Goal: Task Accomplishment & Management: Use online tool/utility

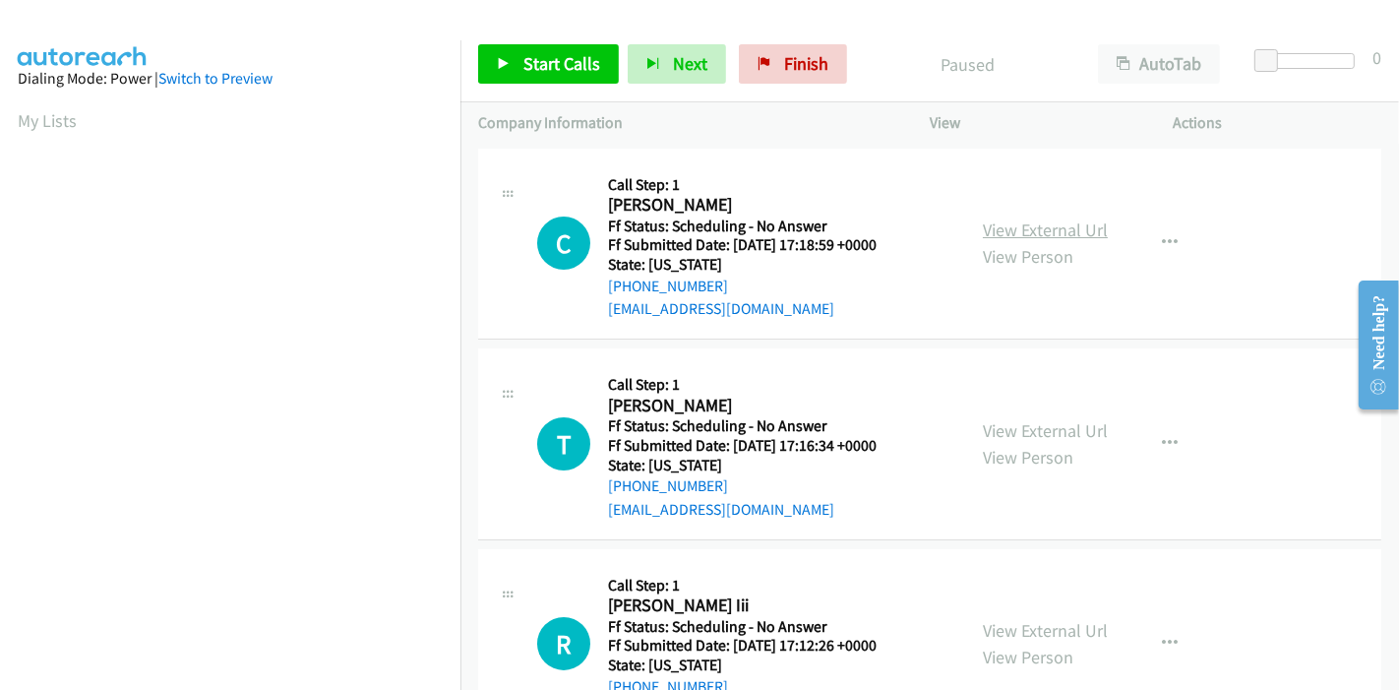
click at [1047, 226] on link "View External Url" at bounding box center [1045, 229] width 125 height 23
click at [1008, 428] on link "View External Url" at bounding box center [1045, 430] width 125 height 23
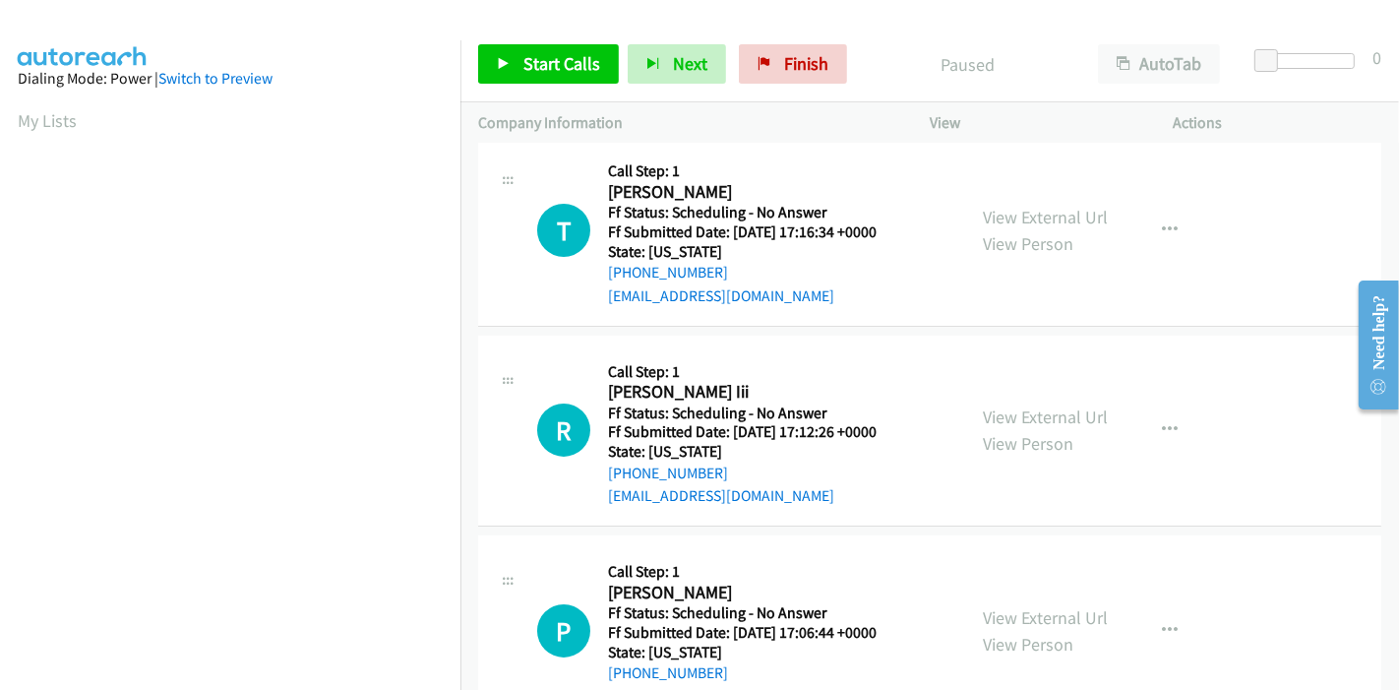
scroll to position [218, 0]
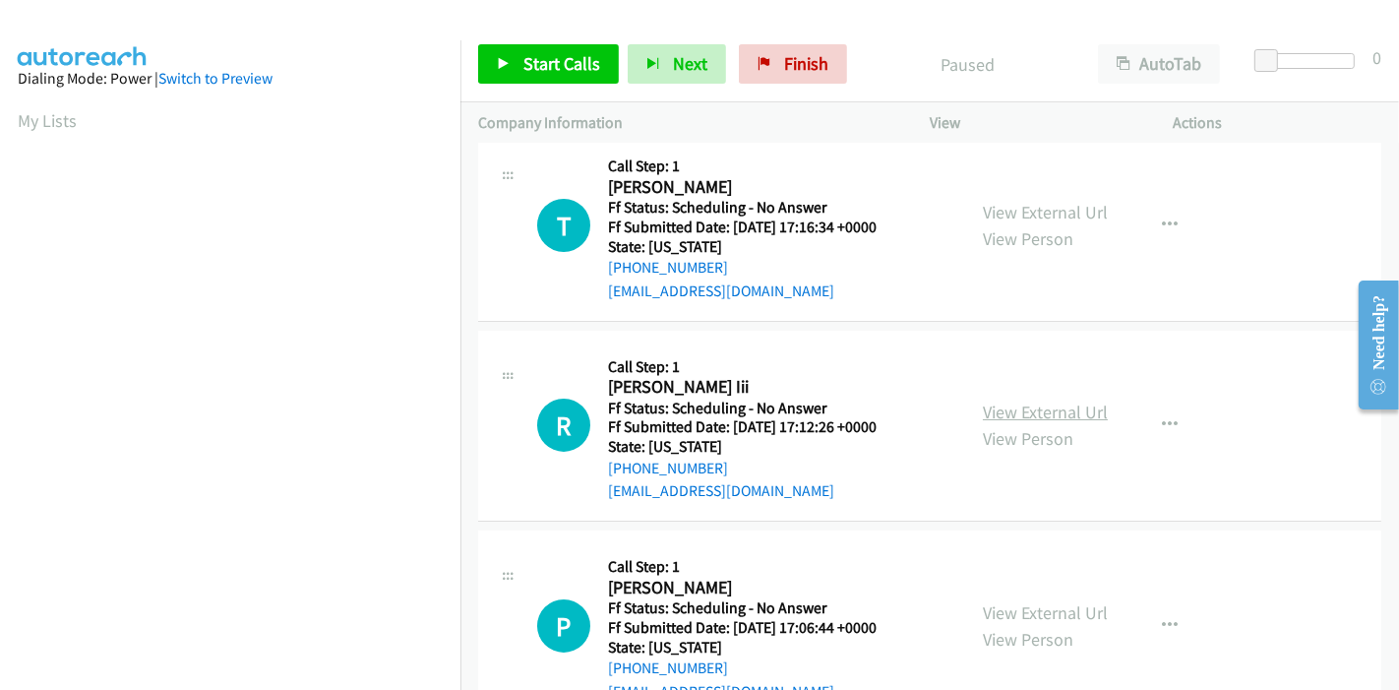
click at [1005, 408] on link "View External Url" at bounding box center [1045, 411] width 125 height 23
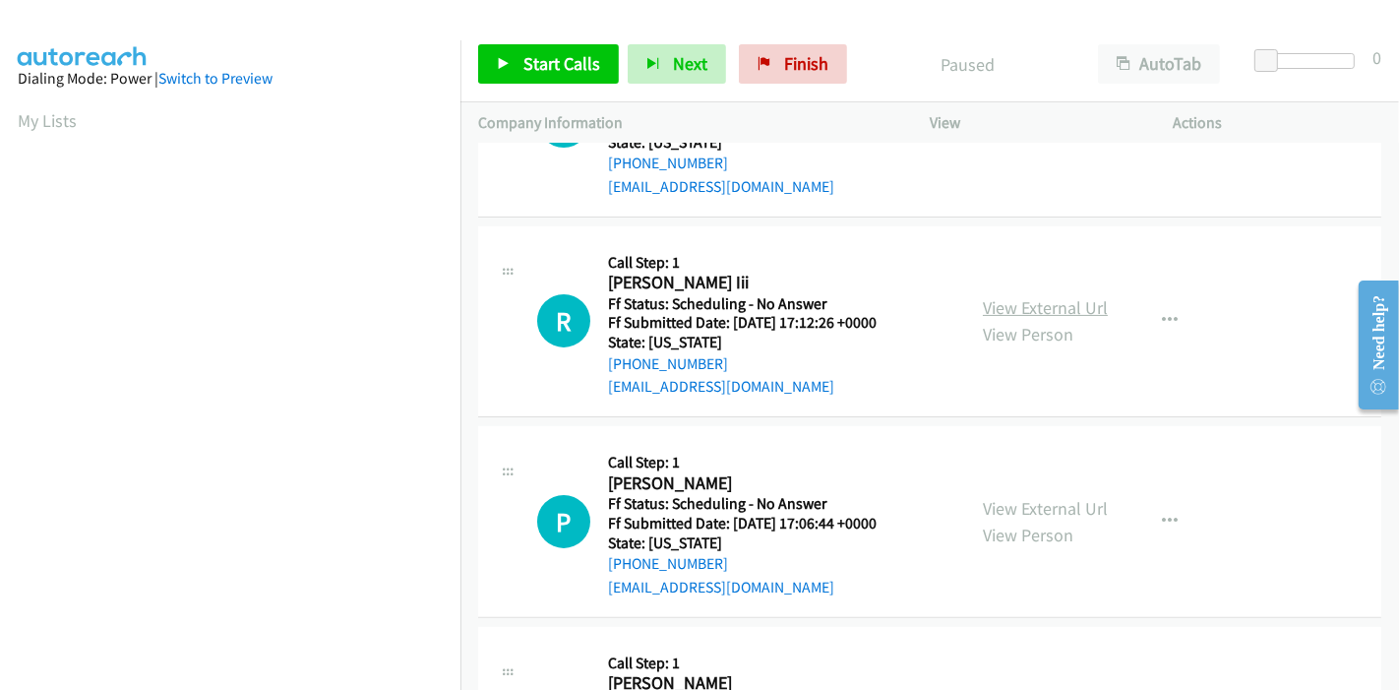
scroll to position [328, 0]
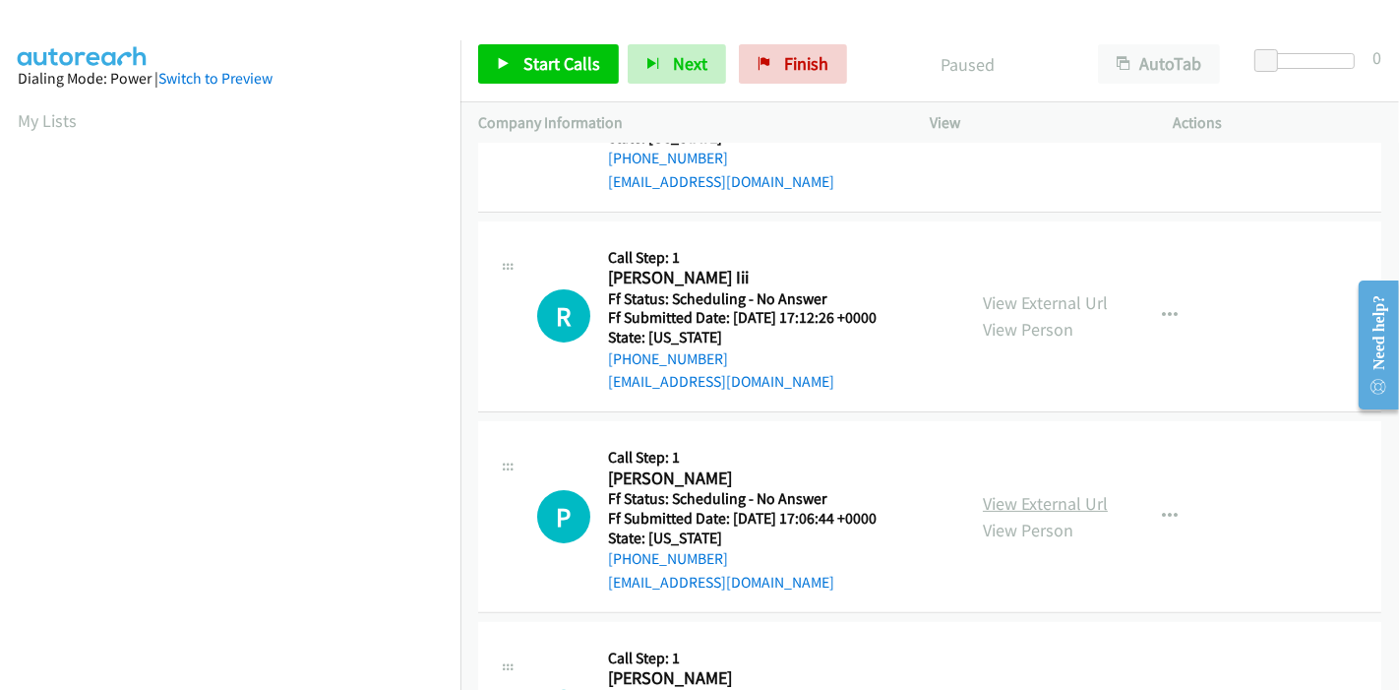
click at [986, 496] on link "View External Url" at bounding box center [1045, 503] width 125 height 23
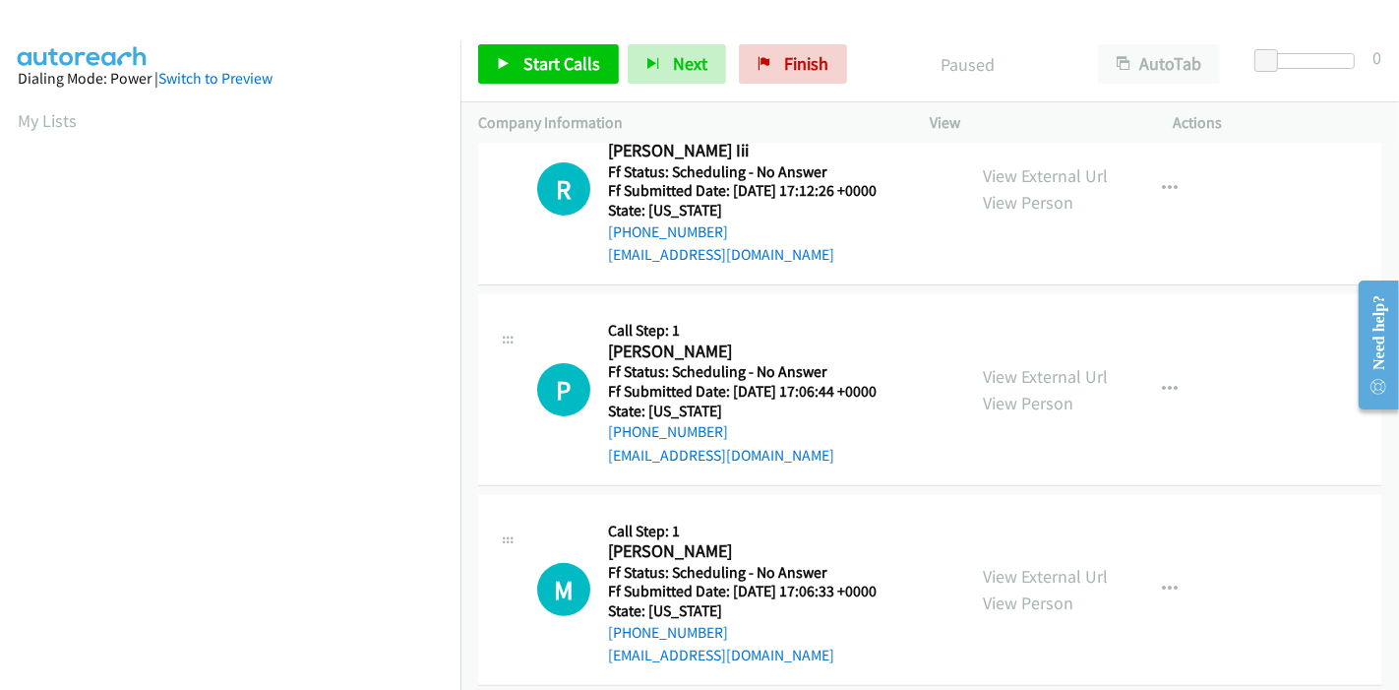
scroll to position [764, 0]
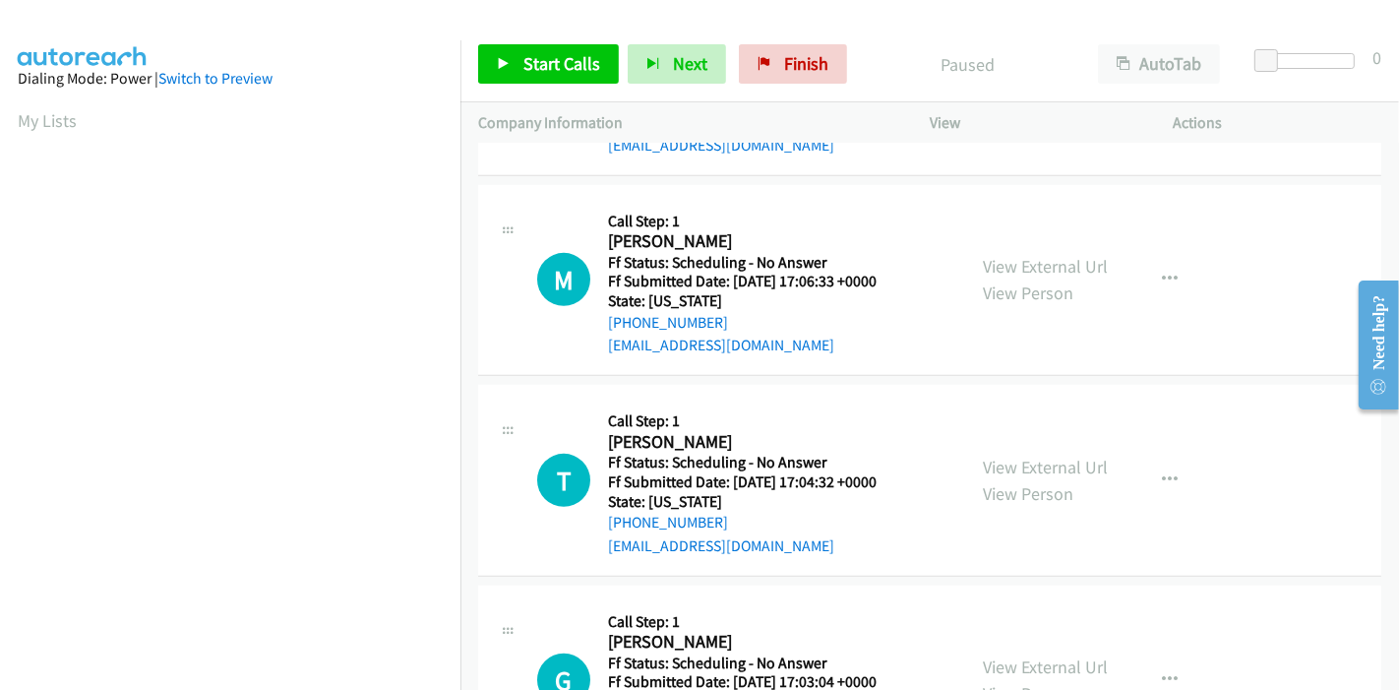
click at [1040, 243] on div "View External Url View Person View External Url Email Schedule/Manage Callback …" at bounding box center [1096, 280] width 262 height 155
click at [1037, 255] on link "View External Url" at bounding box center [1045, 266] width 125 height 23
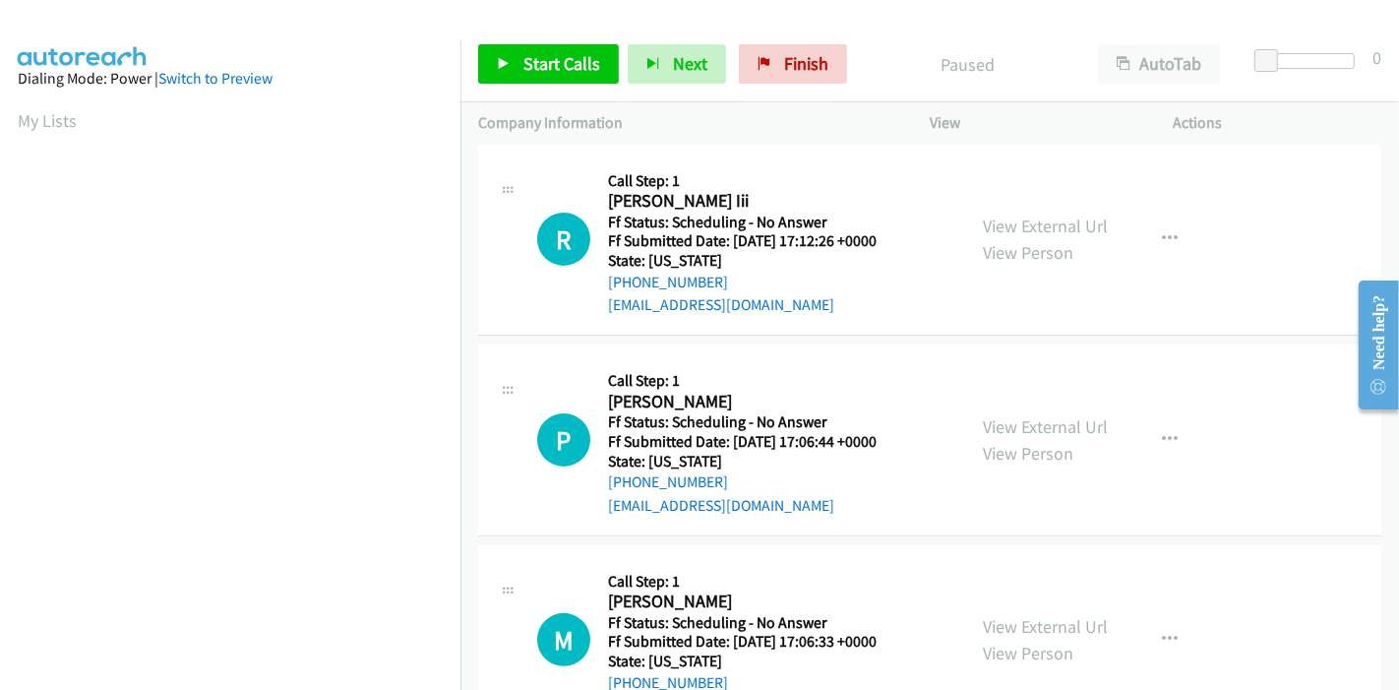
scroll to position [437, 0]
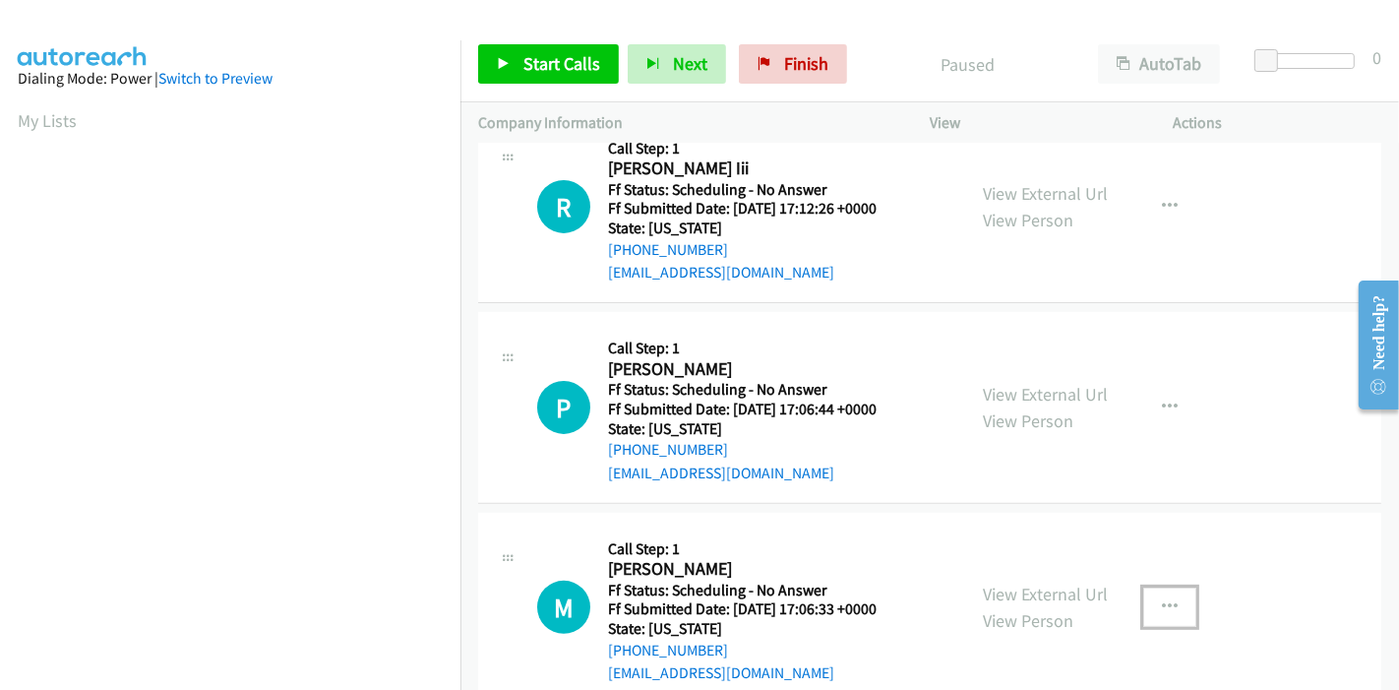
click at [1167, 606] on icon "button" at bounding box center [1170, 607] width 16 height 16
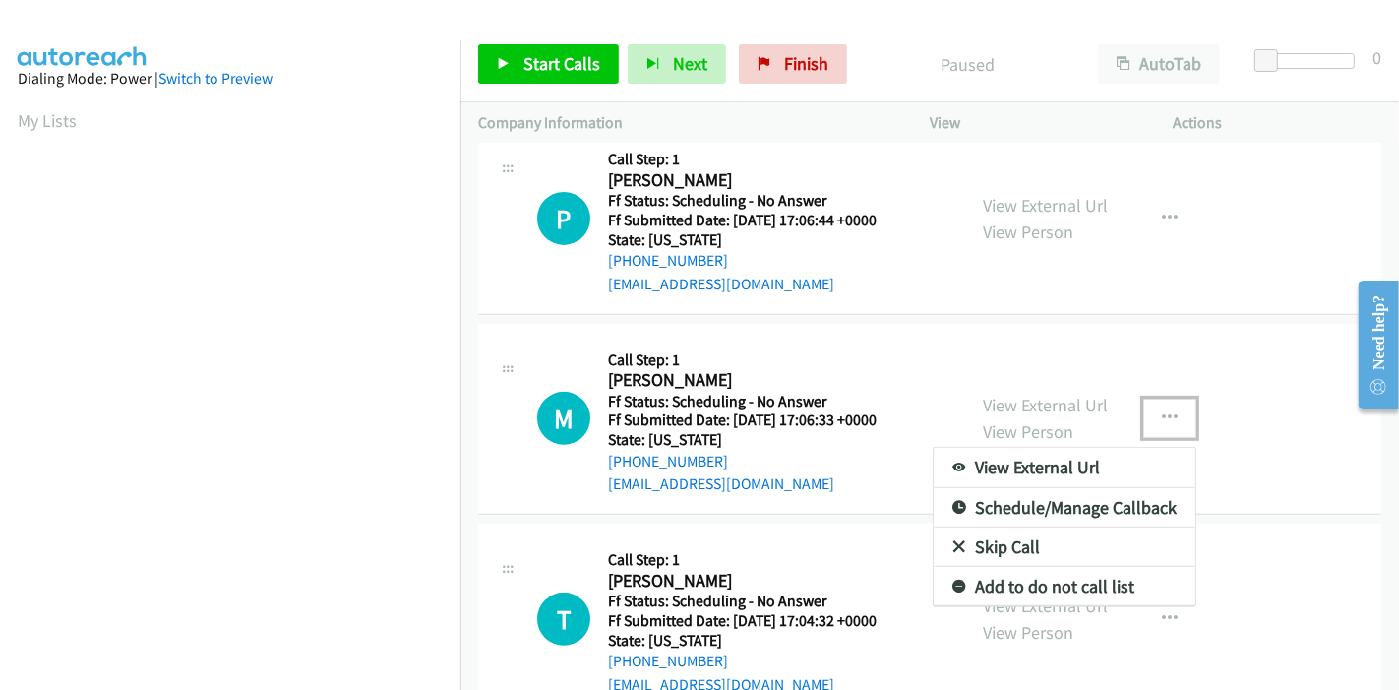
scroll to position [655, 0]
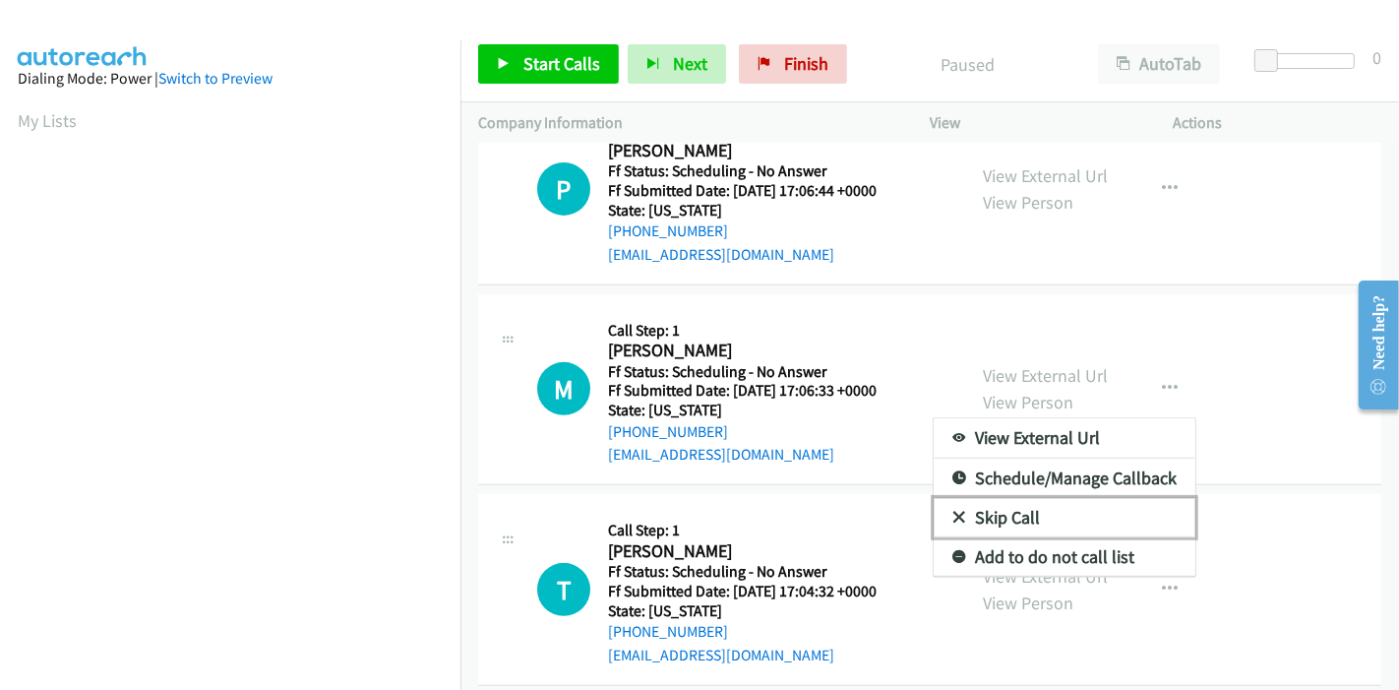
click at [1043, 523] on link "Skip Call" at bounding box center [1065, 517] width 262 height 39
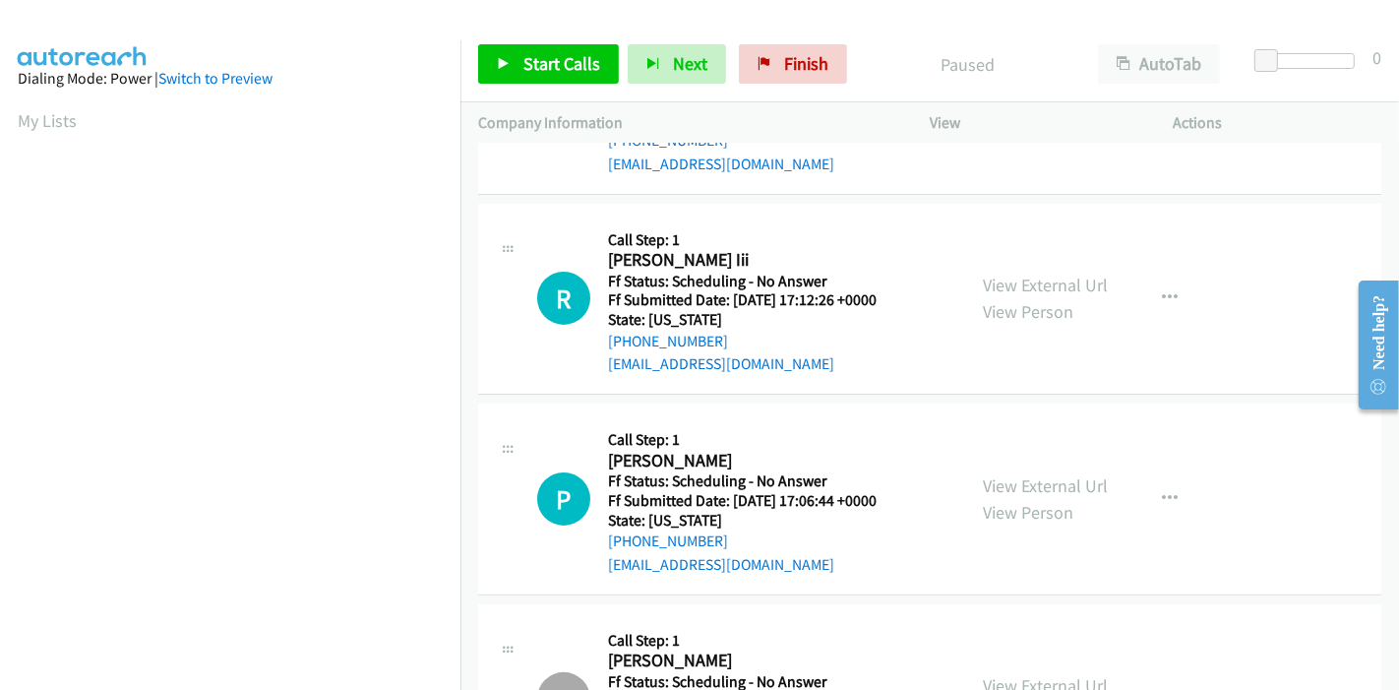
scroll to position [0, 0]
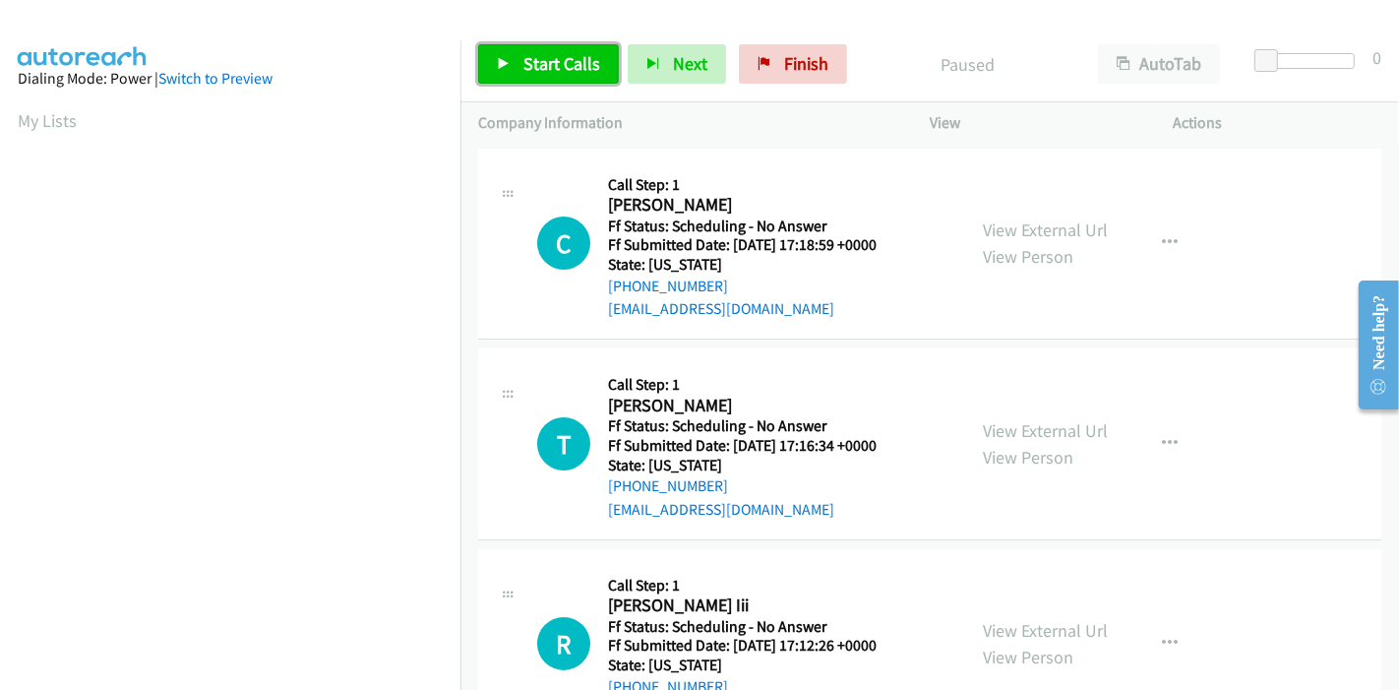
click at [551, 63] on span "Start Calls" at bounding box center [561, 63] width 77 height 23
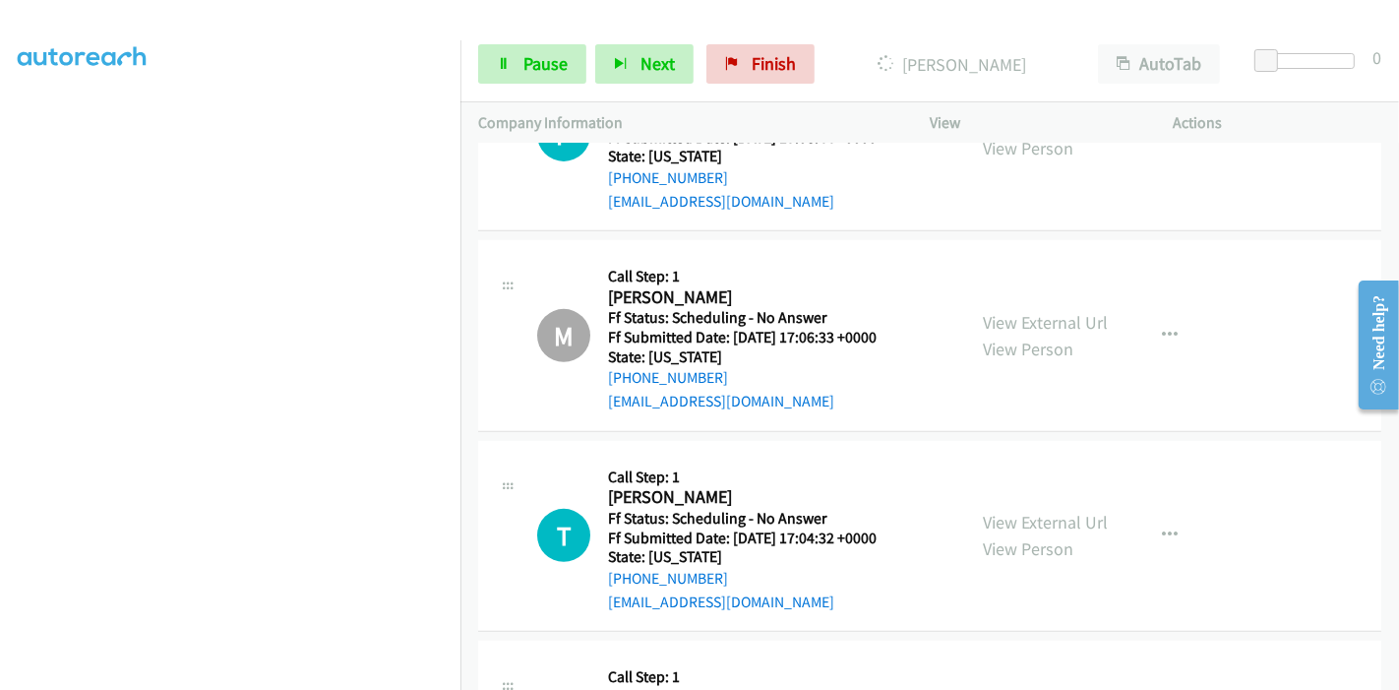
scroll to position [764, 0]
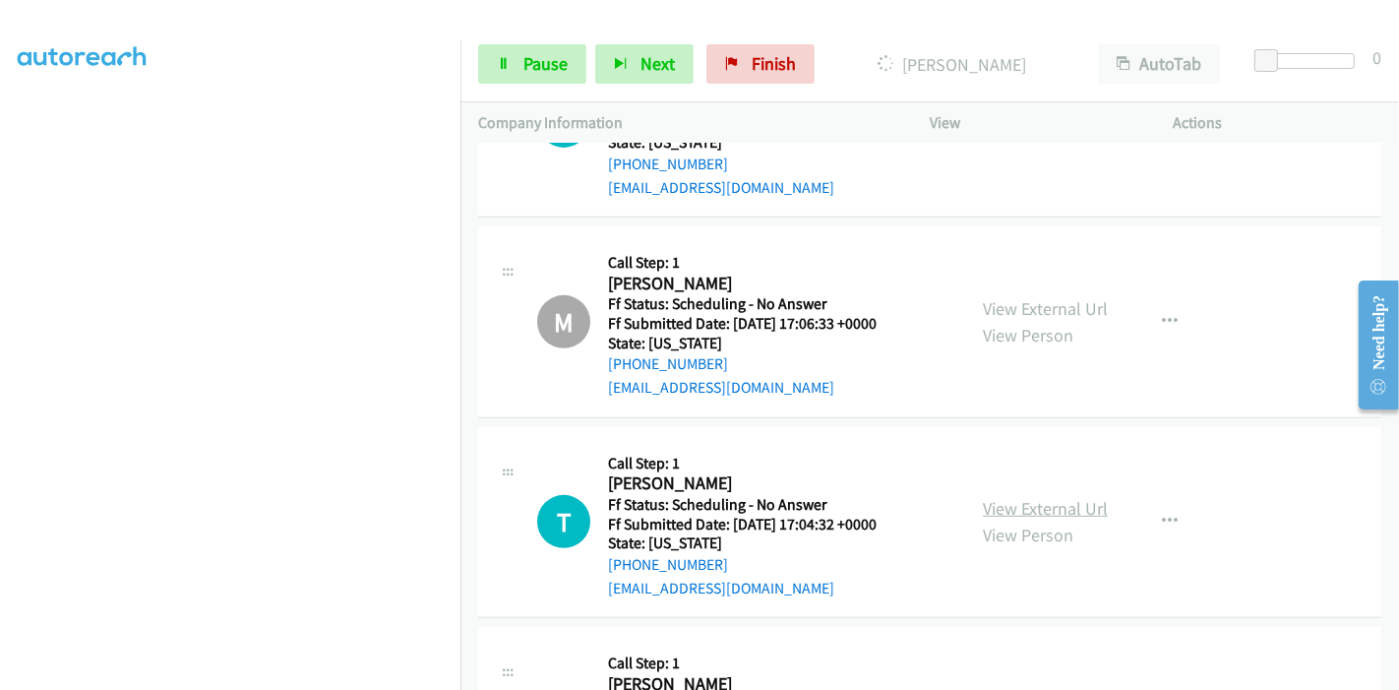
click at [1027, 507] on link "View External Url" at bounding box center [1045, 508] width 125 height 23
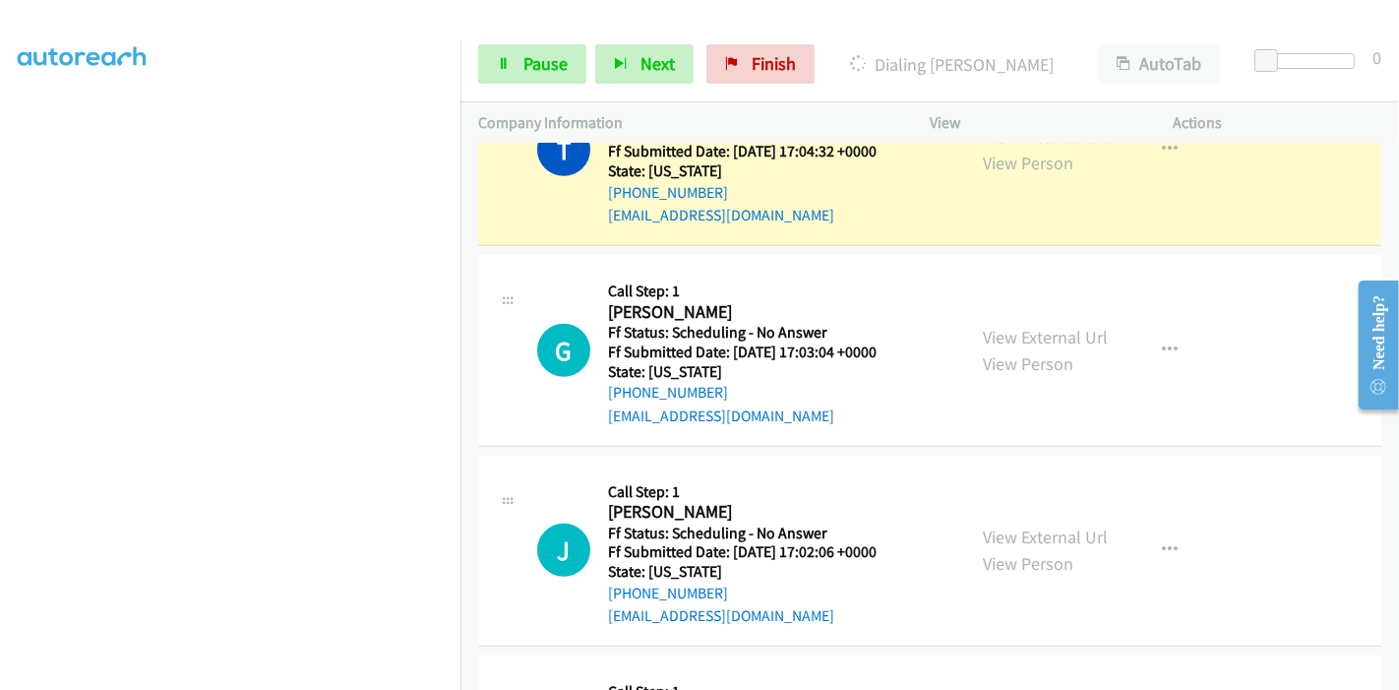
scroll to position [1311, 0]
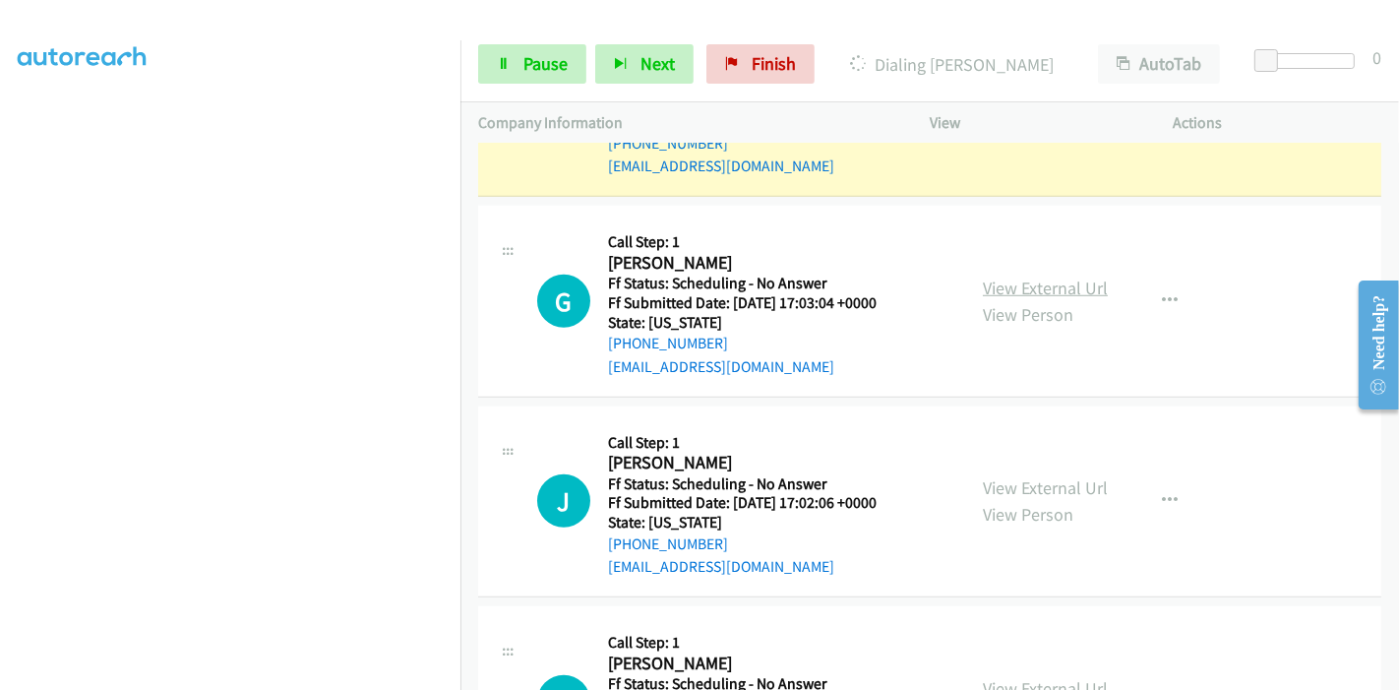
click at [1025, 281] on link "View External Url" at bounding box center [1045, 287] width 125 height 23
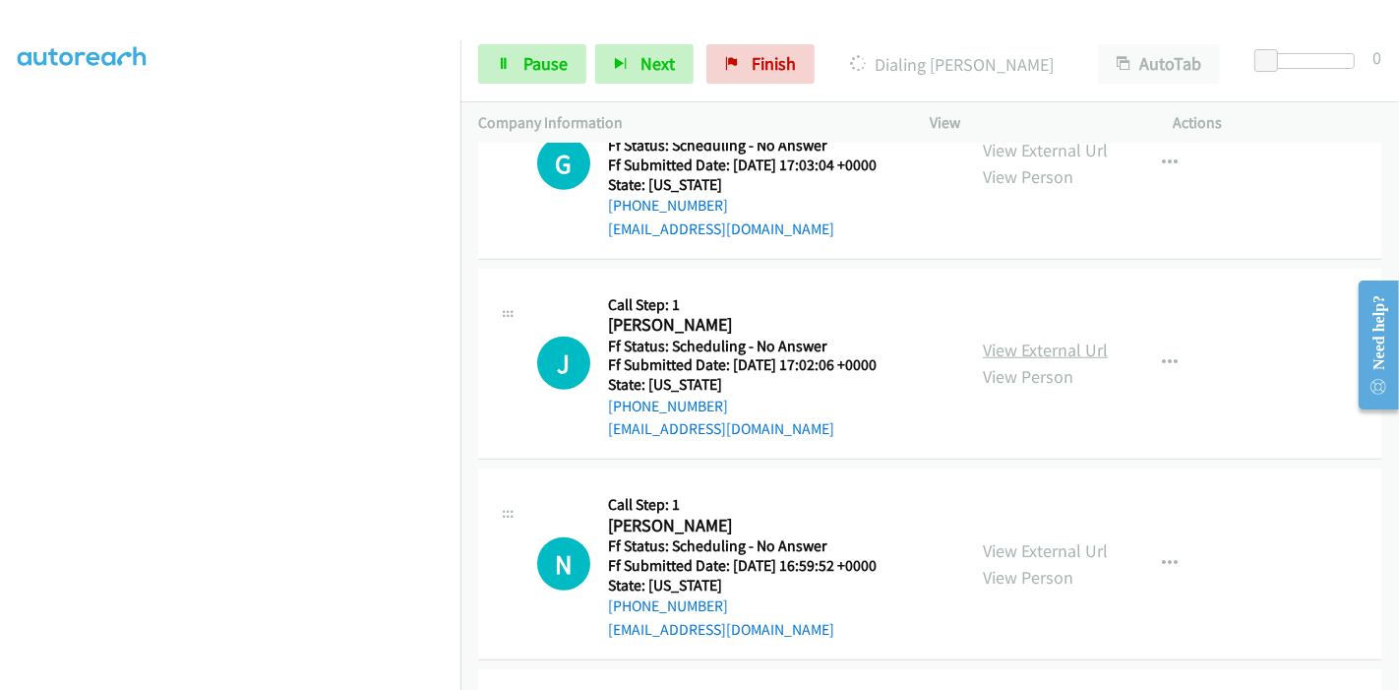
scroll to position [1639, 0]
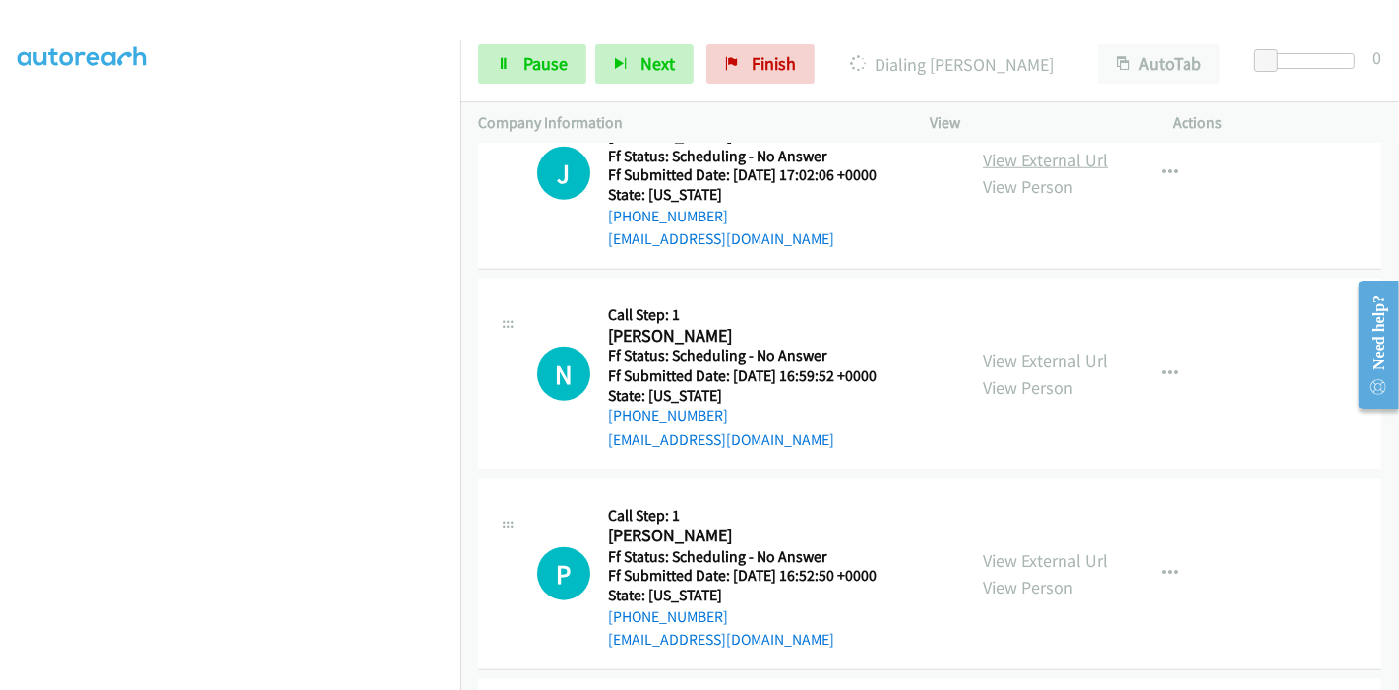
click at [1054, 154] on link "View External Url" at bounding box center [1045, 160] width 125 height 23
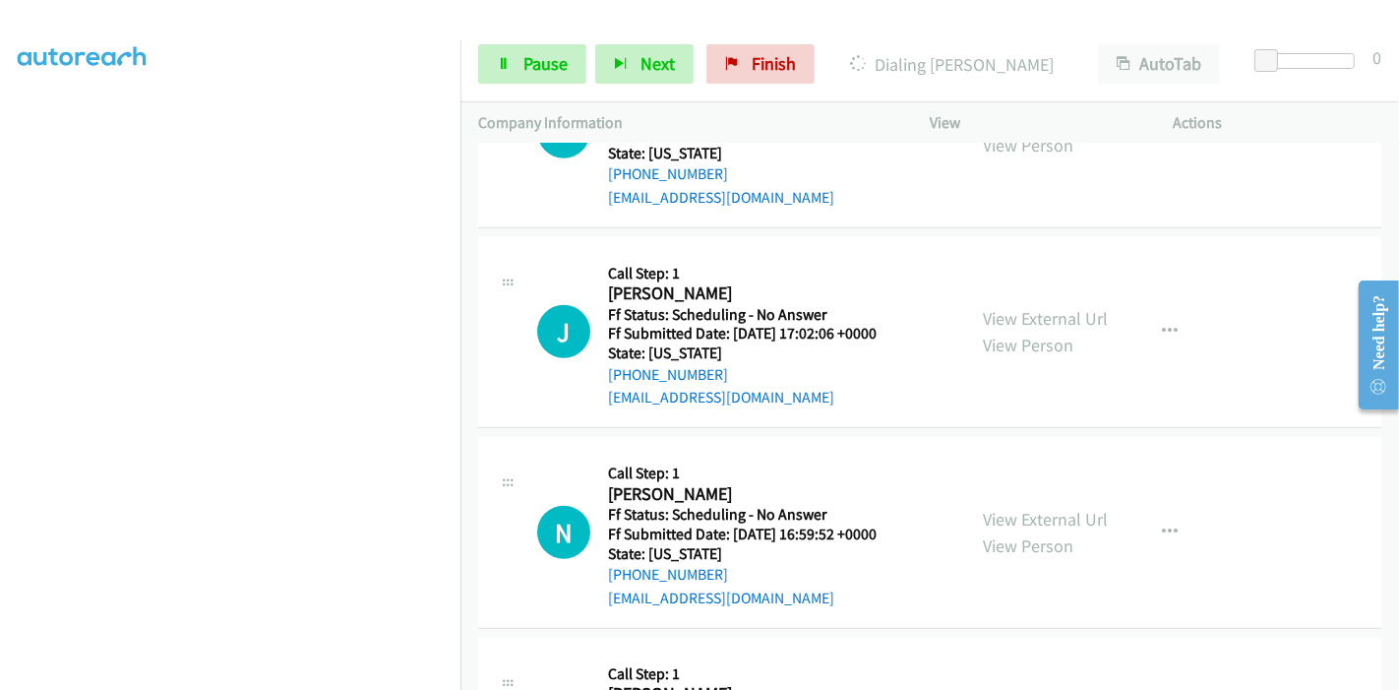
scroll to position [1530, 0]
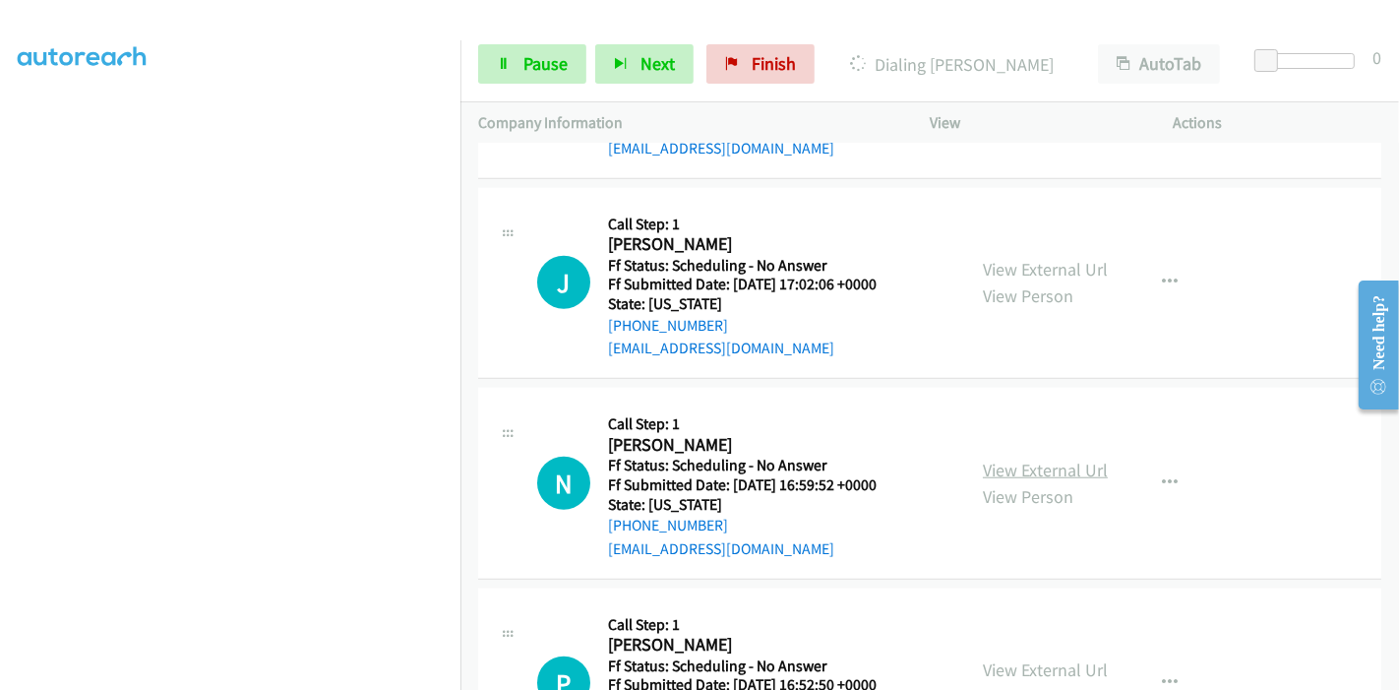
click at [1015, 467] on link "View External Url" at bounding box center [1045, 469] width 125 height 23
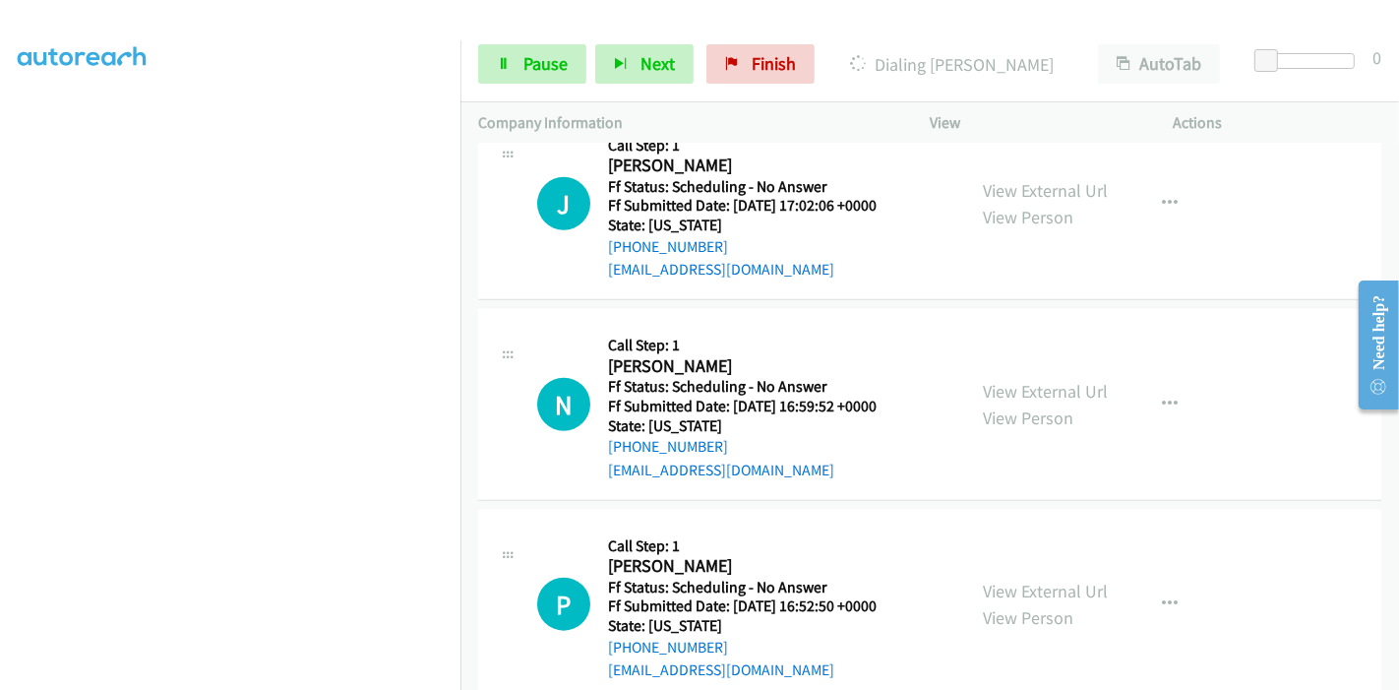
scroll to position [1748, 0]
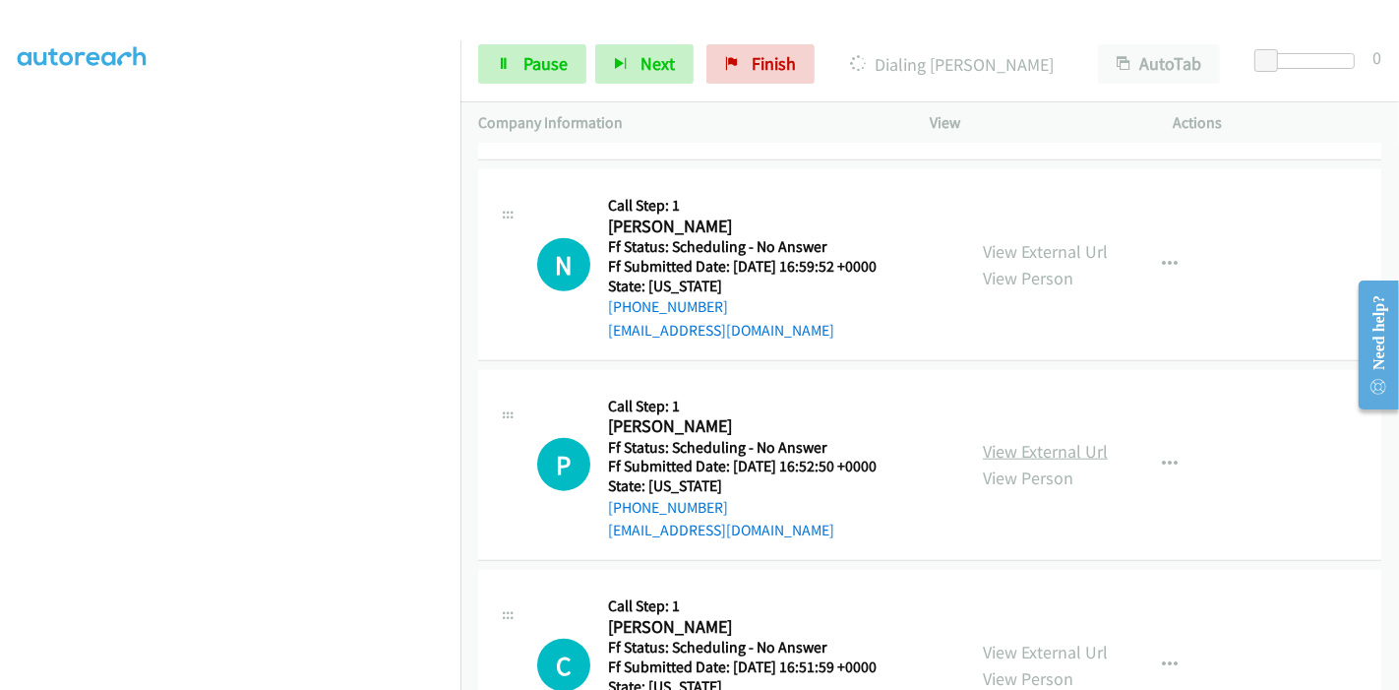
click at [1013, 455] on link "View External Url" at bounding box center [1045, 451] width 125 height 23
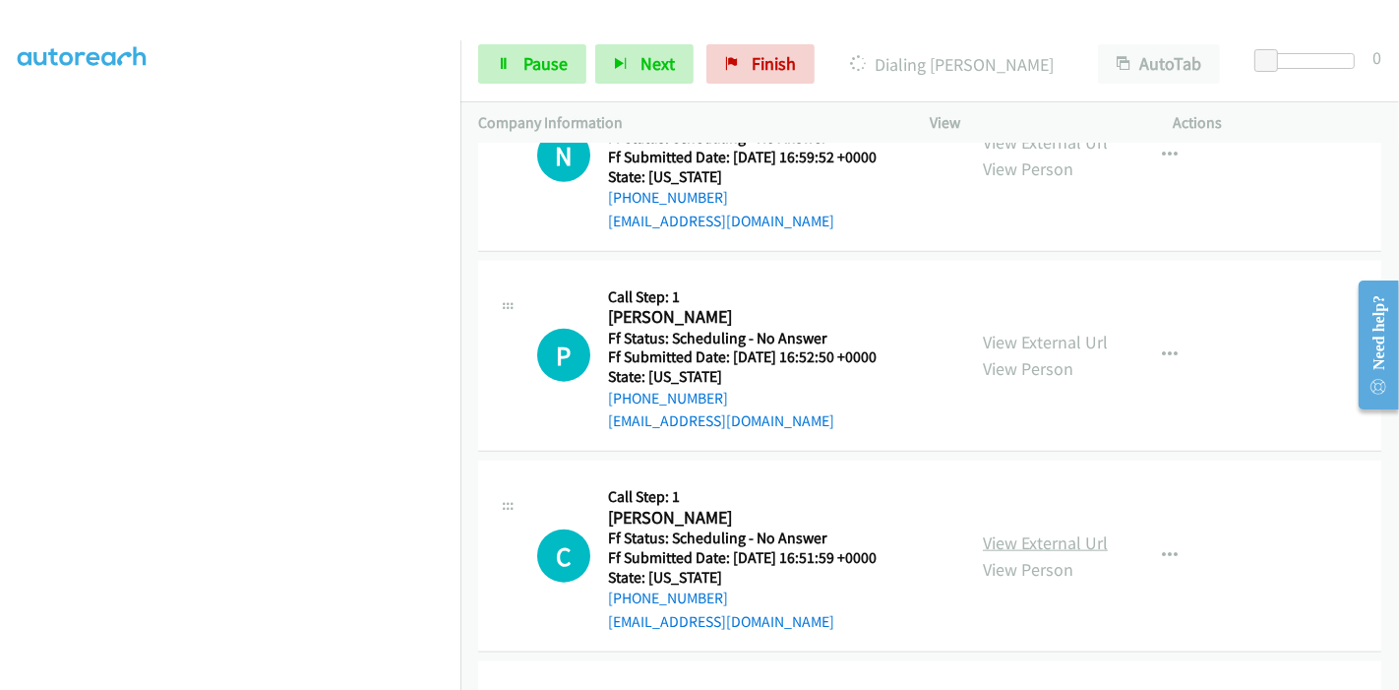
click at [985, 535] on link "View External Url" at bounding box center [1045, 542] width 125 height 23
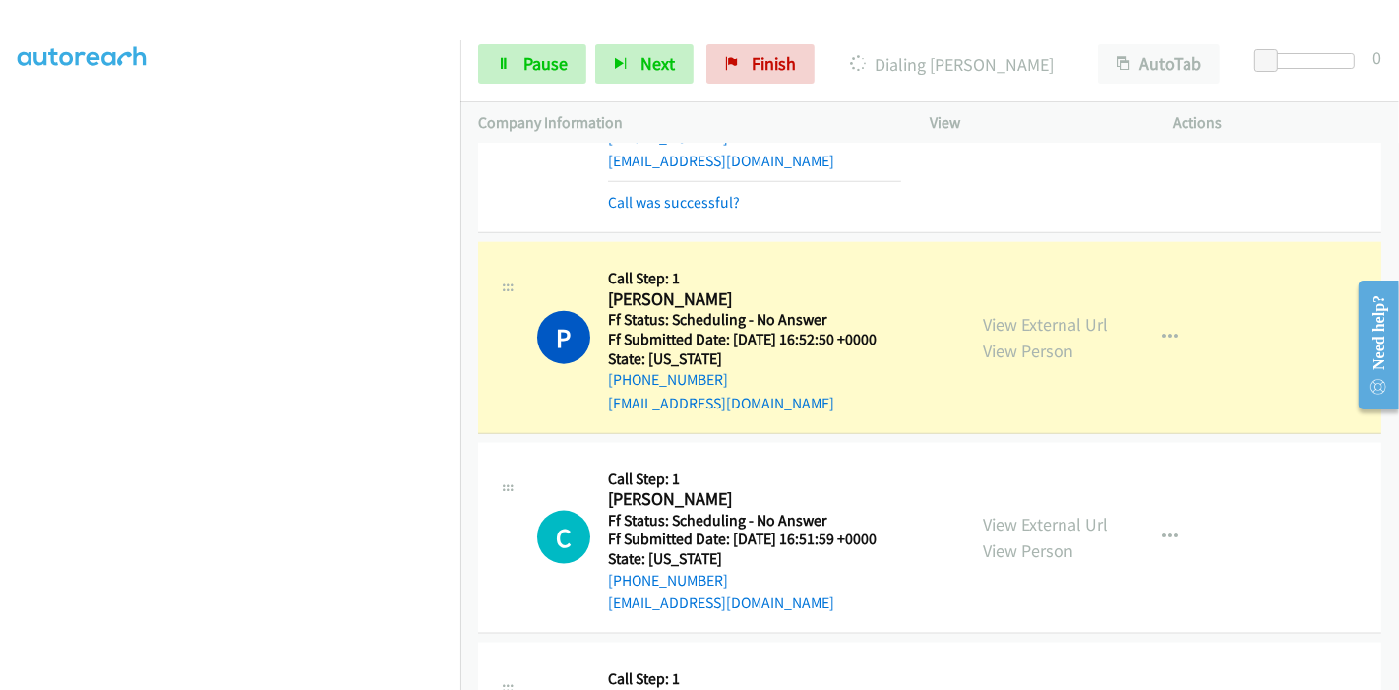
scroll to position [2009, 0]
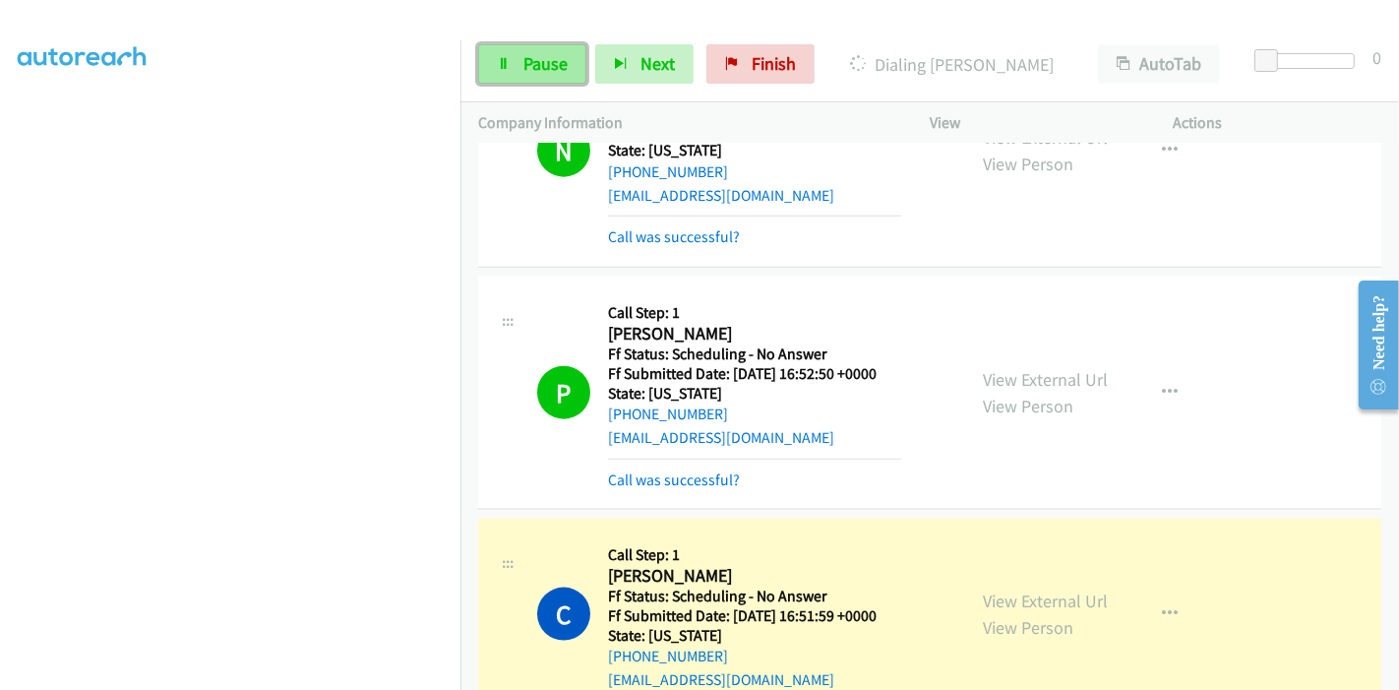
click at [497, 58] on icon at bounding box center [504, 65] width 14 height 14
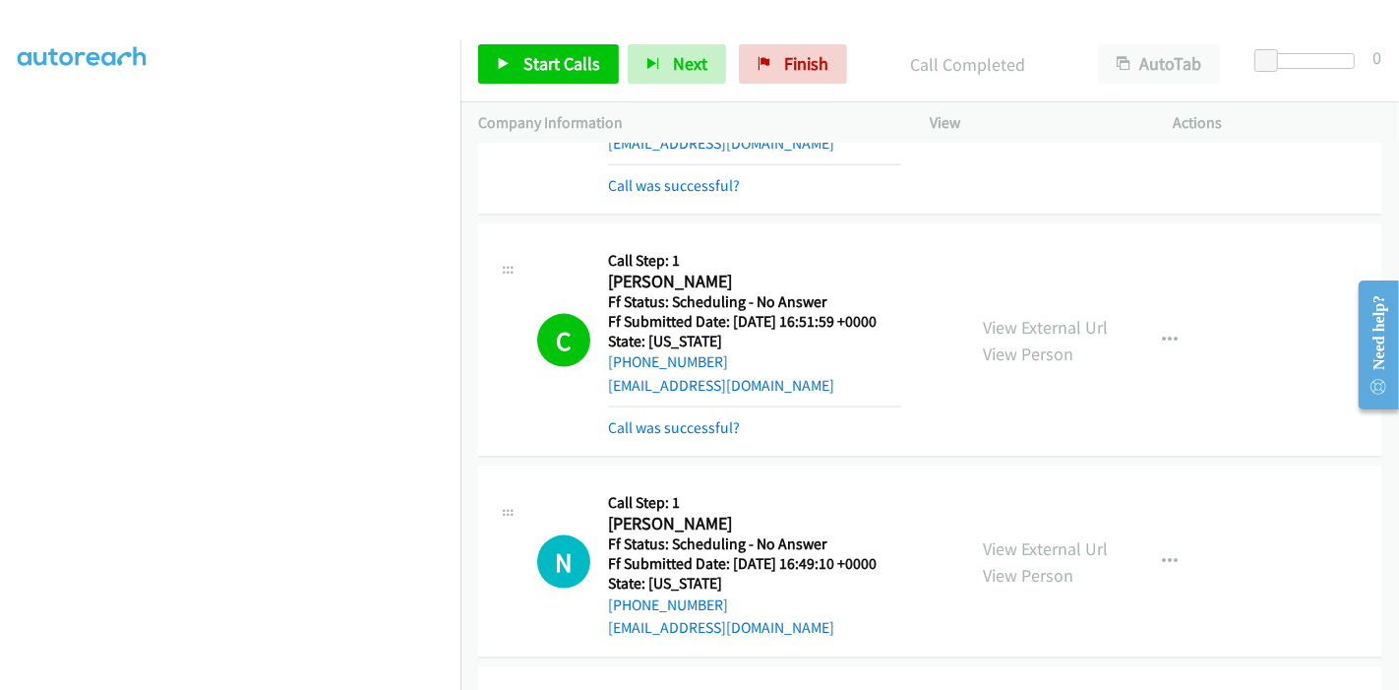
scroll to position [2338, 0]
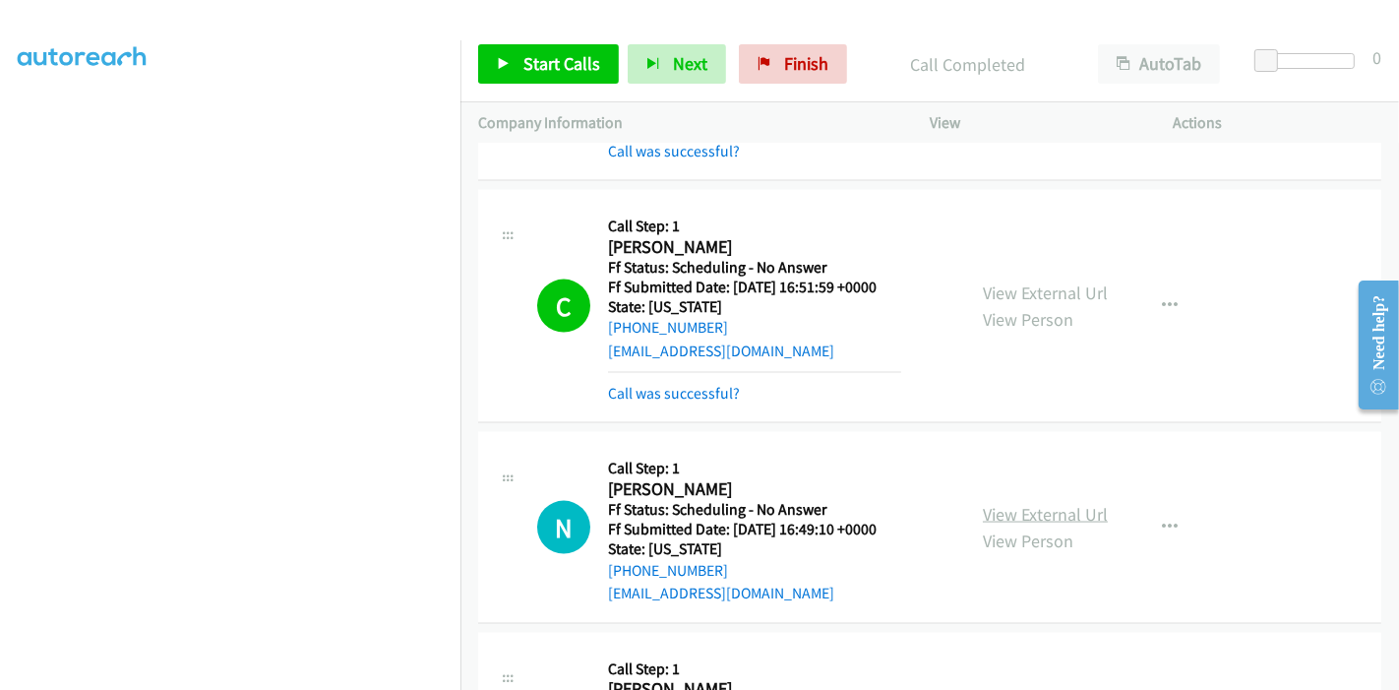
click at [1020, 503] on link "View External Url" at bounding box center [1045, 514] width 125 height 23
click at [789, 73] on span "Finish" at bounding box center [806, 63] width 44 height 23
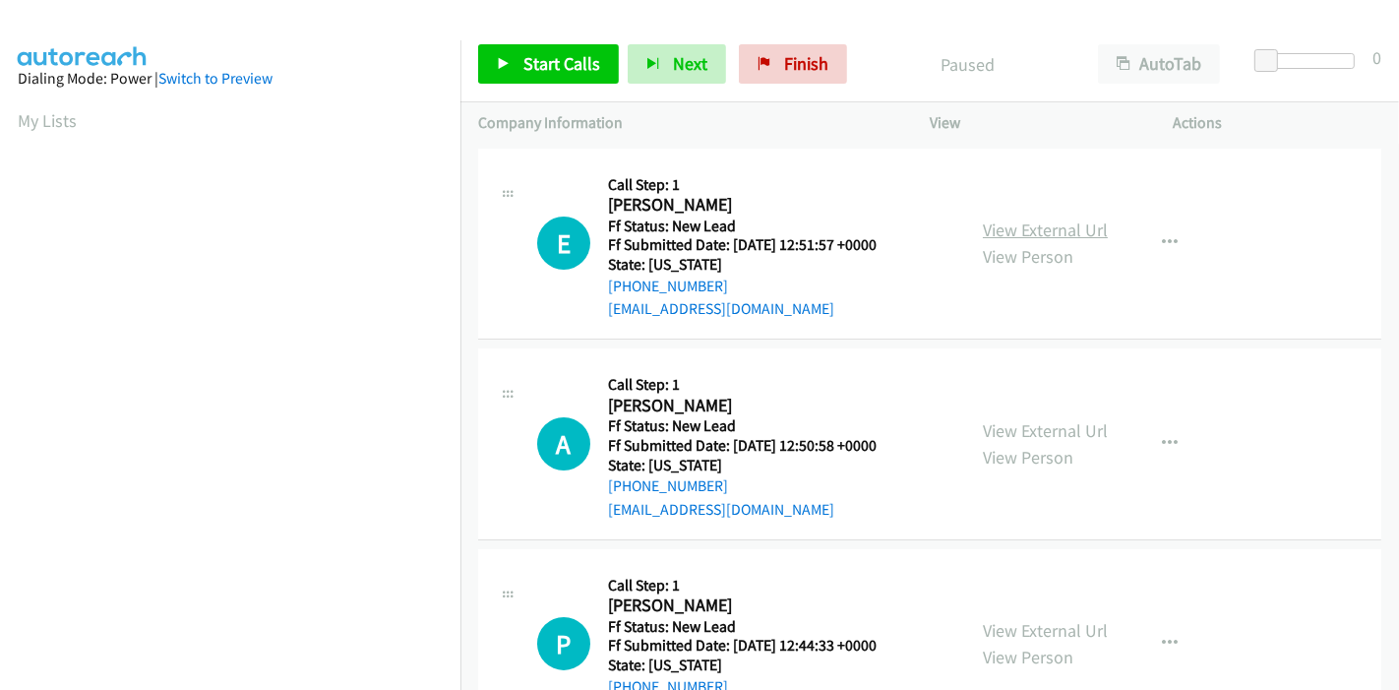
click at [1060, 226] on link "View External Url" at bounding box center [1045, 229] width 125 height 23
click at [1031, 428] on link "View External Url" at bounding box center [1045, 430] width 125 height 23
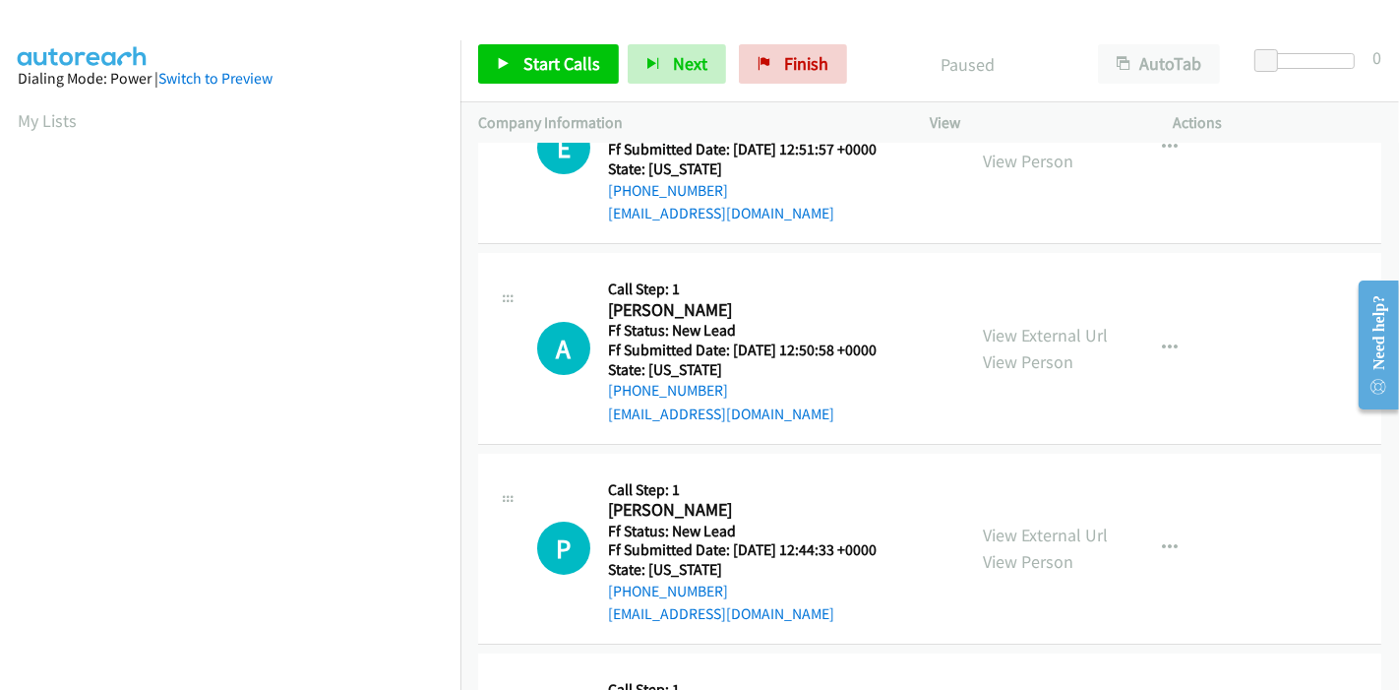
scroll to position [218, 0]
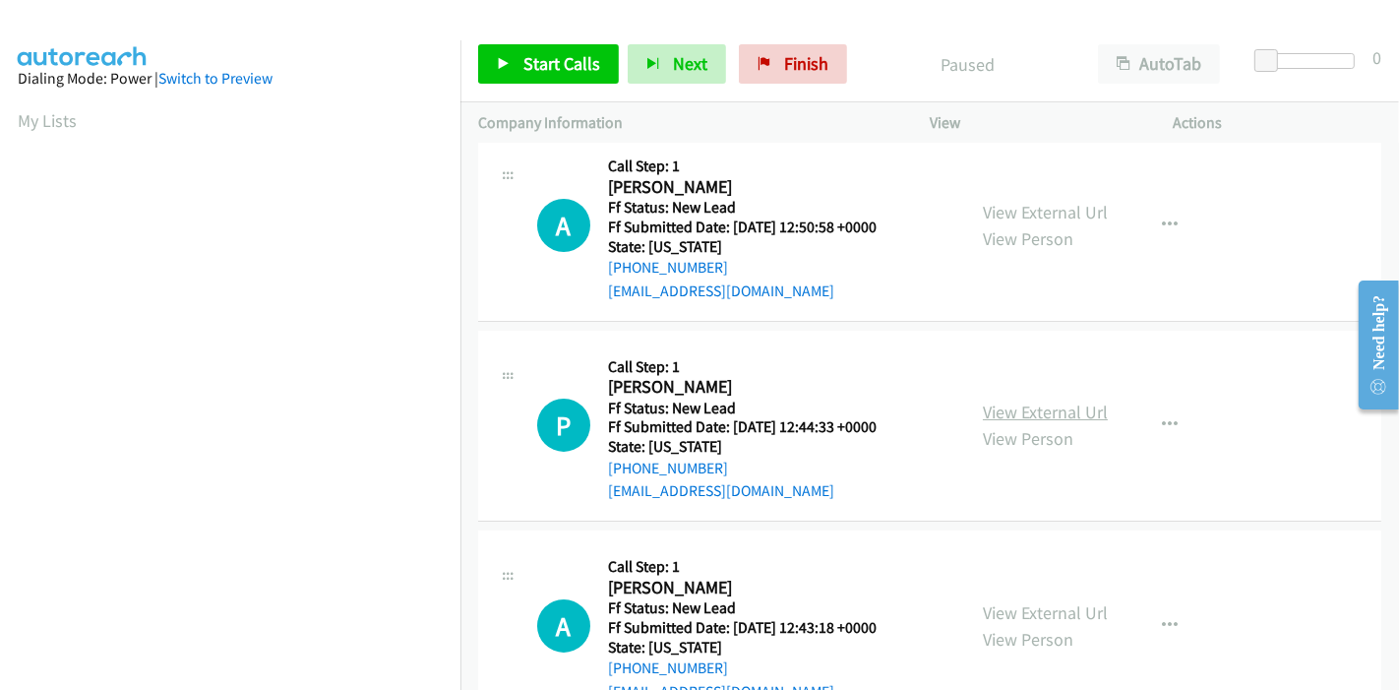
click at [1025, 407] on link "View External Url" at bounding box center [1045, 411] width 125 height 23
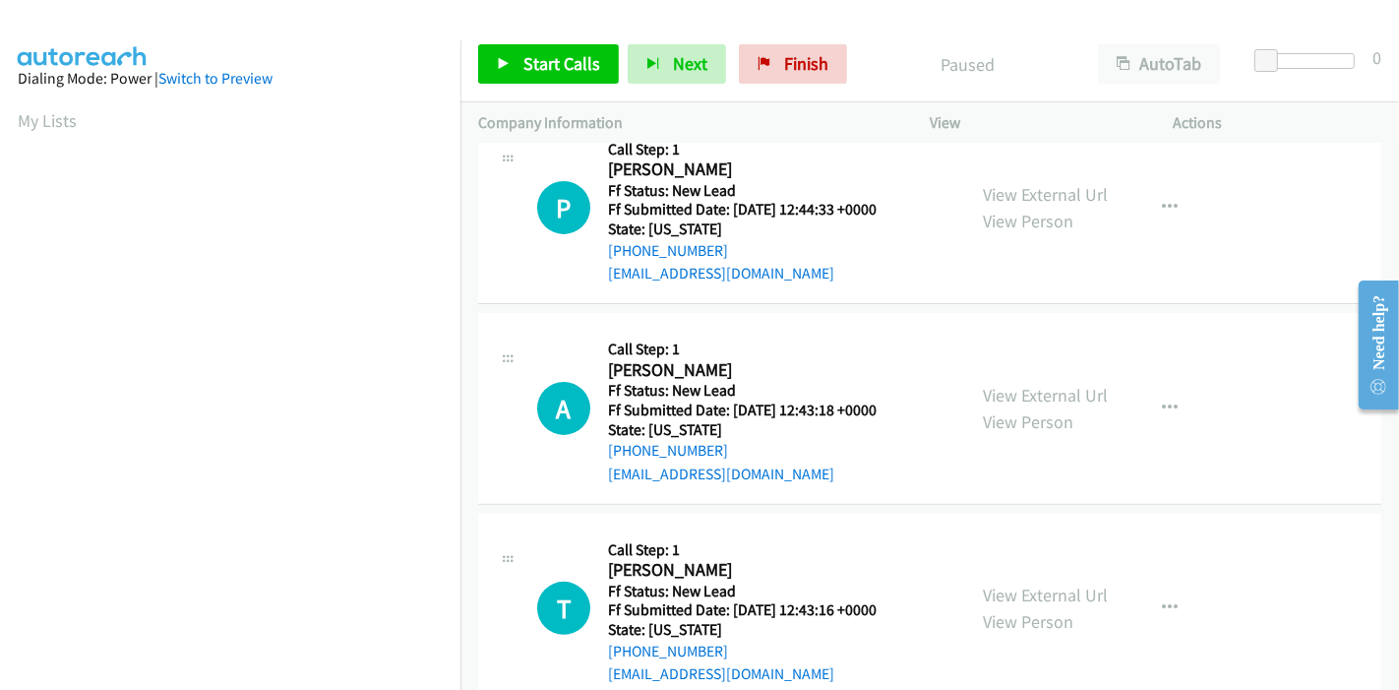
scroll to position [437, 0]
click at [1028, 395] on link "View External Url" at bounding box center [1045, 394] width 125 height 23
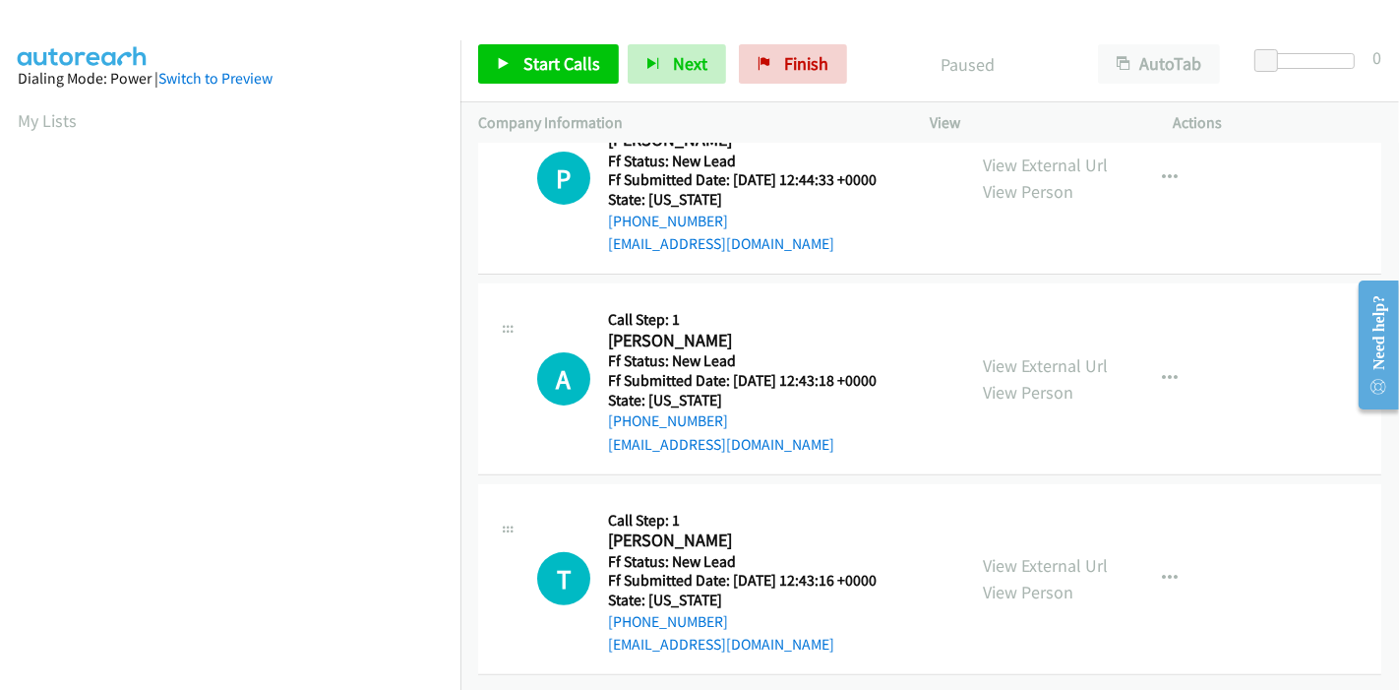
scroll to position [479, 0]
click at [1037, 554] on link "View External Url" at bounding box center [1045, 565] width 125 height 23
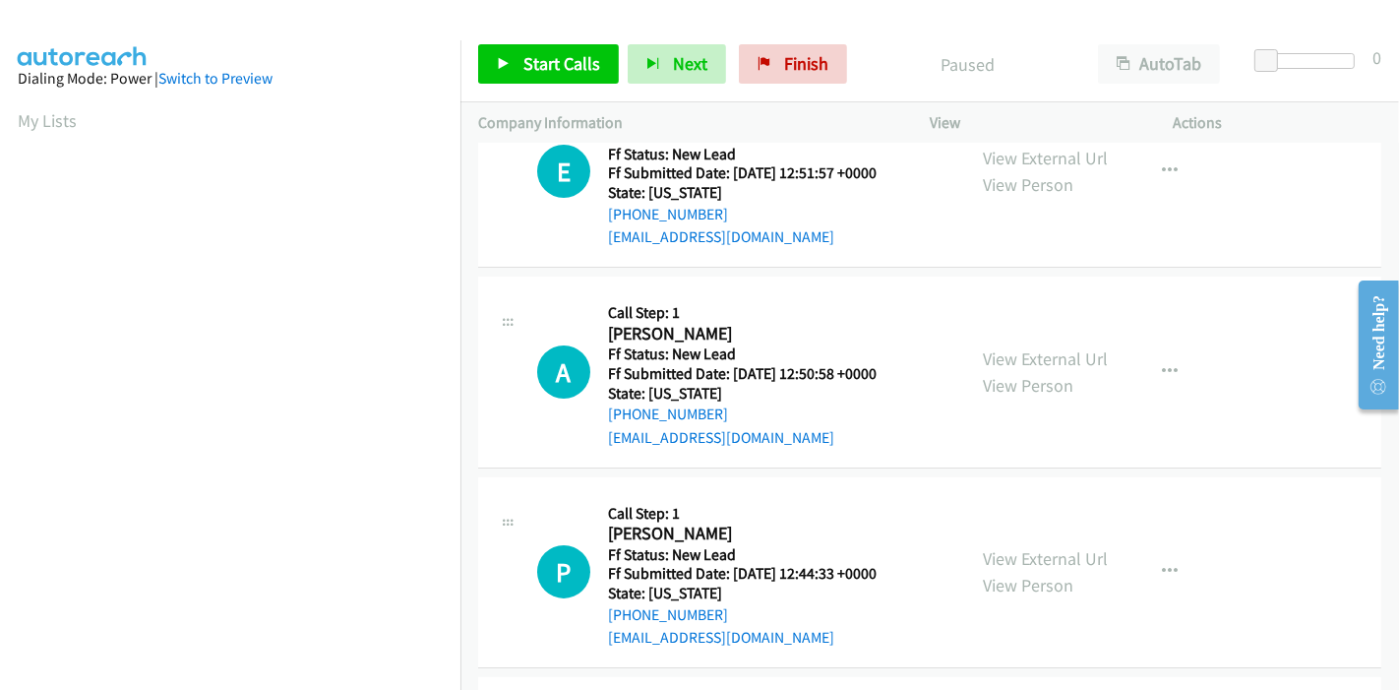
scroll to position [0, 0]
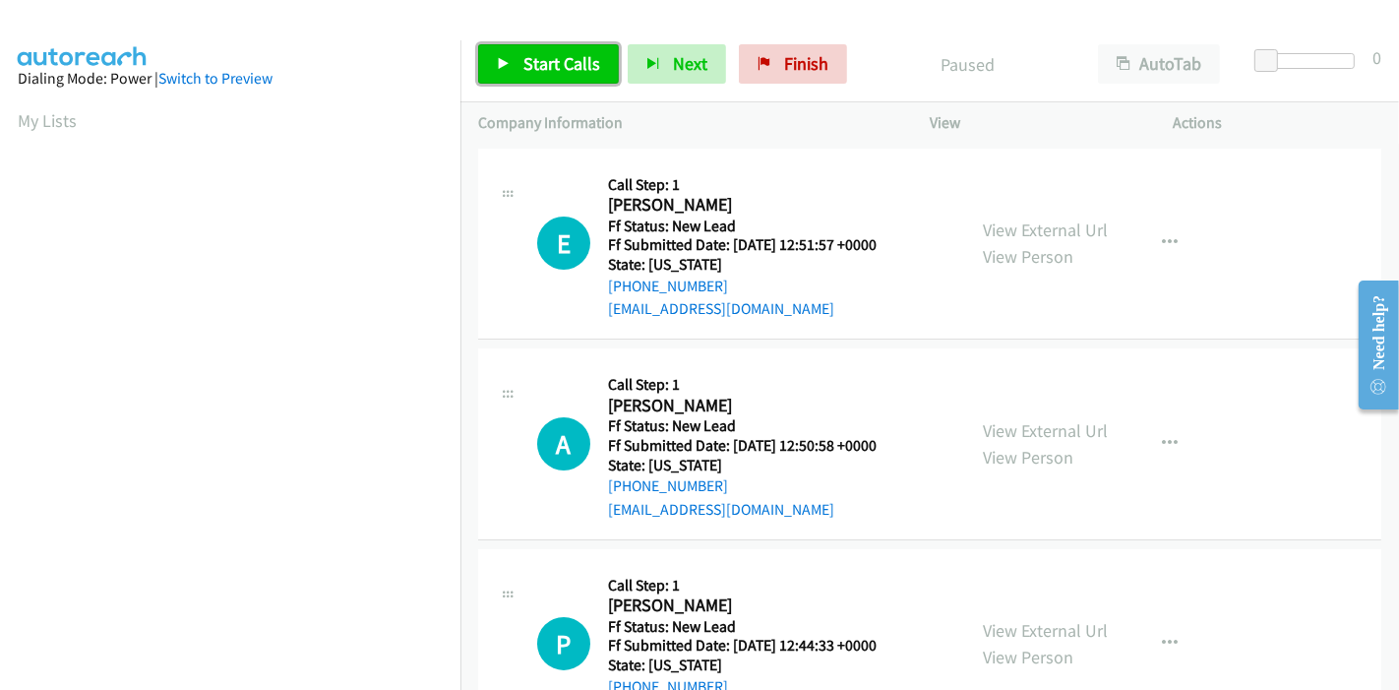
click at [523, 73] on span "Start Calls" at bounding box center [561, 63] width 77 height 23
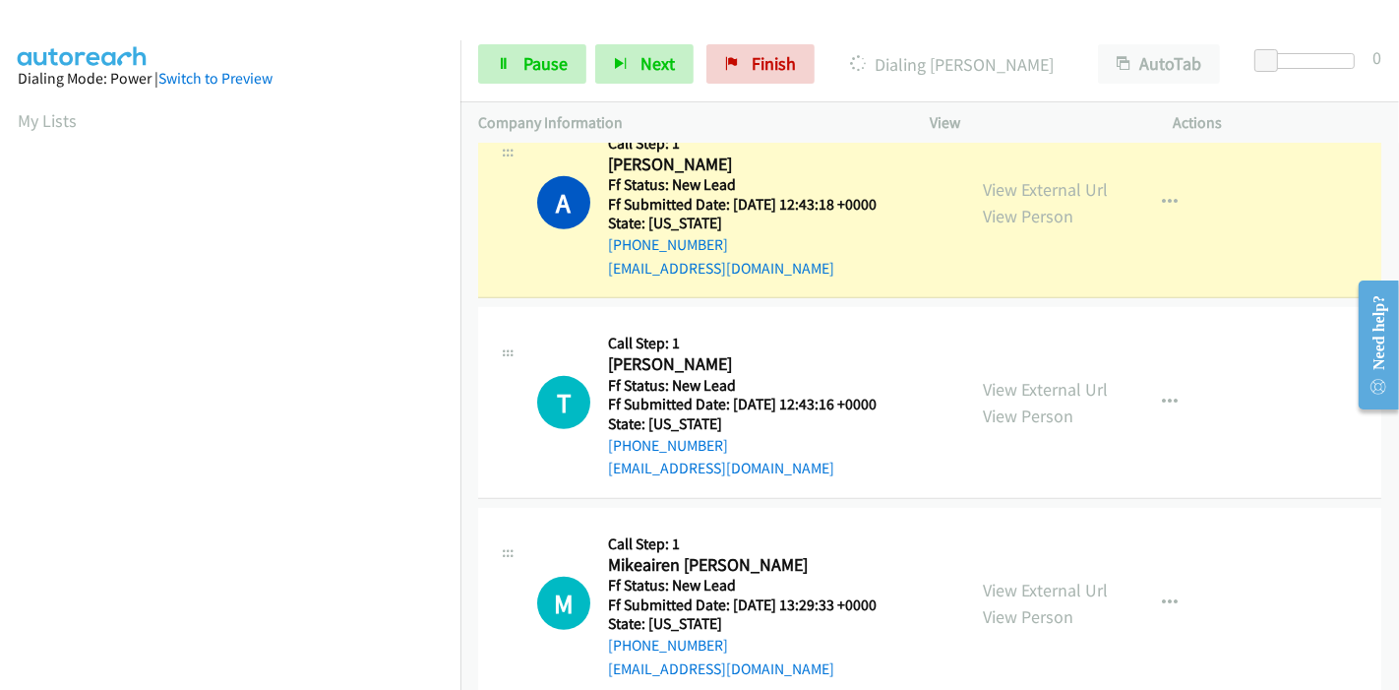
scroll to position [1020, 0]
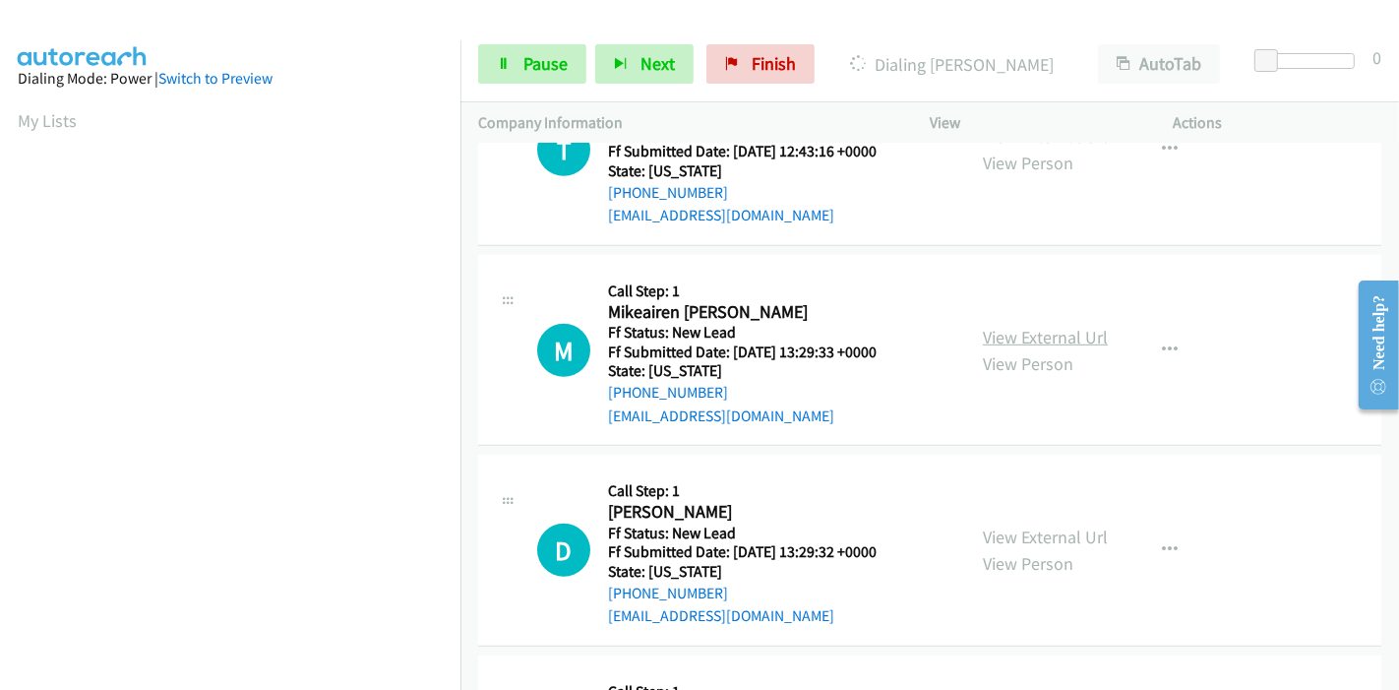
click at [1040, 330] on link "View External Url" at bounding box center [1045, 337] width 125 height 23
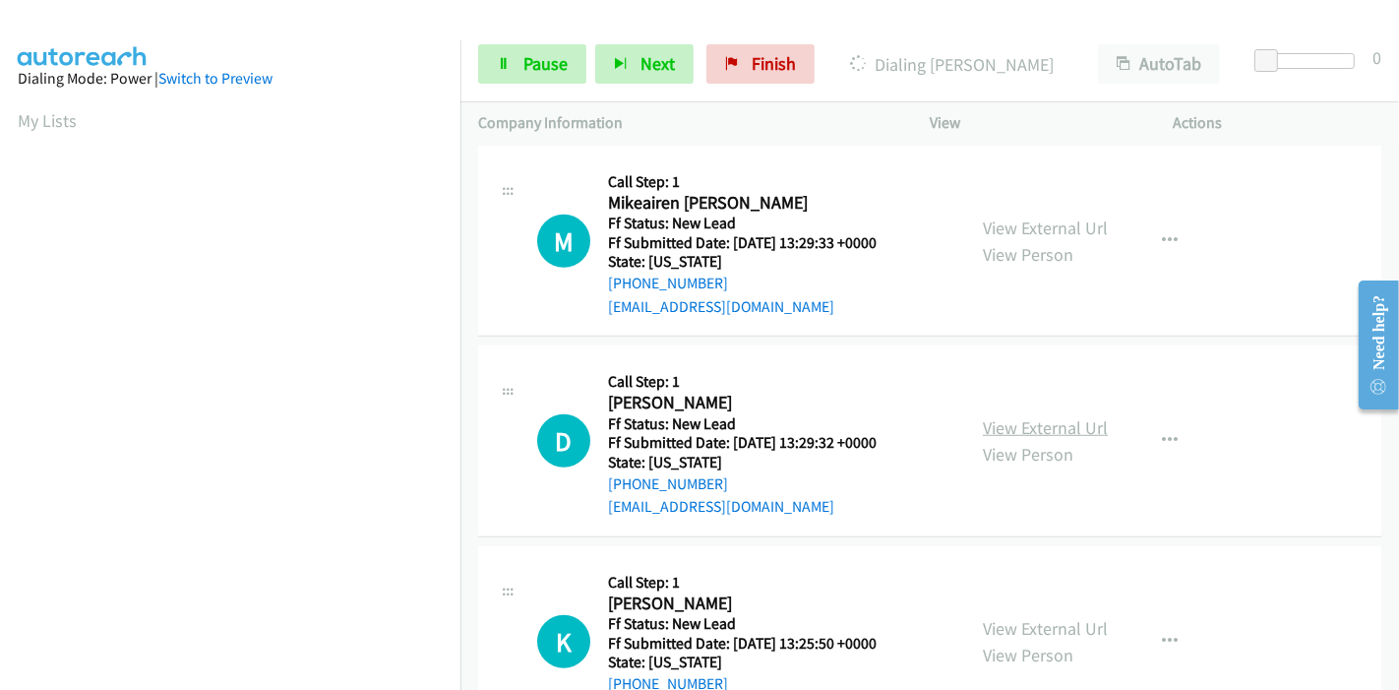
click at [1012, 429] on link "View External Url" at bounding box center [1045, 427] width 125 height 23
click at [1028, 620] on link "View External Url" at bounding box center [1045, 628] width 125 height 23
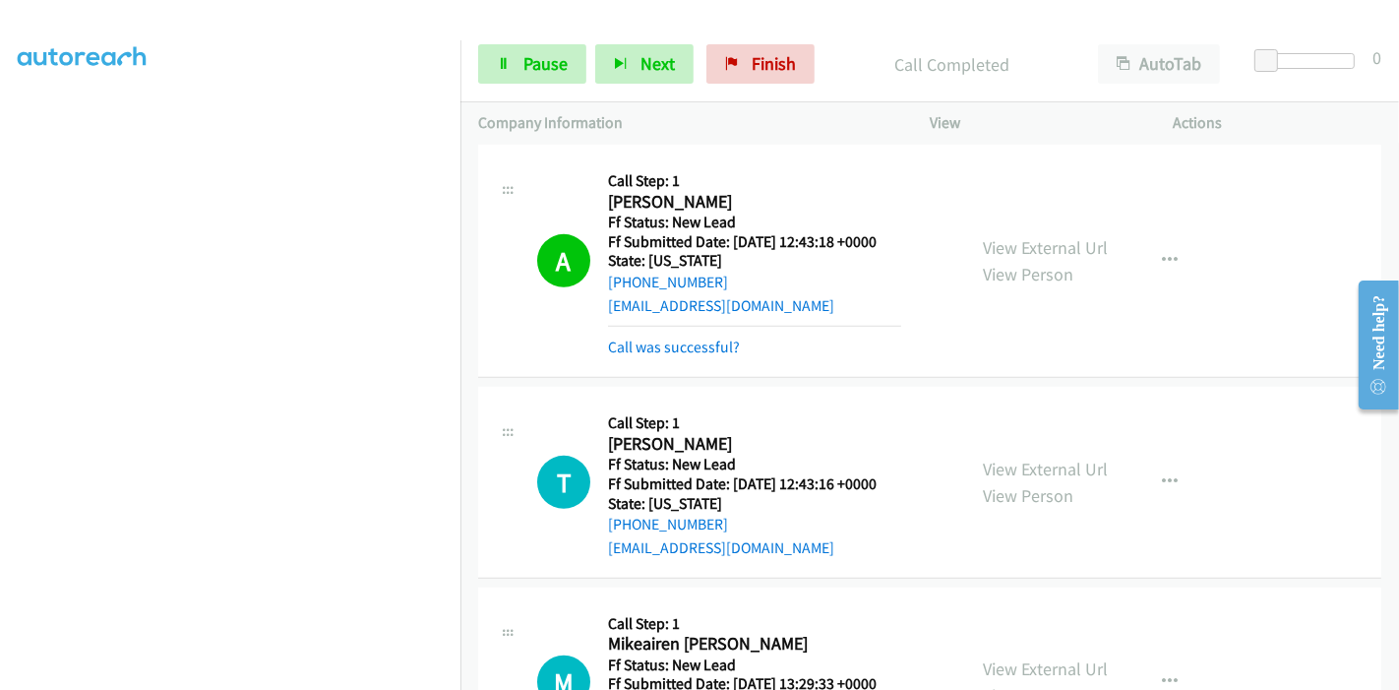
scroll to position [699, 0]
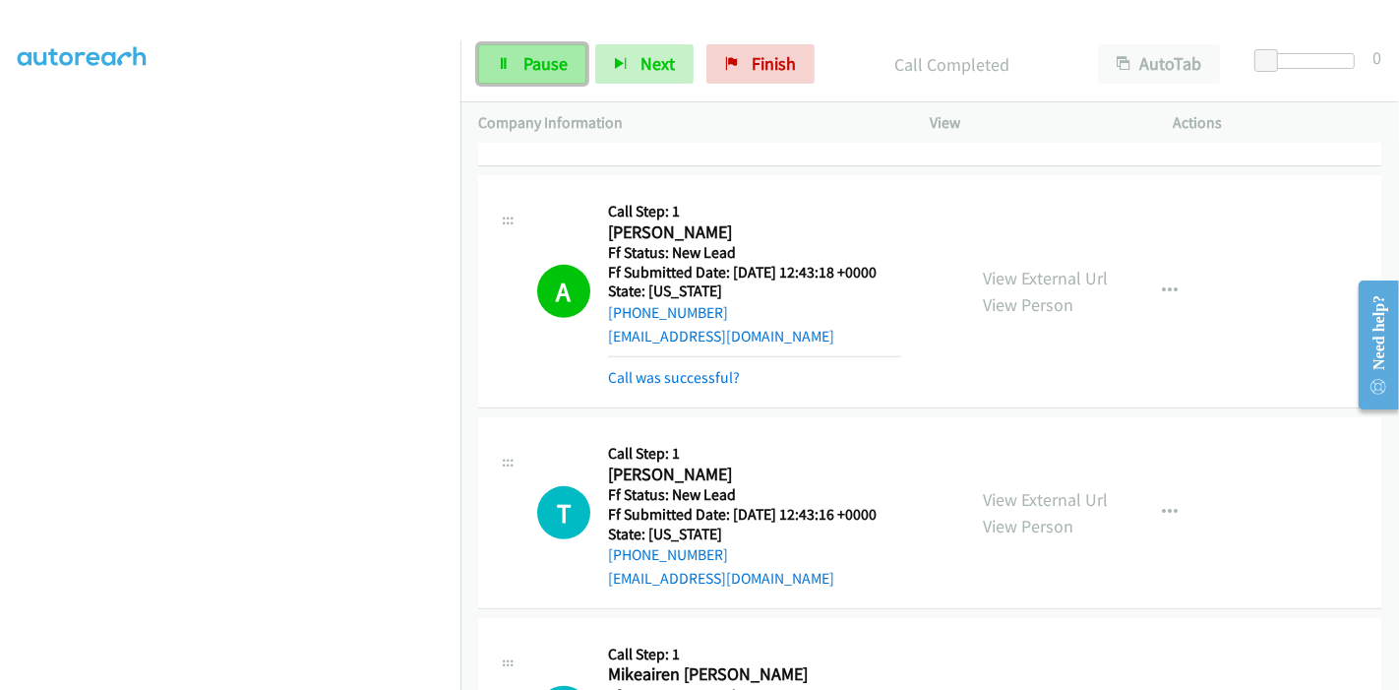
click at [517, 72] on link "Pause" at bounding box center [532, 63] width 108 height 39
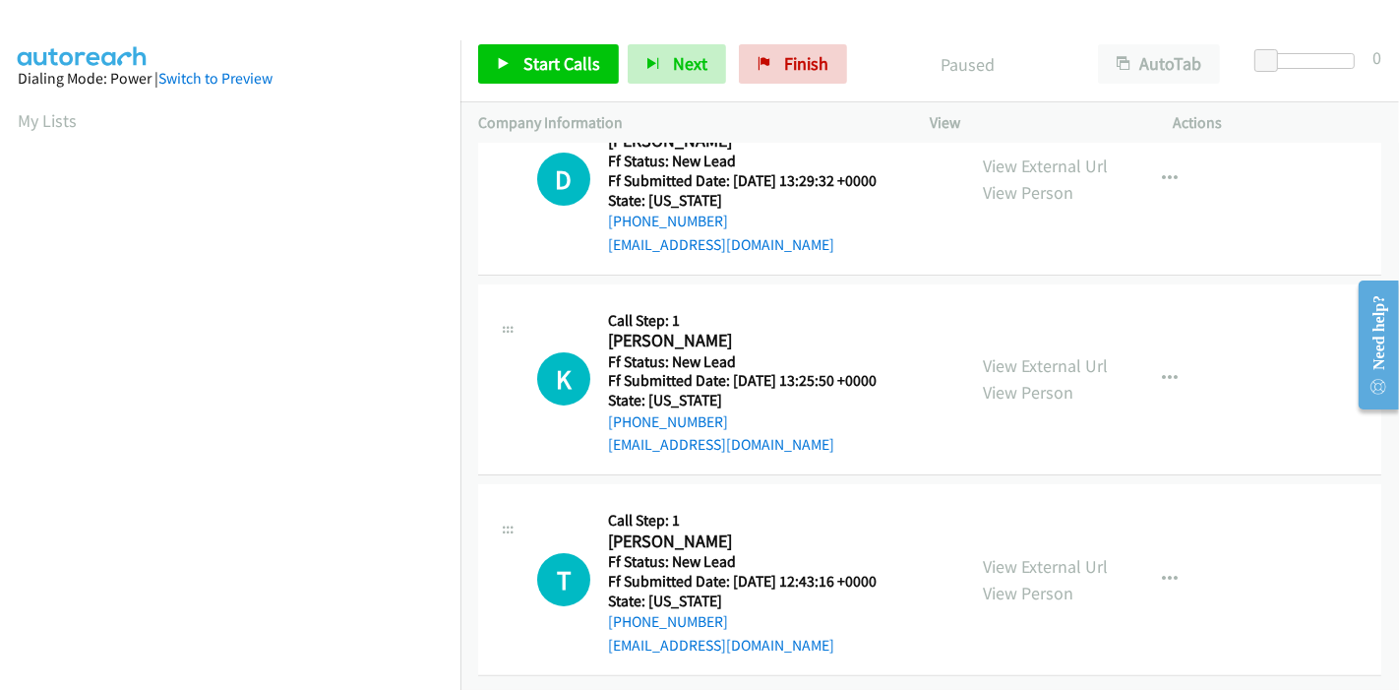
scroll to position [279, 0]
click at [532, 71] on span "Start Calls" at bounding box center [561, 63] width 77 height 23
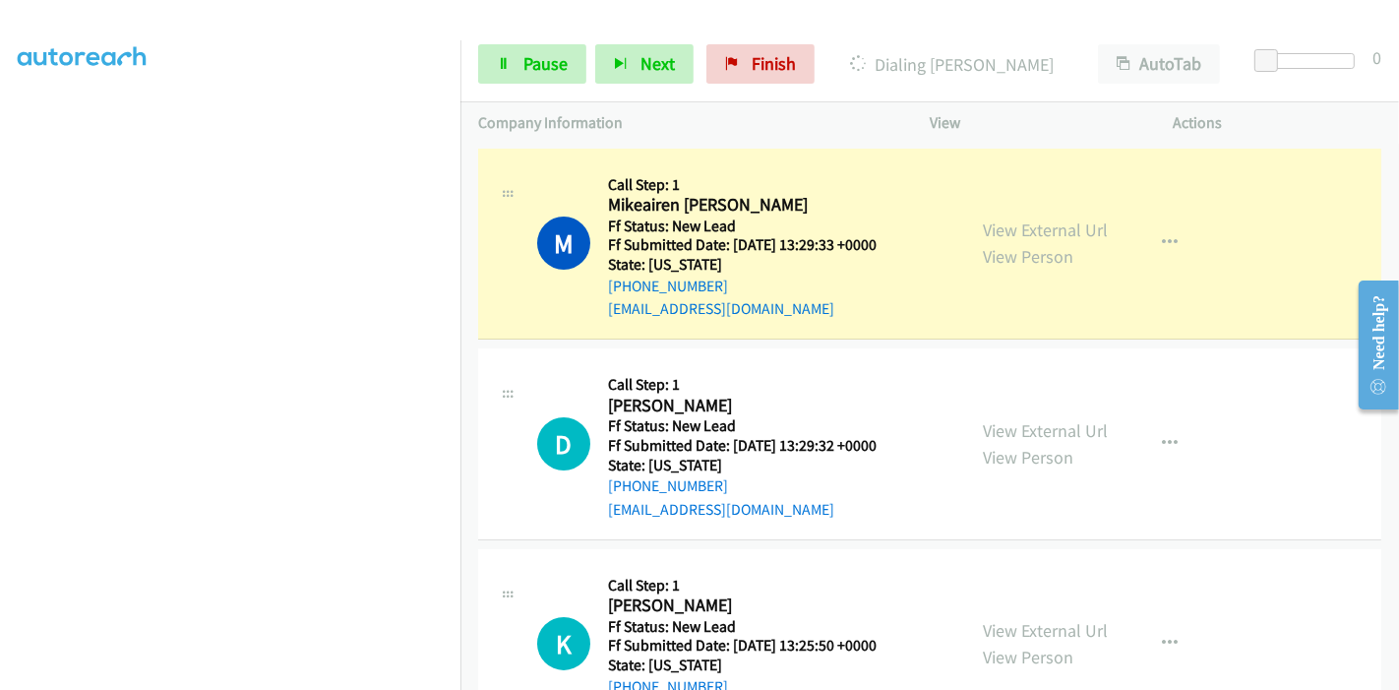
scroll to position [415, 0]
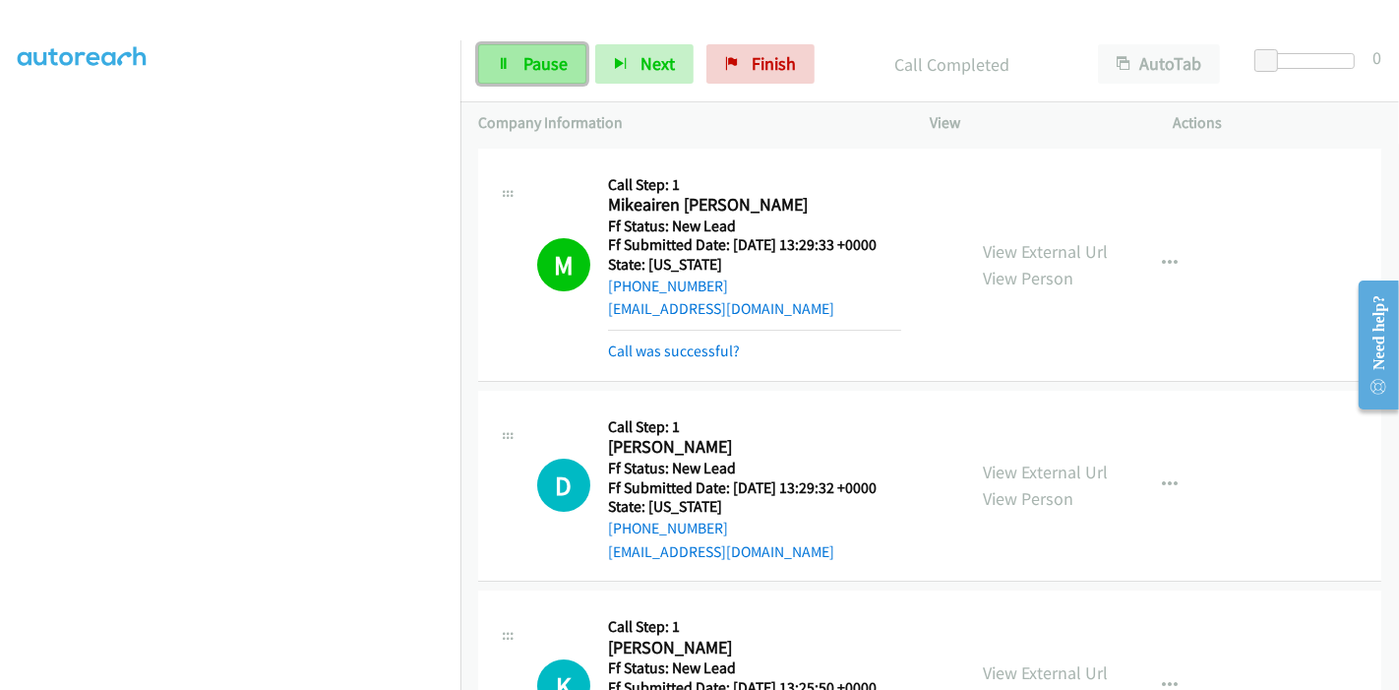
click at [496, 73] on link "Pause" at bounding box center [532, 63] width 108 height 39
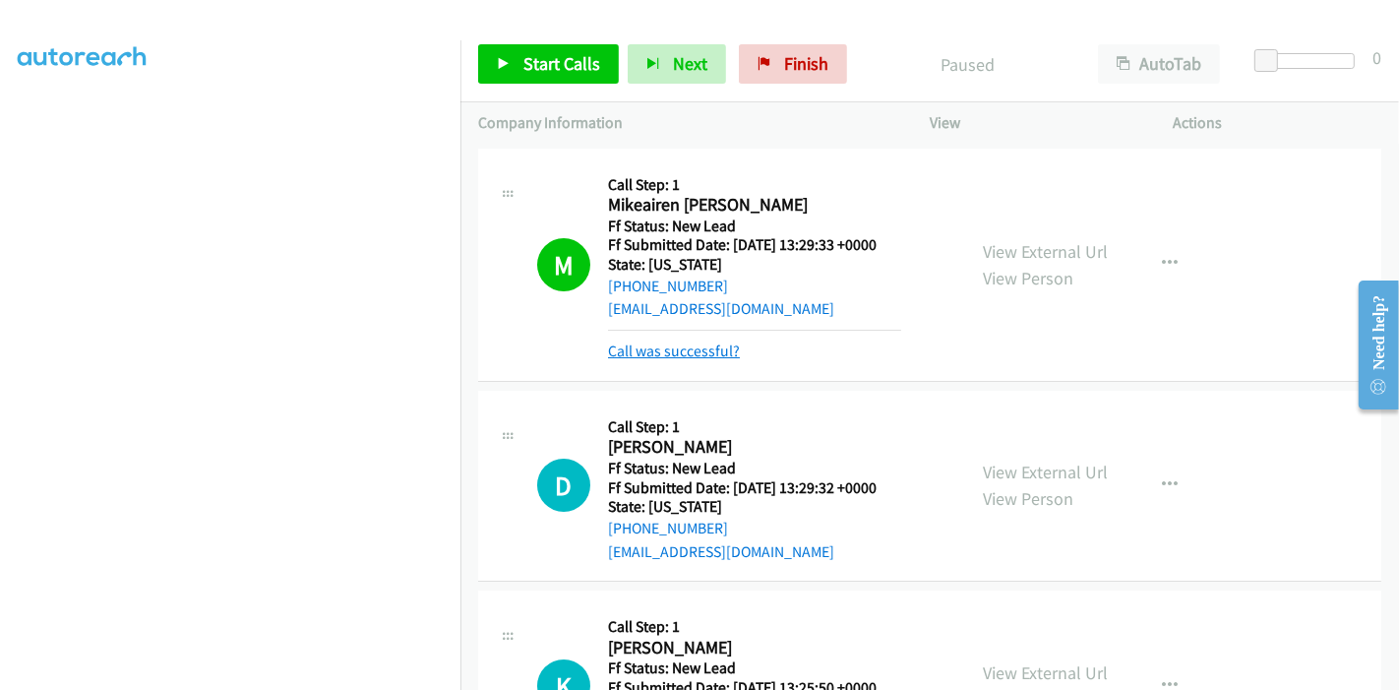
click at [704, 352] on link "Call was successful?" at bounding box center [674, 350] width 132 height 19
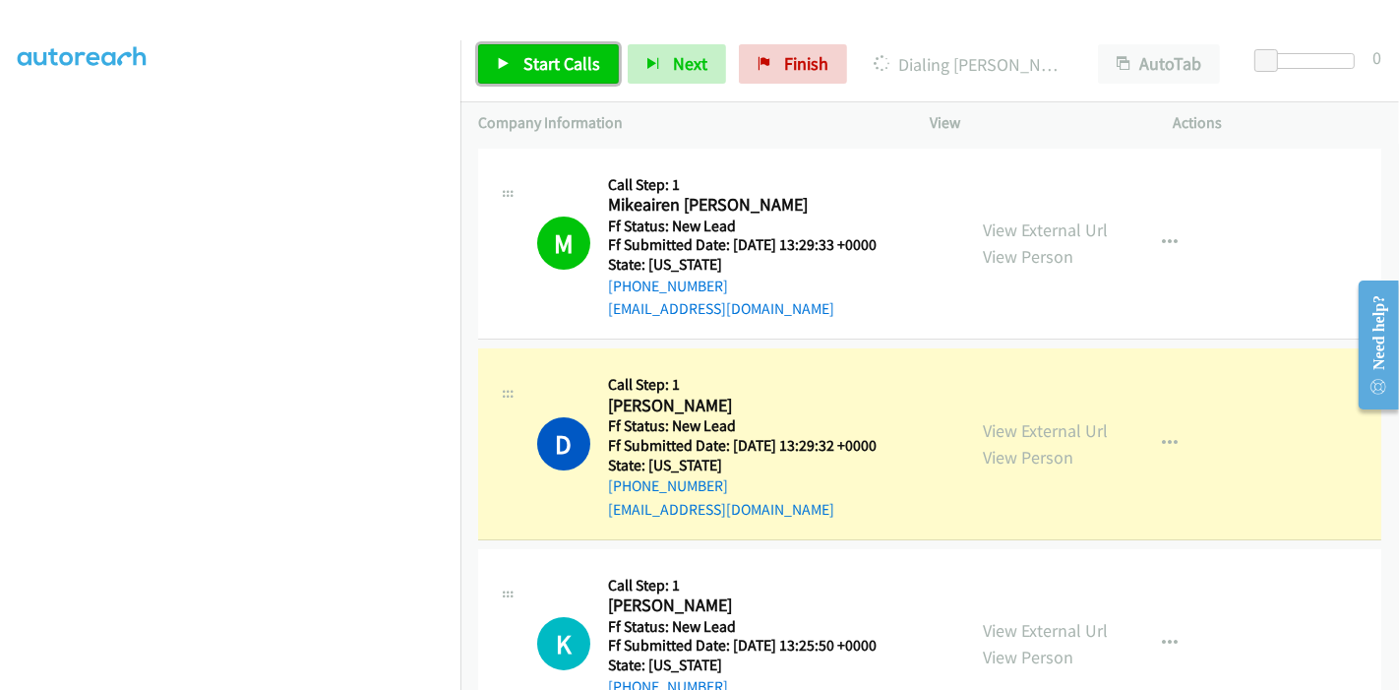
click at [542, 60] on span "Start Calls" at bounding box center [561, 63] width 77 height 23
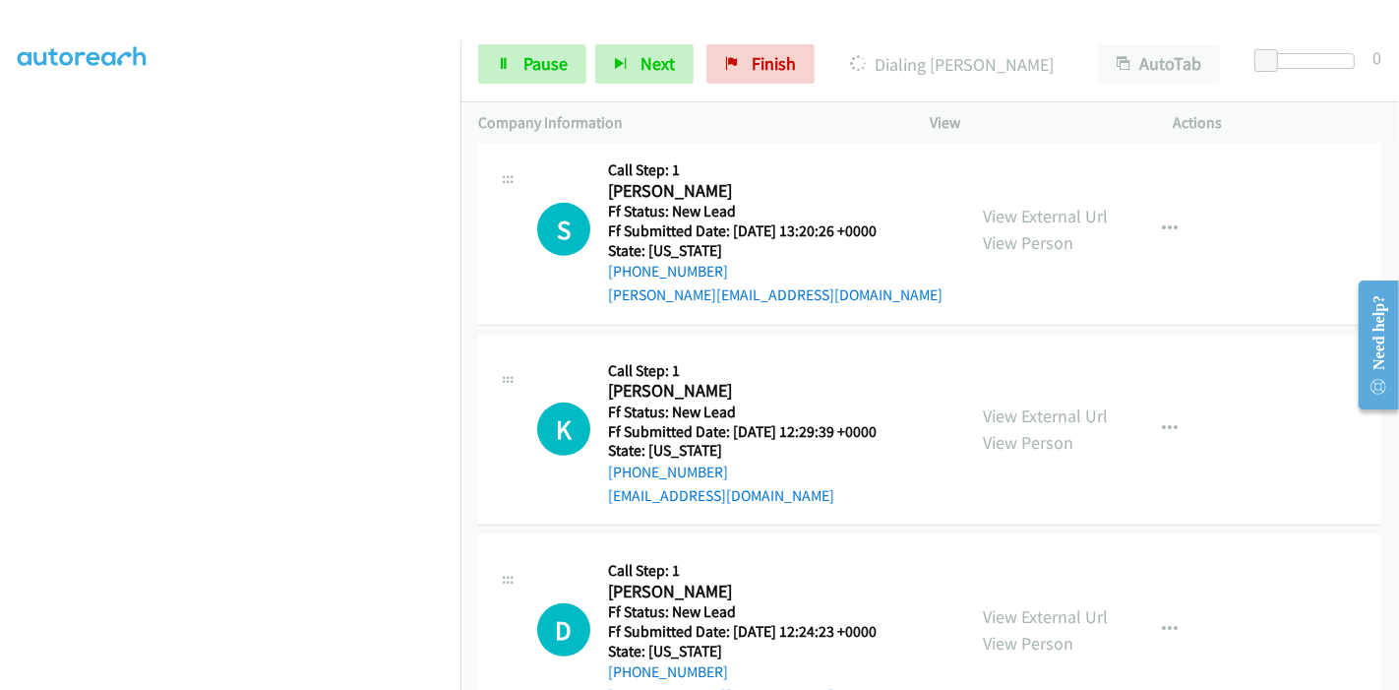
scroll to position [868, 0]
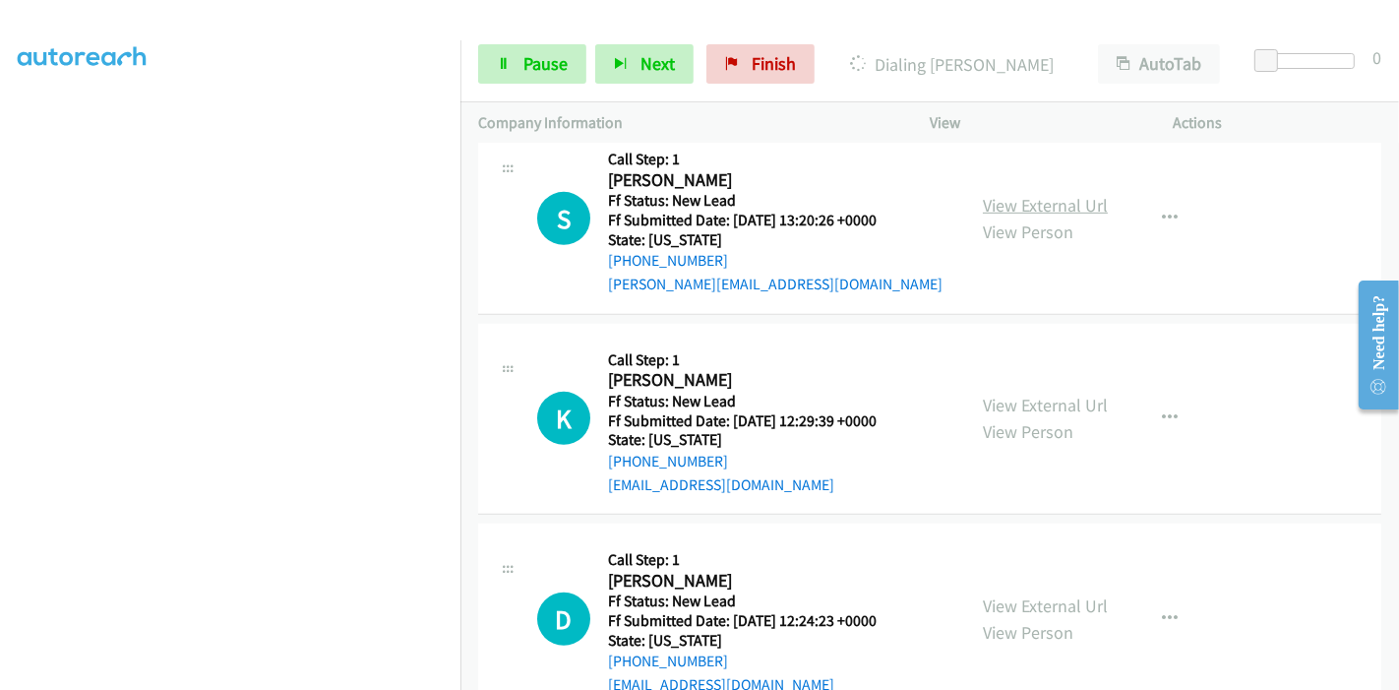
click at [1031, 208] on link "View External Url" at bounding box center [1045, 205] width 125 height 23
click at [997, 405] on link "View External Url" at bounding box center [1045, 405] width 125 height 23
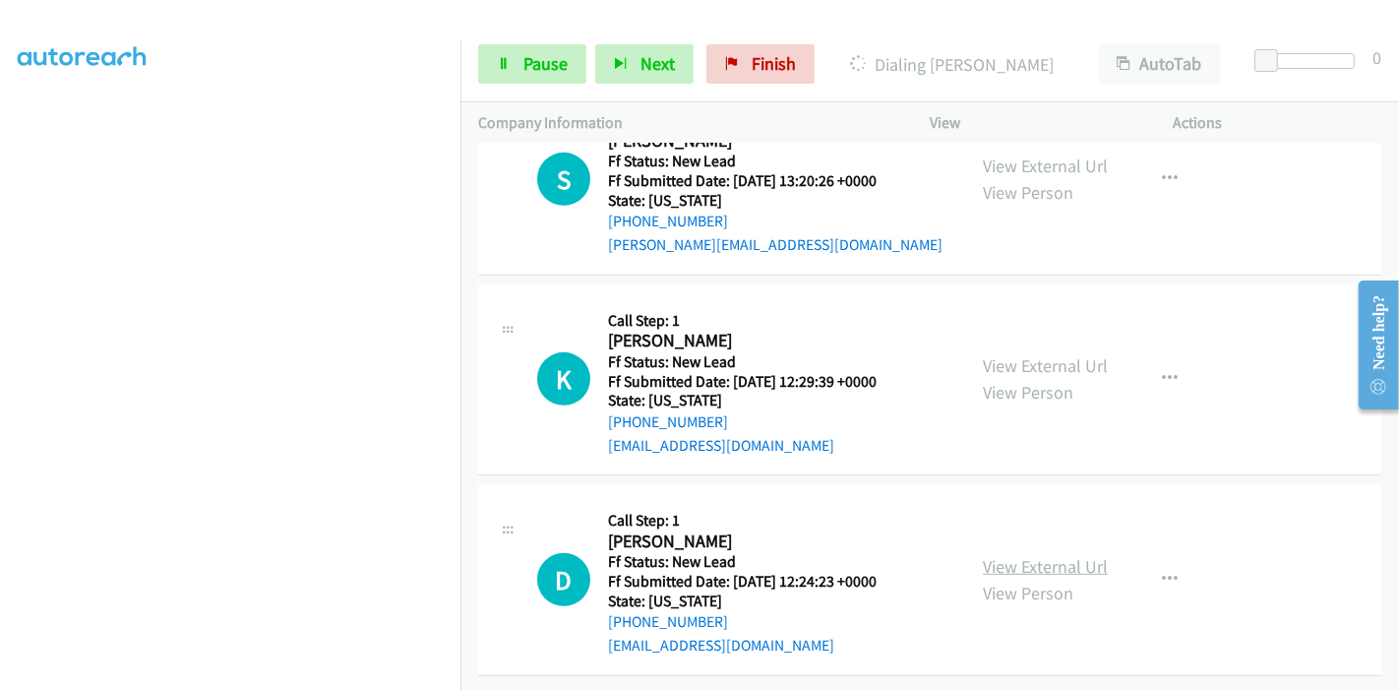
click at [1007, 555] on link "View External Url" at bounding box center [1045, 566] width 125 height 23
click at [545, 62] on span "Pause" at bounding box center [545, 63] width 44 height 23
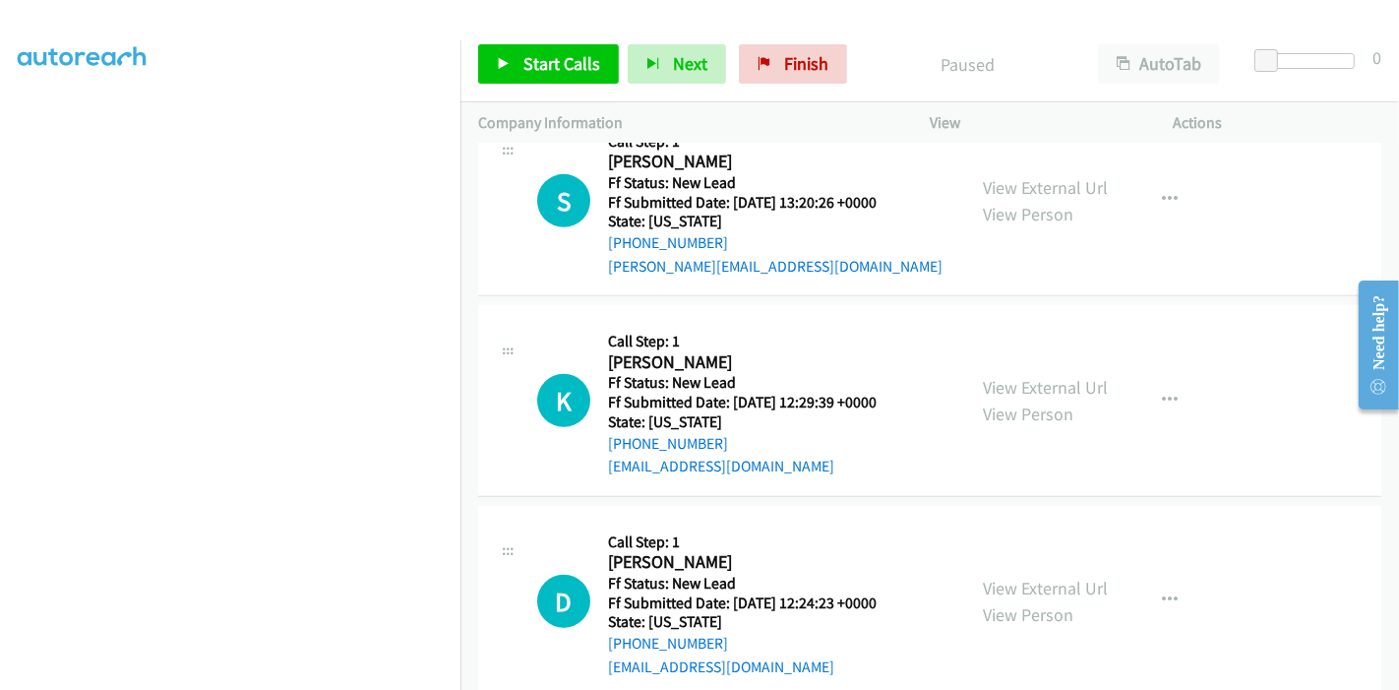
scroll to position [962, 0]
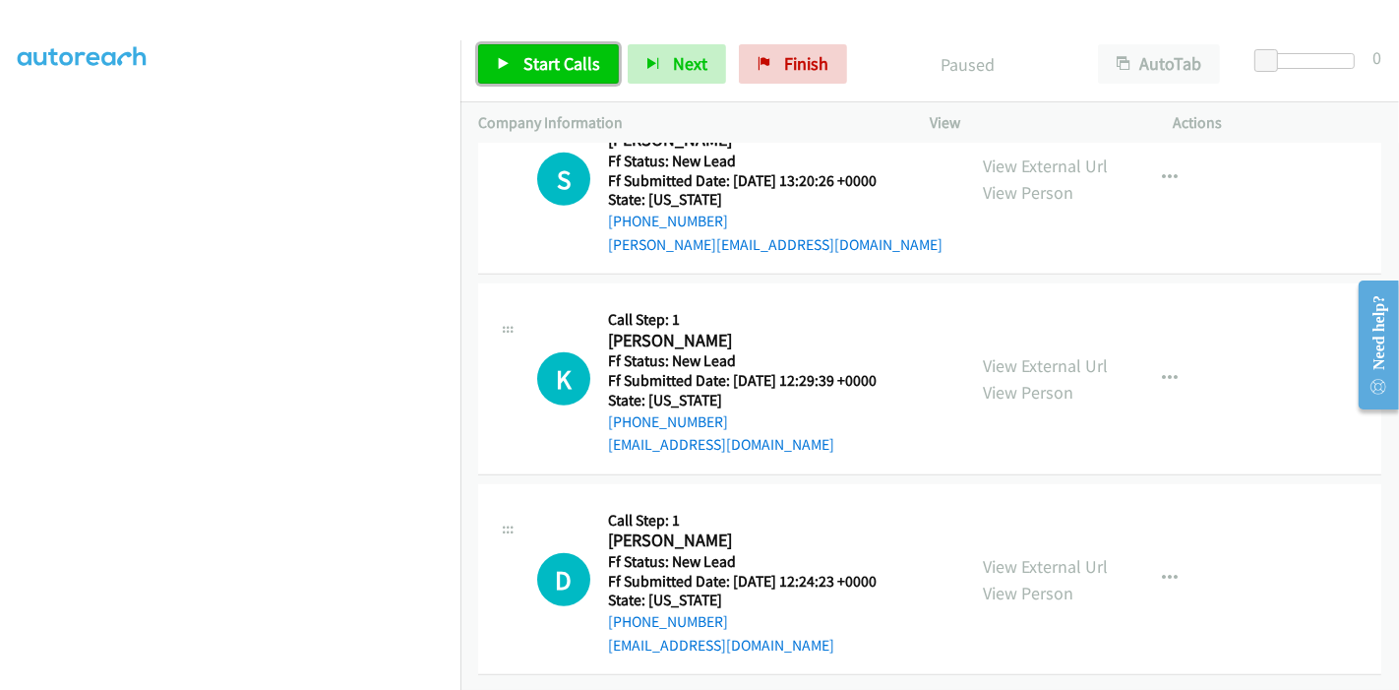
click at [525, 66] on span "Start Calls" at bounding box center [561, 63] width 77 height 23
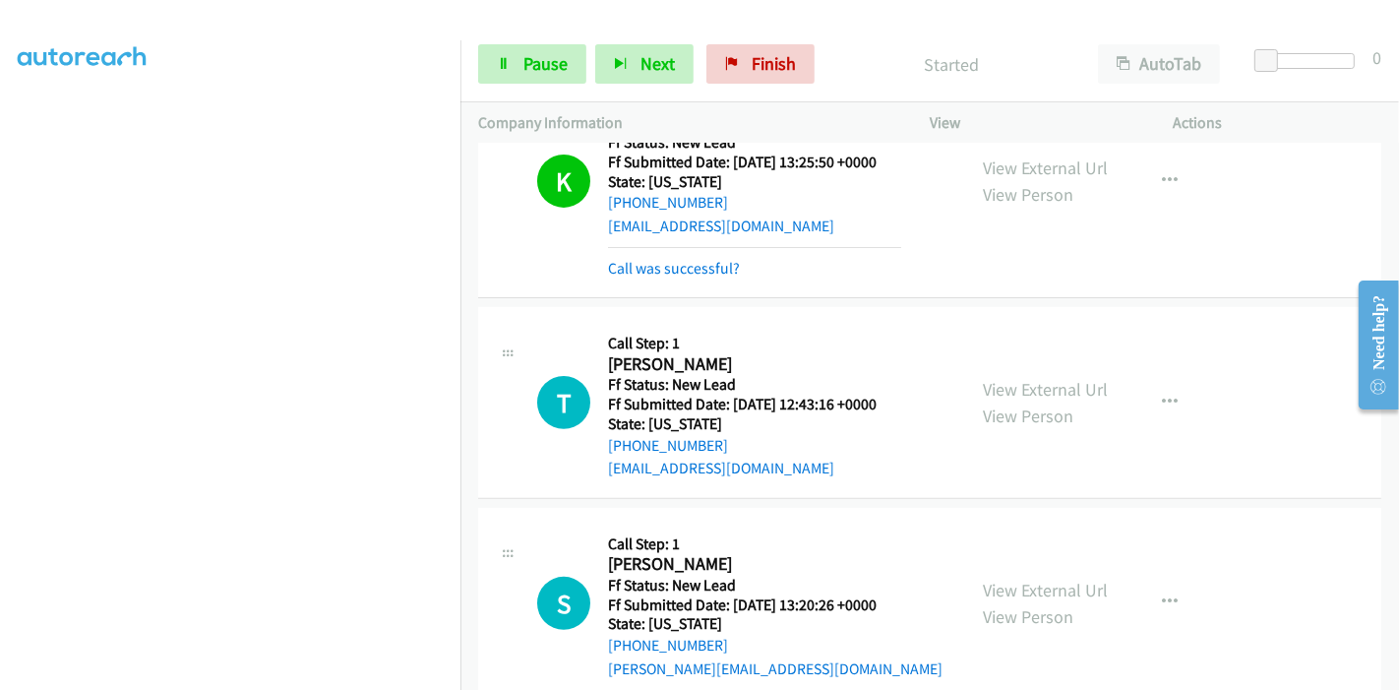
scroll to position [635, 0]
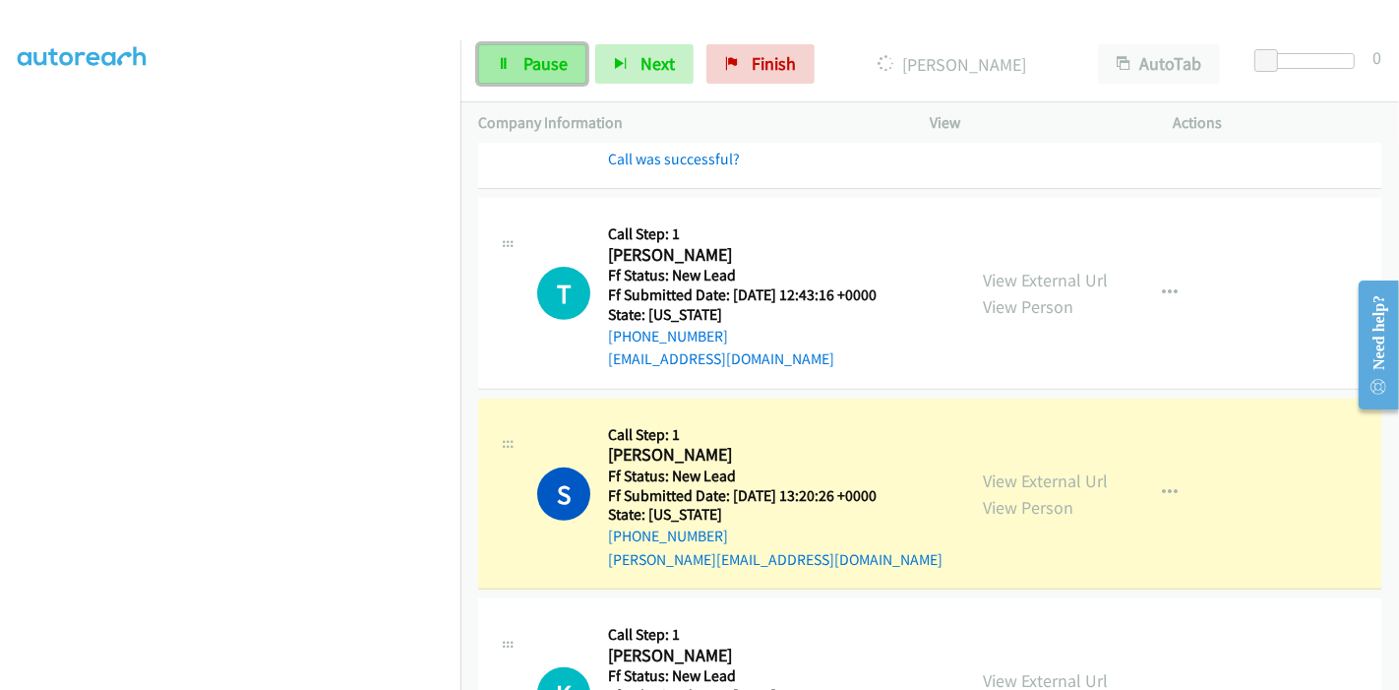
click at [523, 52] on span "Pause" at bounding box center [545, 63] width 44 height 23
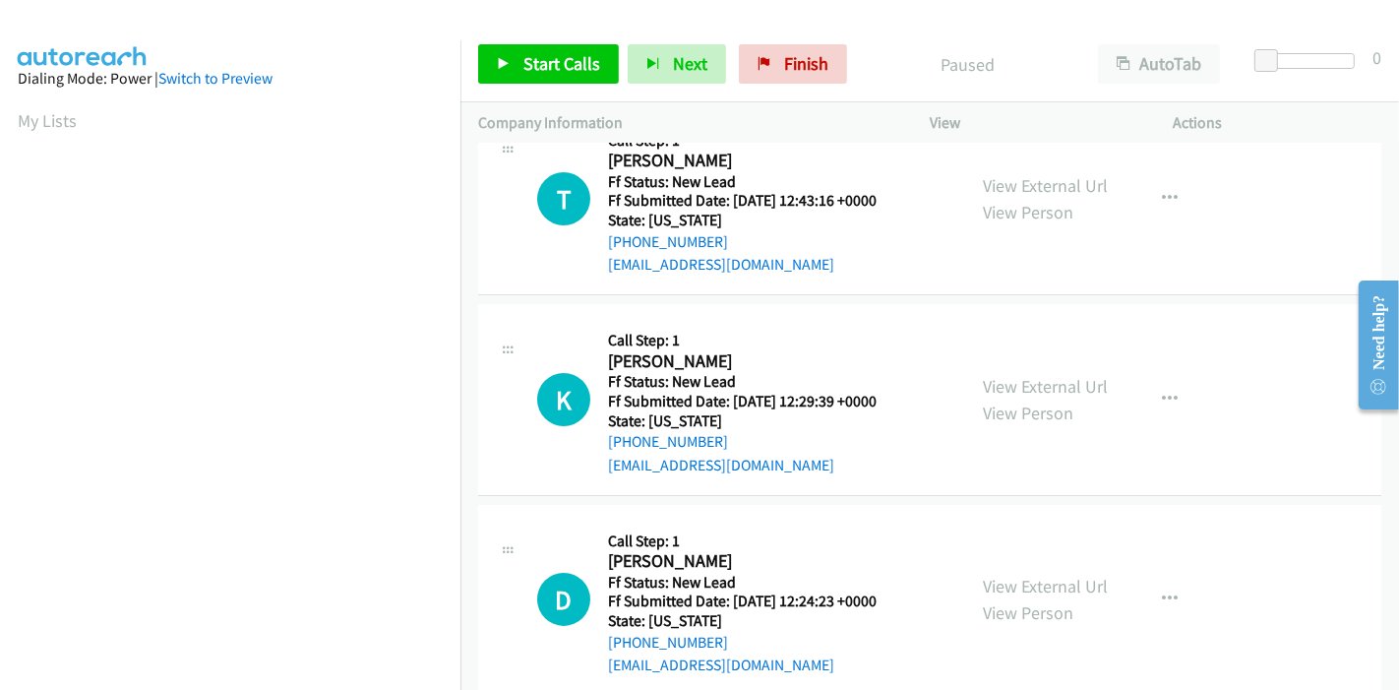
scroll to position [79, 0]
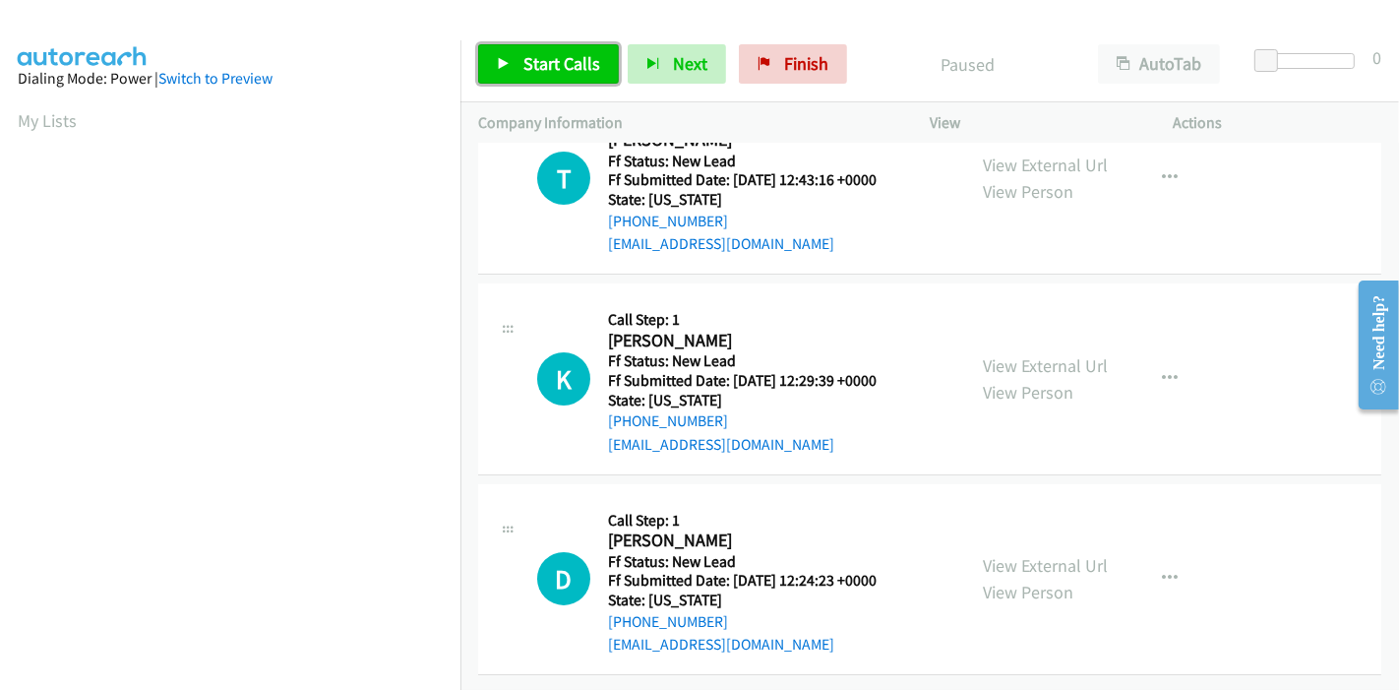
click at [530, 59] on span "Start Calls" at bounding box center [561, 63] width 77 height 23
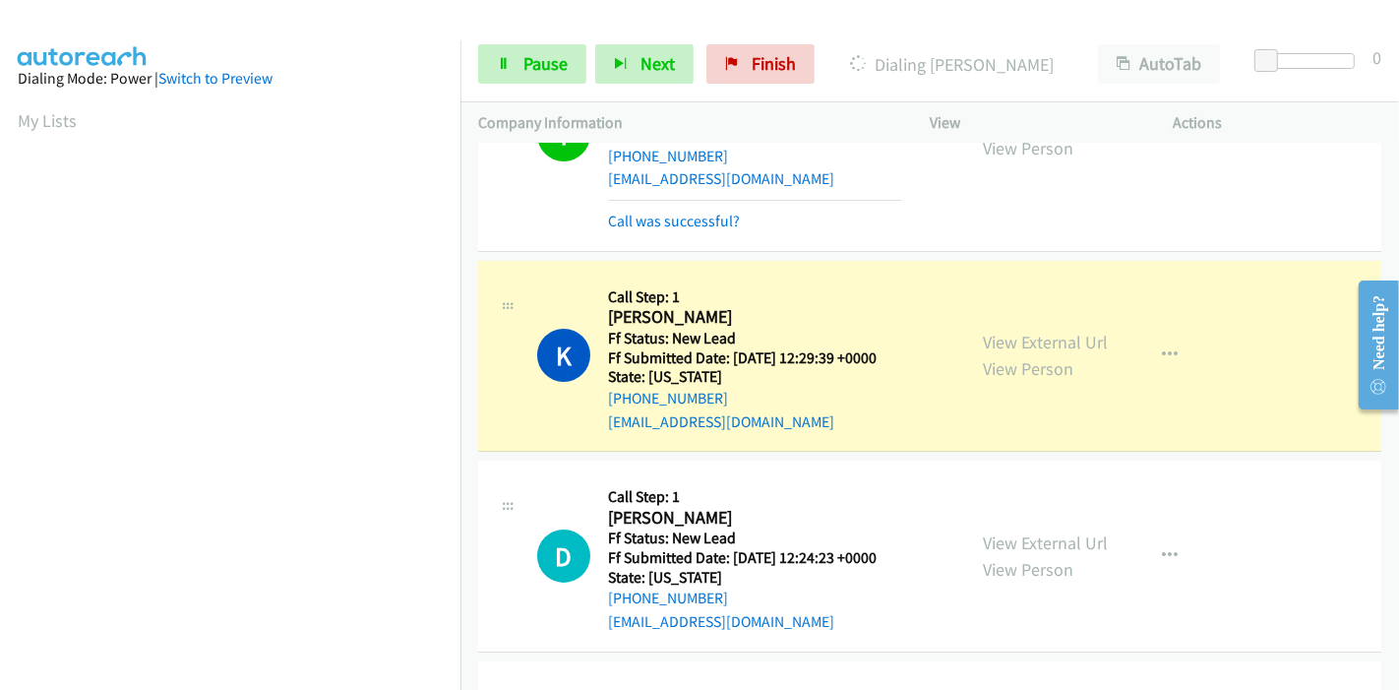
scroll to position [100, 0]
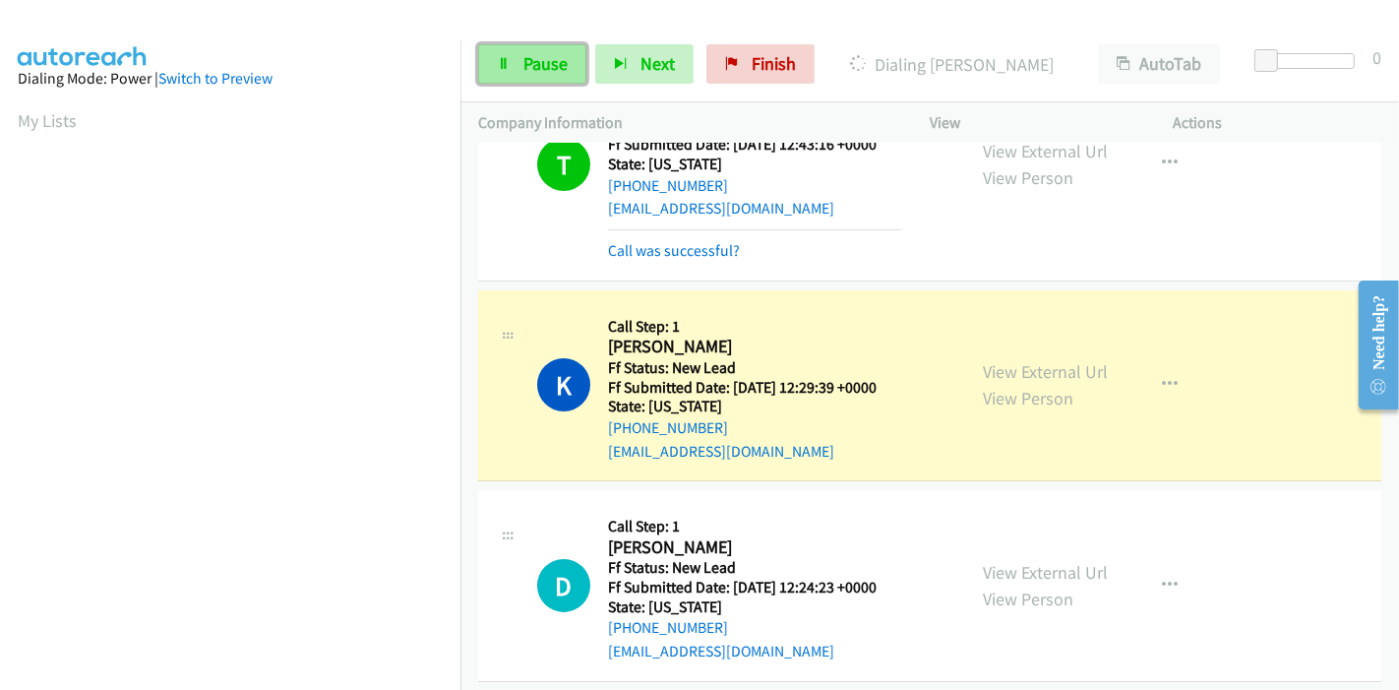
click at [518, 69] on link "Pause" at bounding box center [532, 63] width 108 height 39
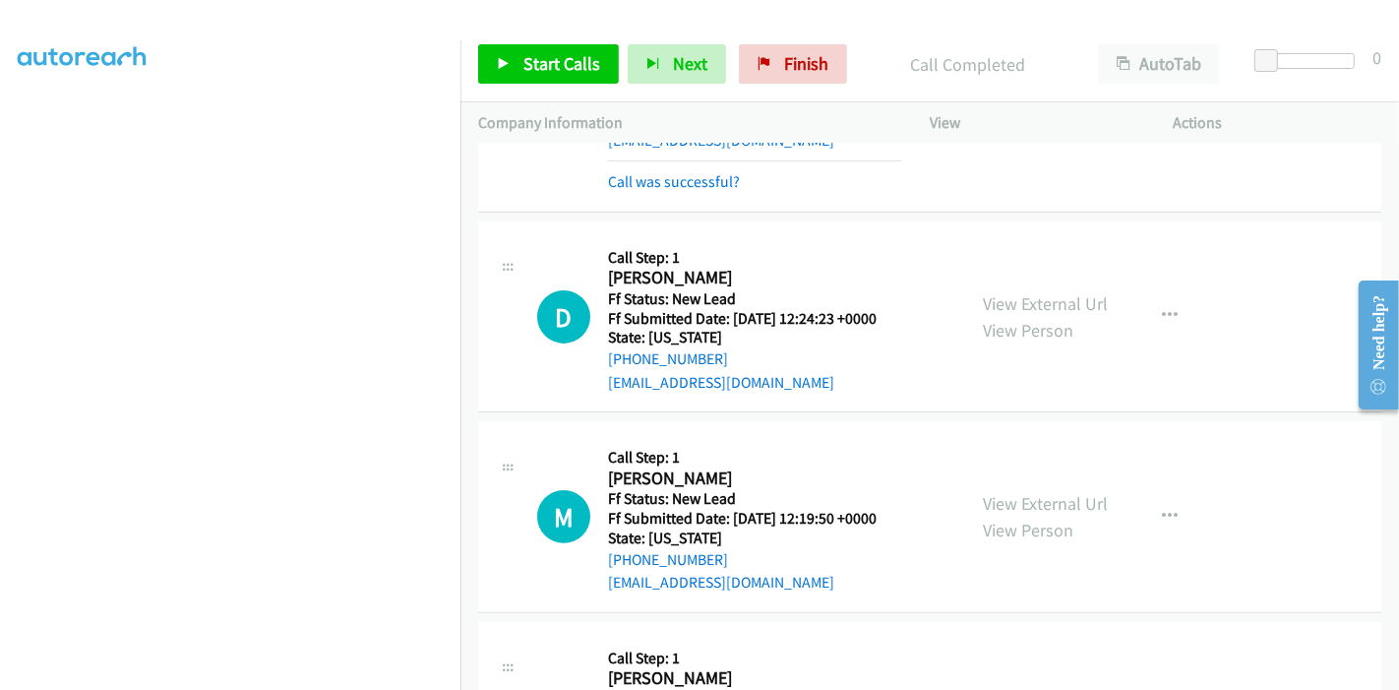
scroll to position [544, 0]
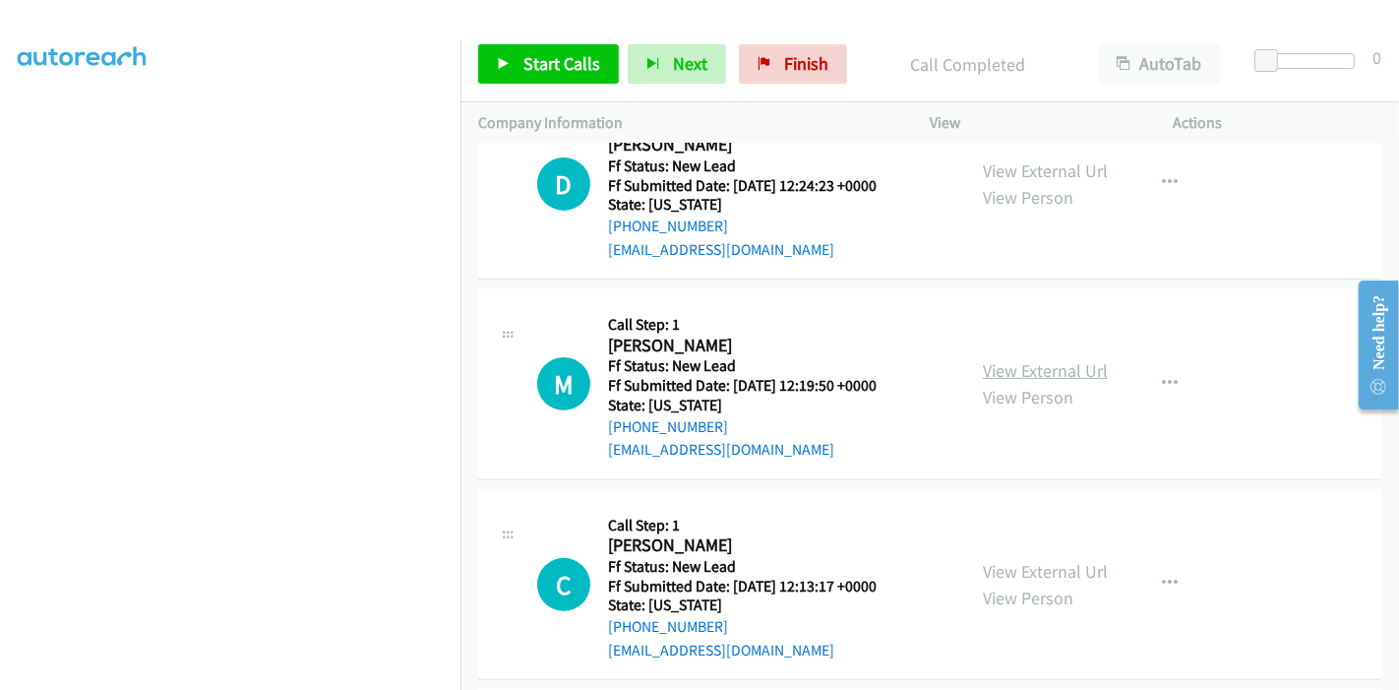
click at [1029, 370] on link "View External Url" at bounding box center [1045, 370] width 125 height 23
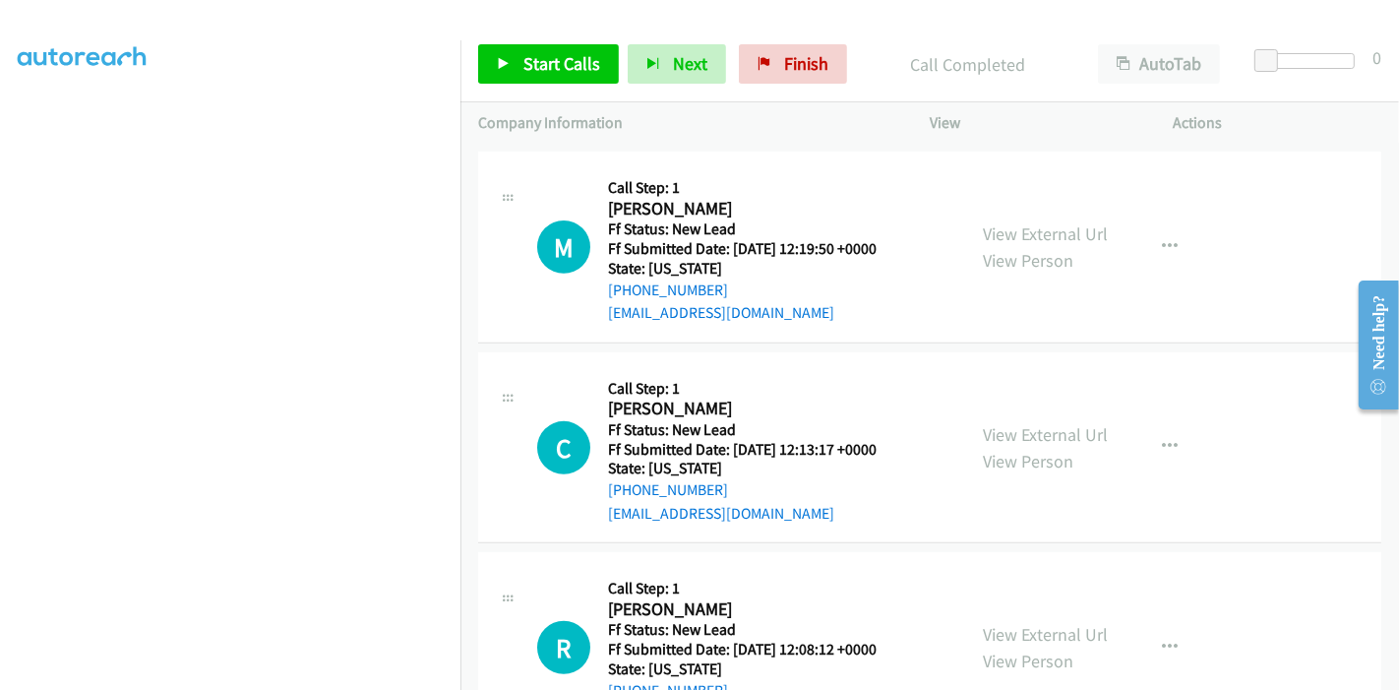
scroll to position [762, 0]
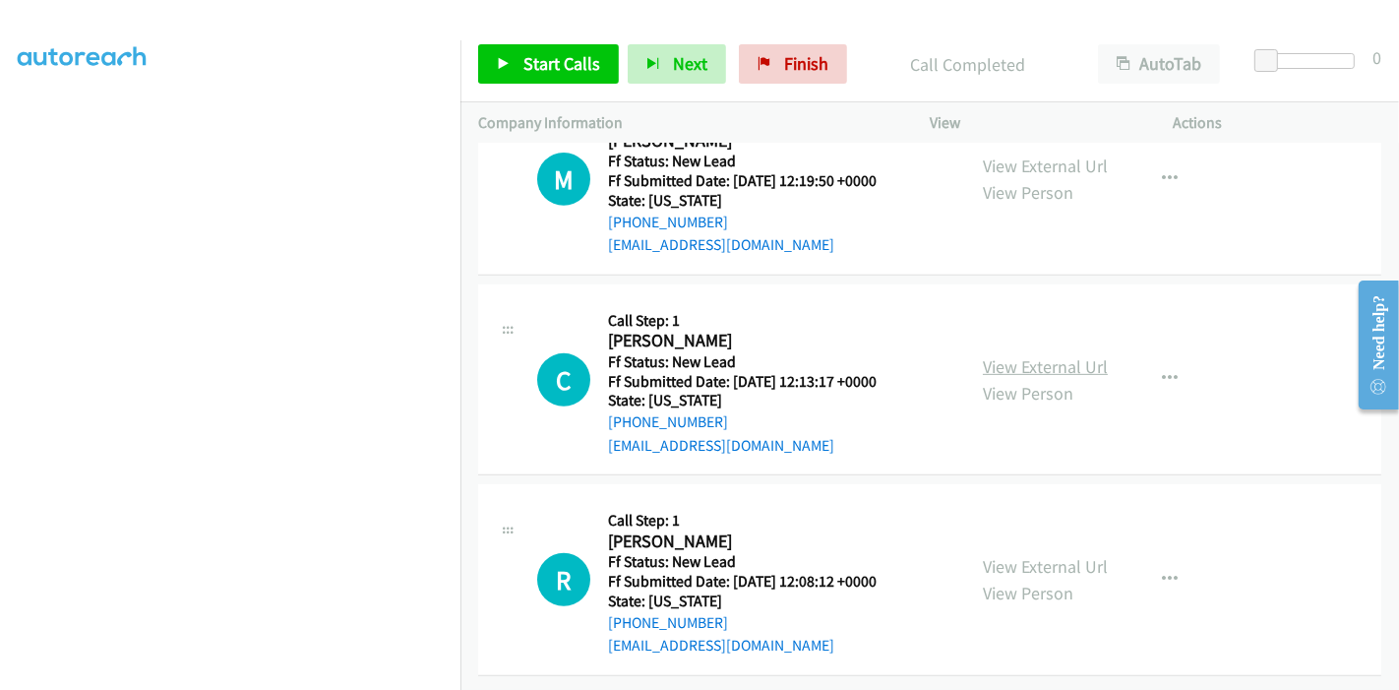
click at [1043, 355] on link "View External Url" at bounding box center [1045, 366] width 125 height 23
click at [1013, 555] on link "View External Url" at bounding box center [1045, 566] width 125 height 23
click at [551, 58] on span "Start Calls" at bounding box center [561, 63] width 77 height 23
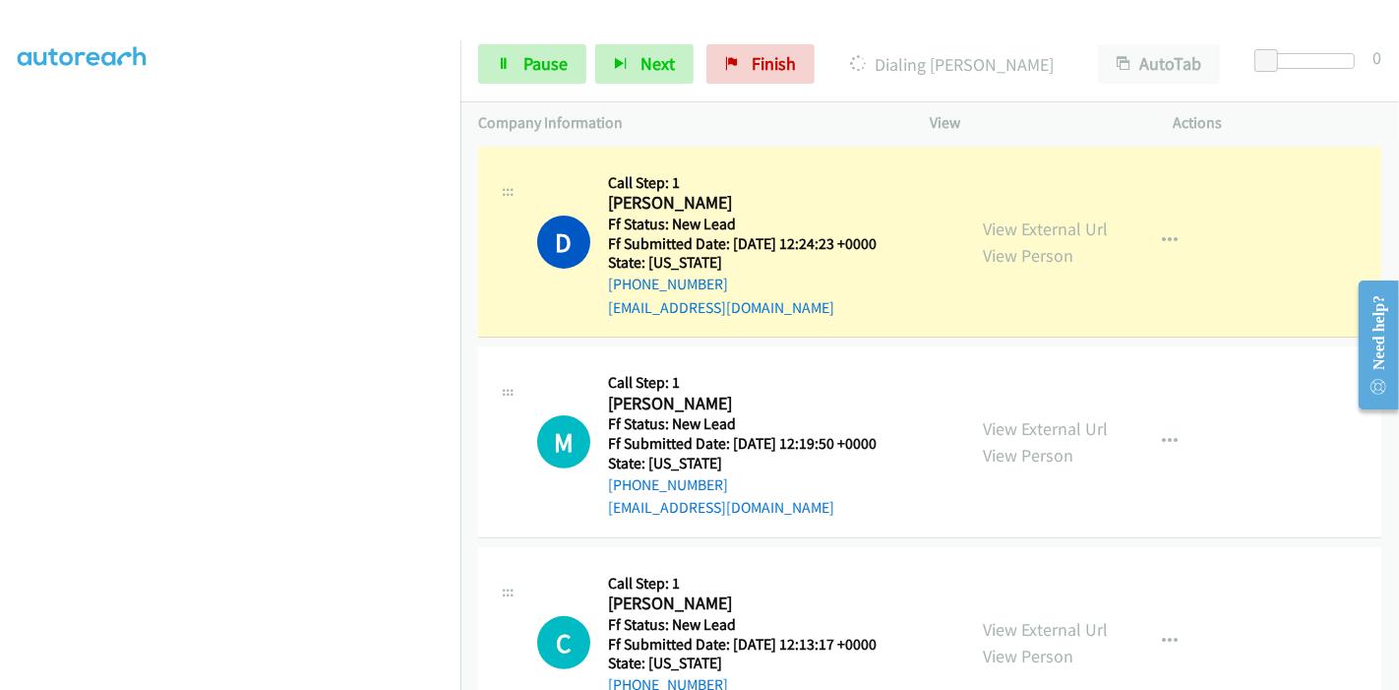
scroll to position [435, 0]
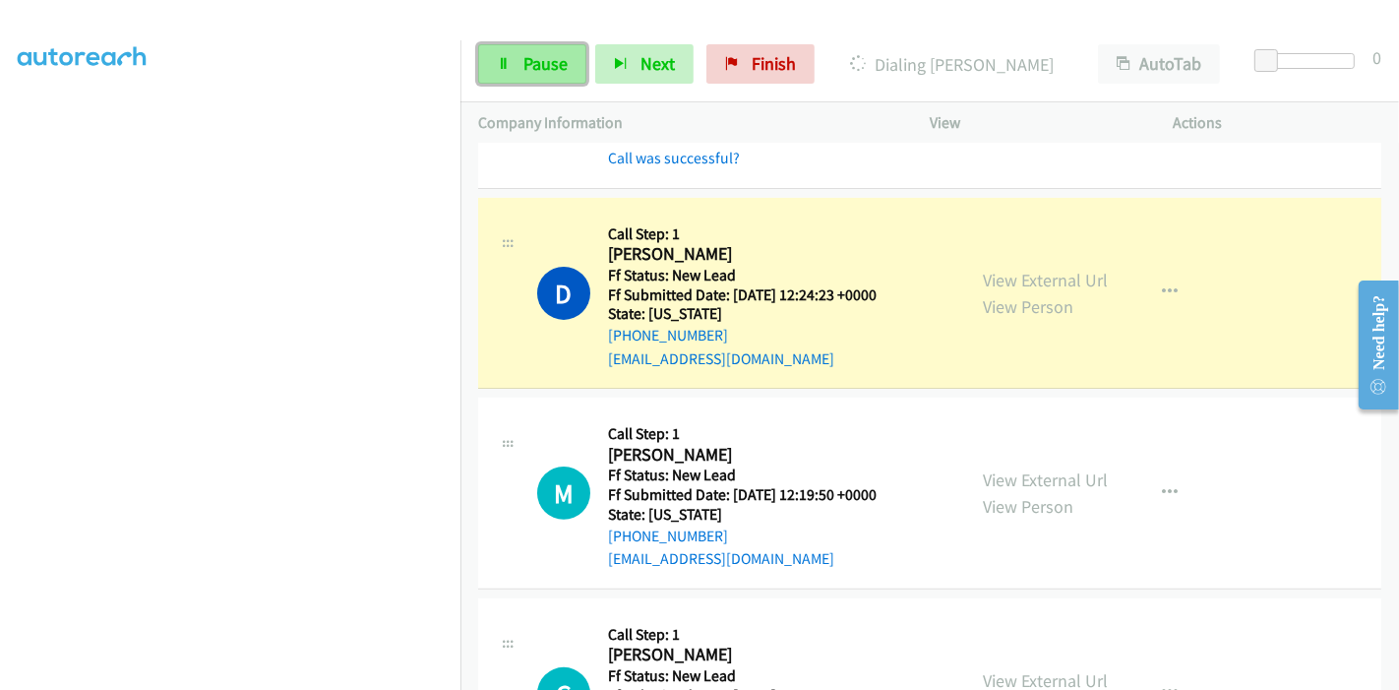
click at [538, 66] on span "Pause" at bounding box center [545, 63] width 44 height 23
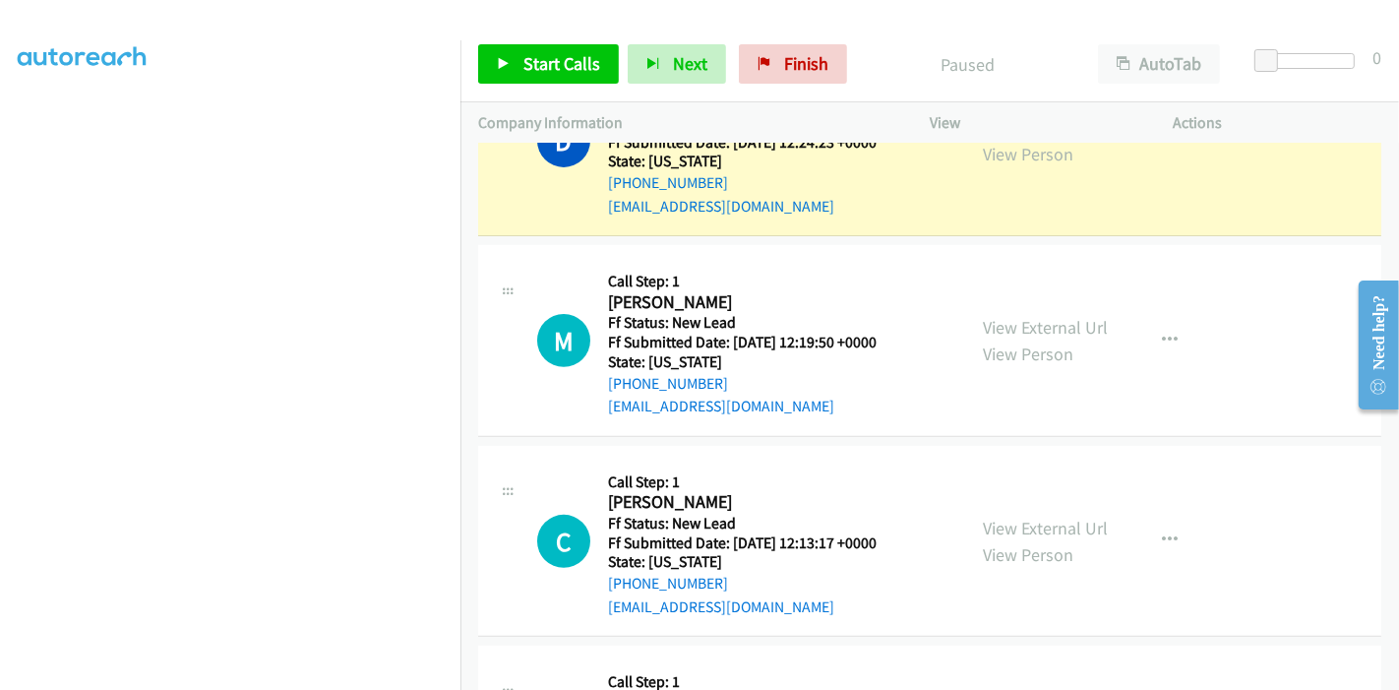
scroll to position [544, 0]
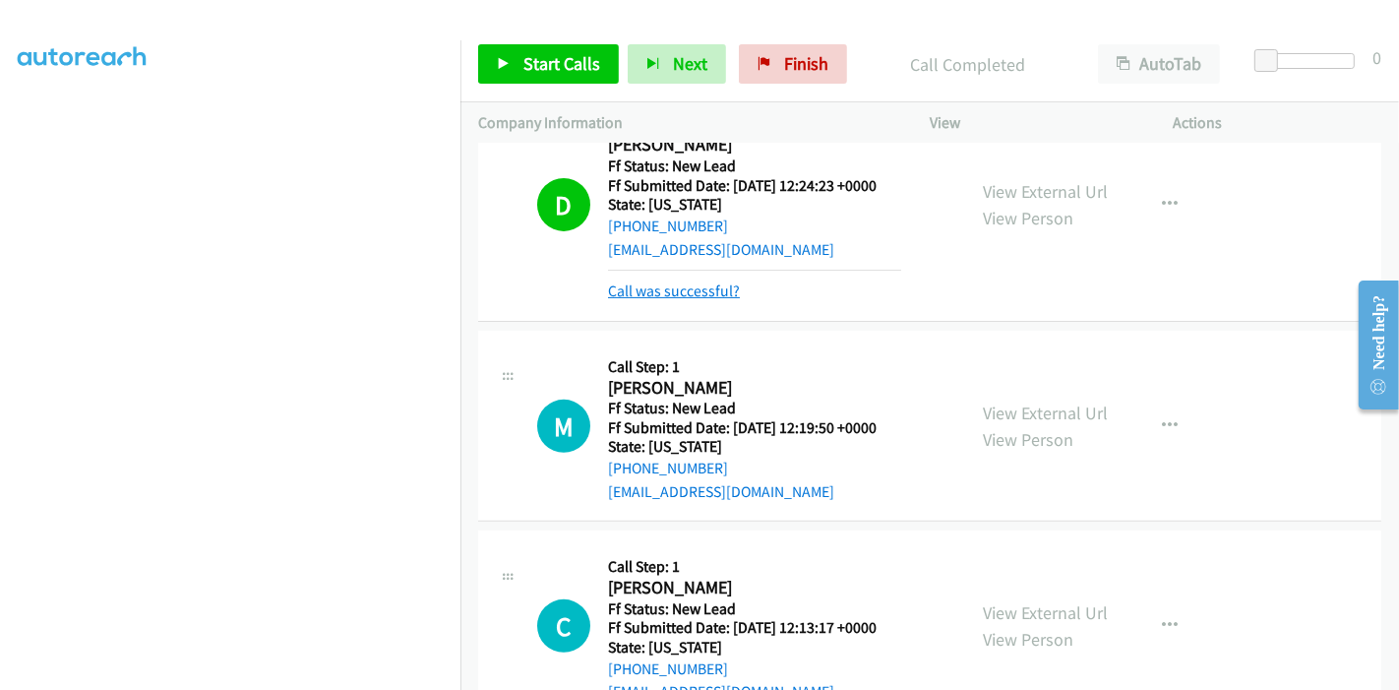
click at [692, 285] on link "Call was successful?" at bounding box center [674, 290] width 132 height 19
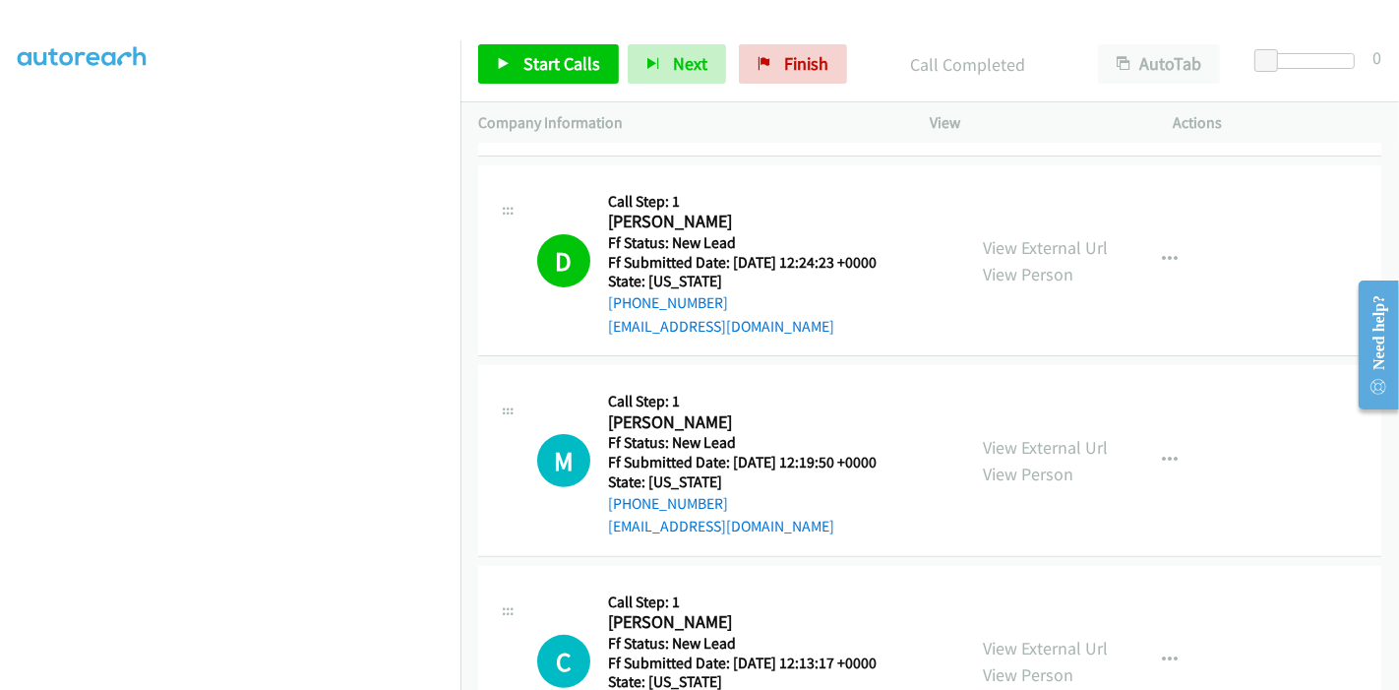
scroll to position [435, 0]
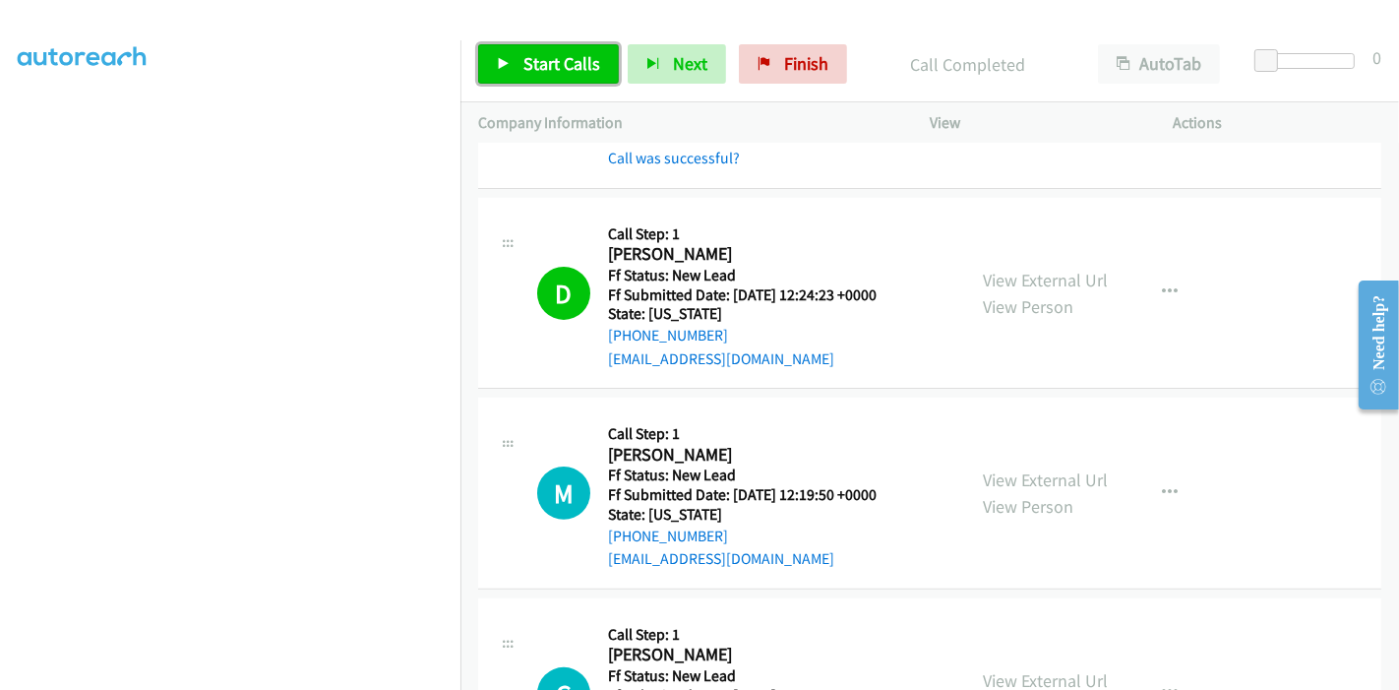
click at [542, 69] on span "Start Calls" at bounding box center [561, 63] width 77 height 23
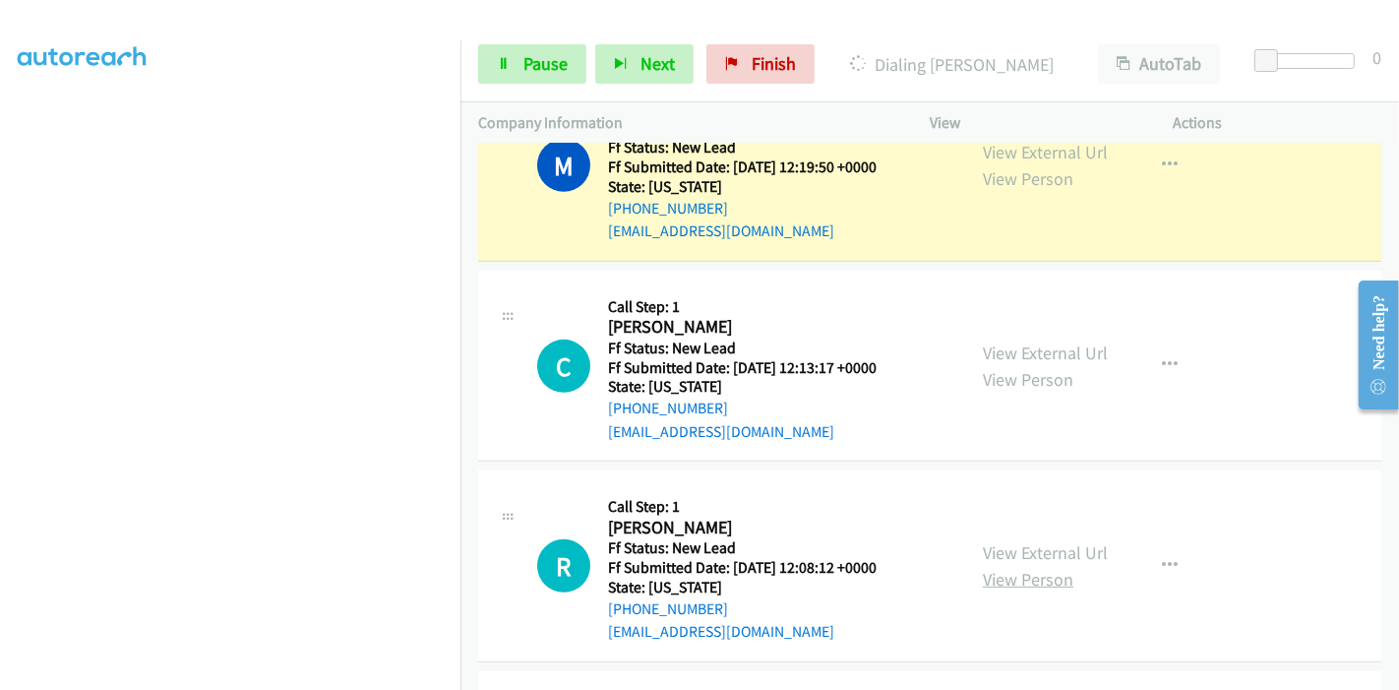
scroll to position [784, 0]
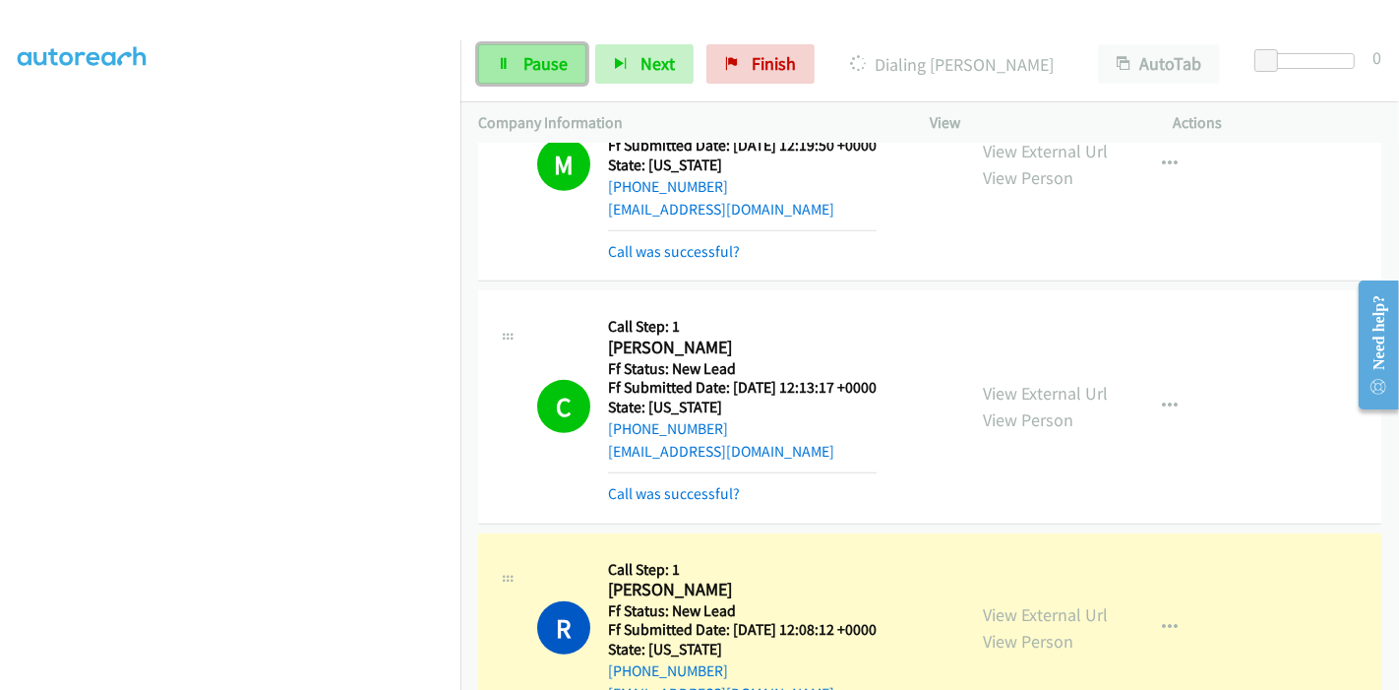
click at [497, 51] on link "Pause" at bounding box center [532, 63] width 108 height 39
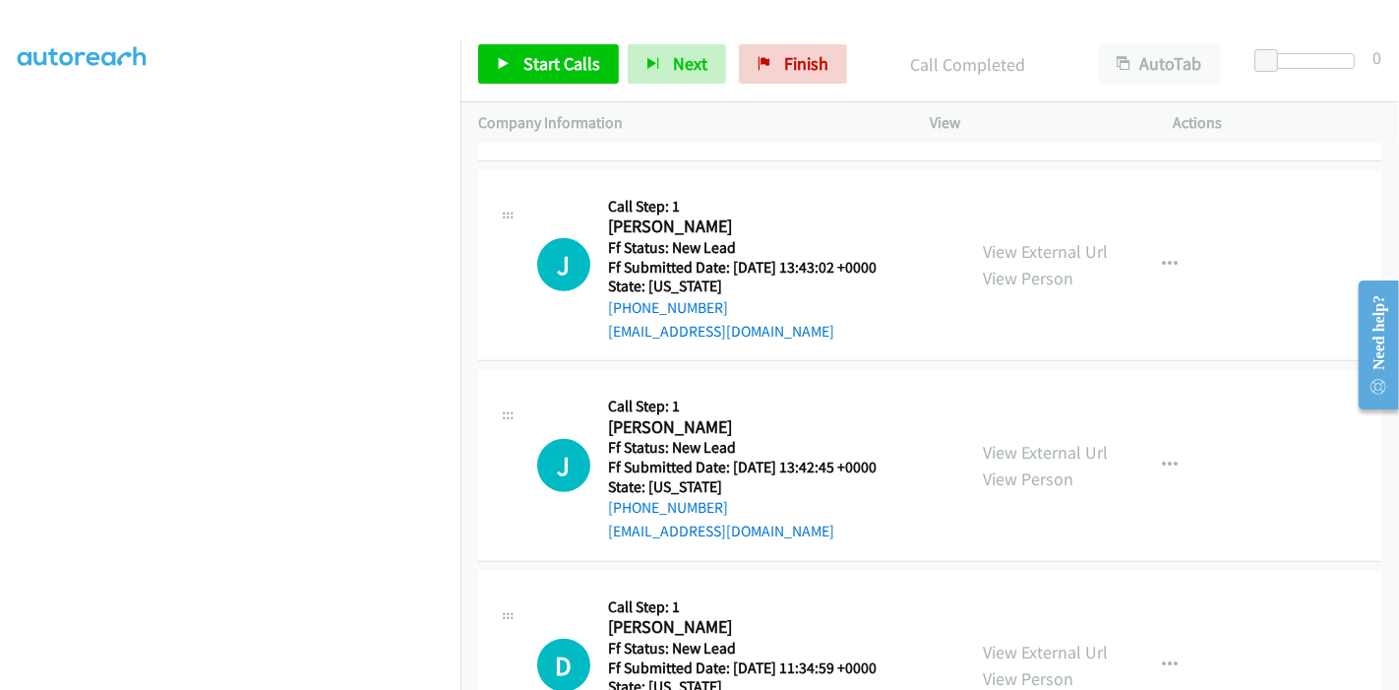
scroll to position [1231, 0]
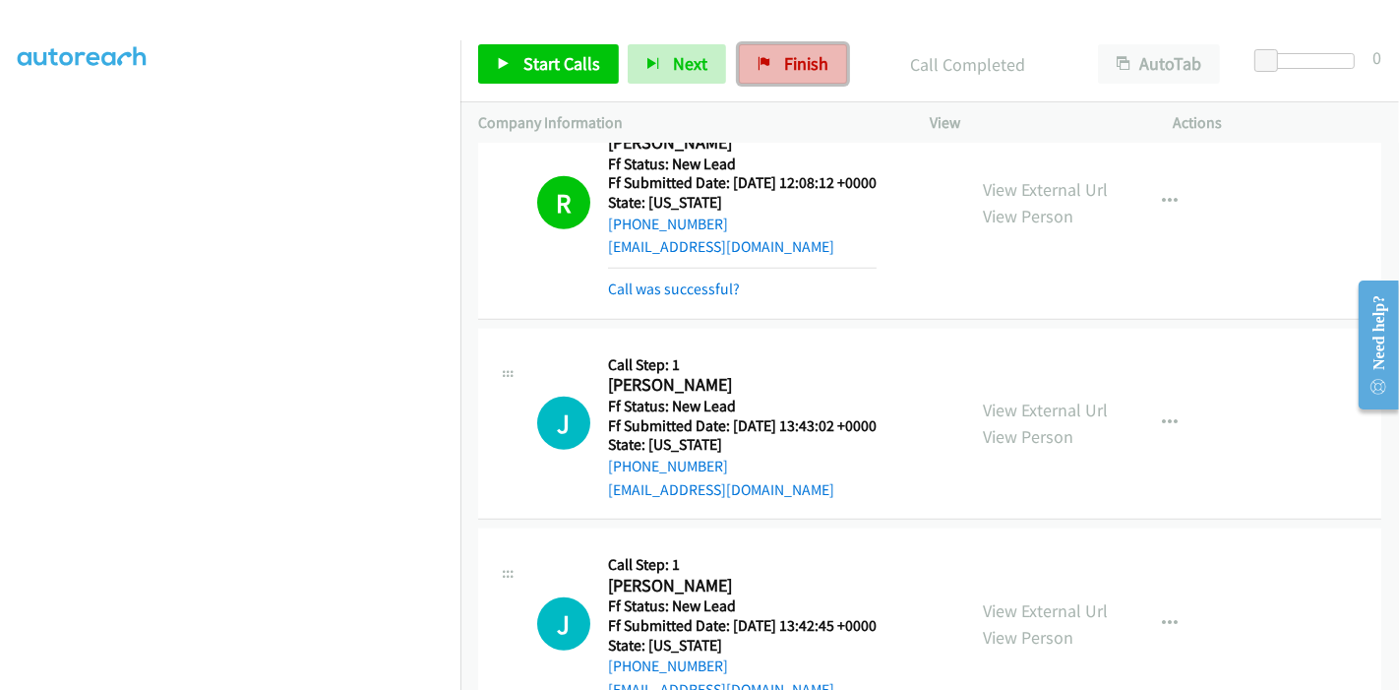
click at [770, 62] on link "Finish" at bounding box center [793, 63] width 108 height 39
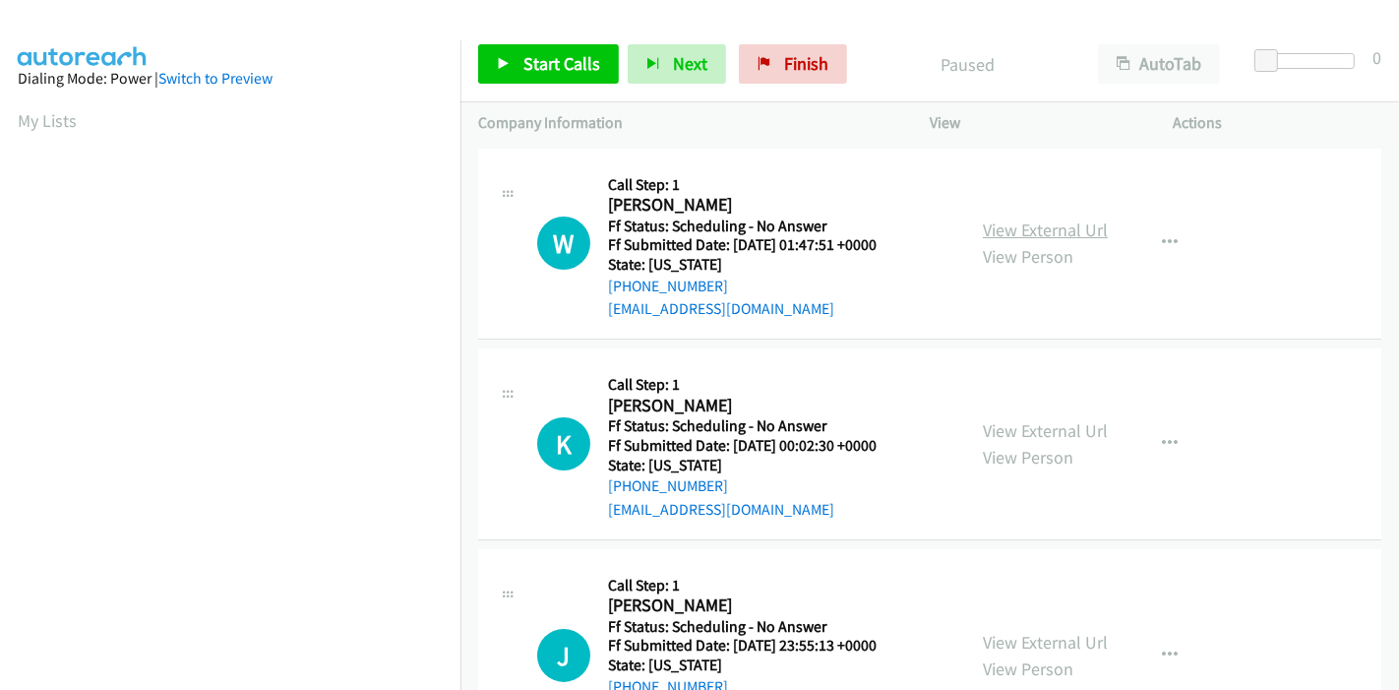
click at [1037, 236] on link "View External Url" at bounding box center [1045, 229] width 125 height 23
click at [1036, 426] on link "View External Url" at bounding box center [1045, 430] width 125 height 23
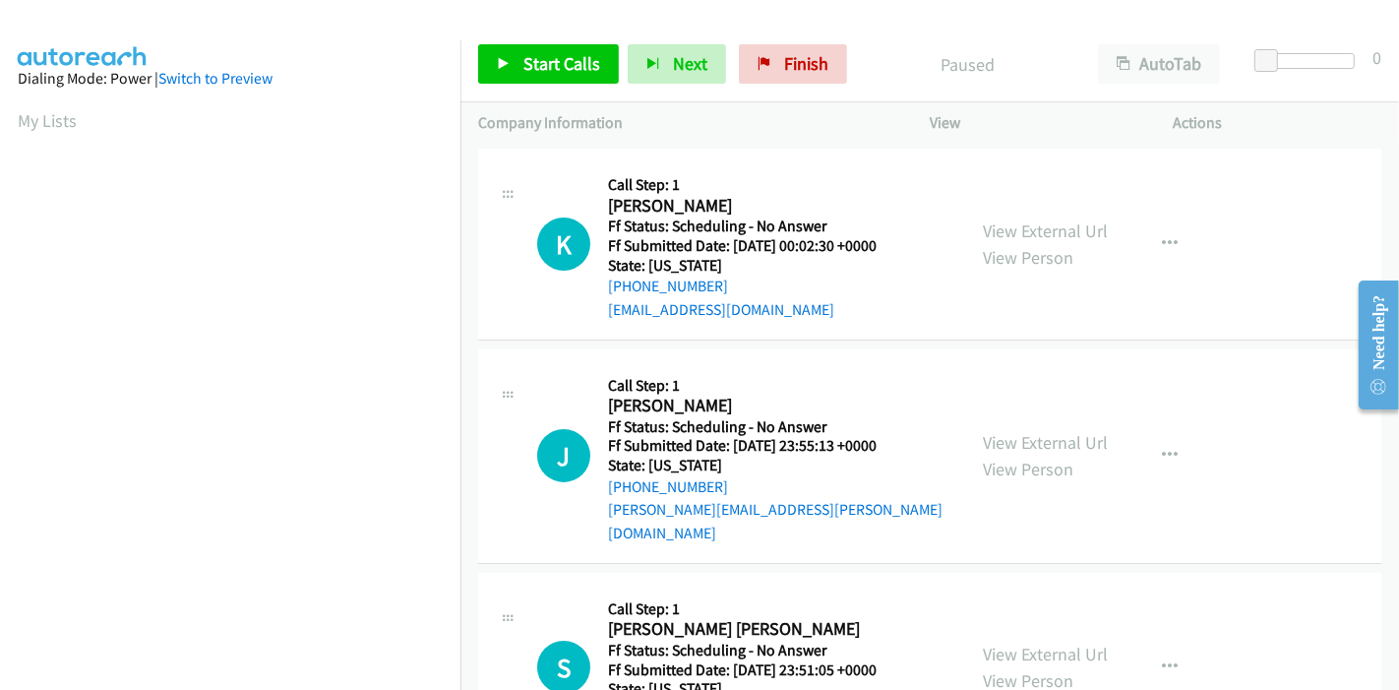
scroll to position [218, 0]
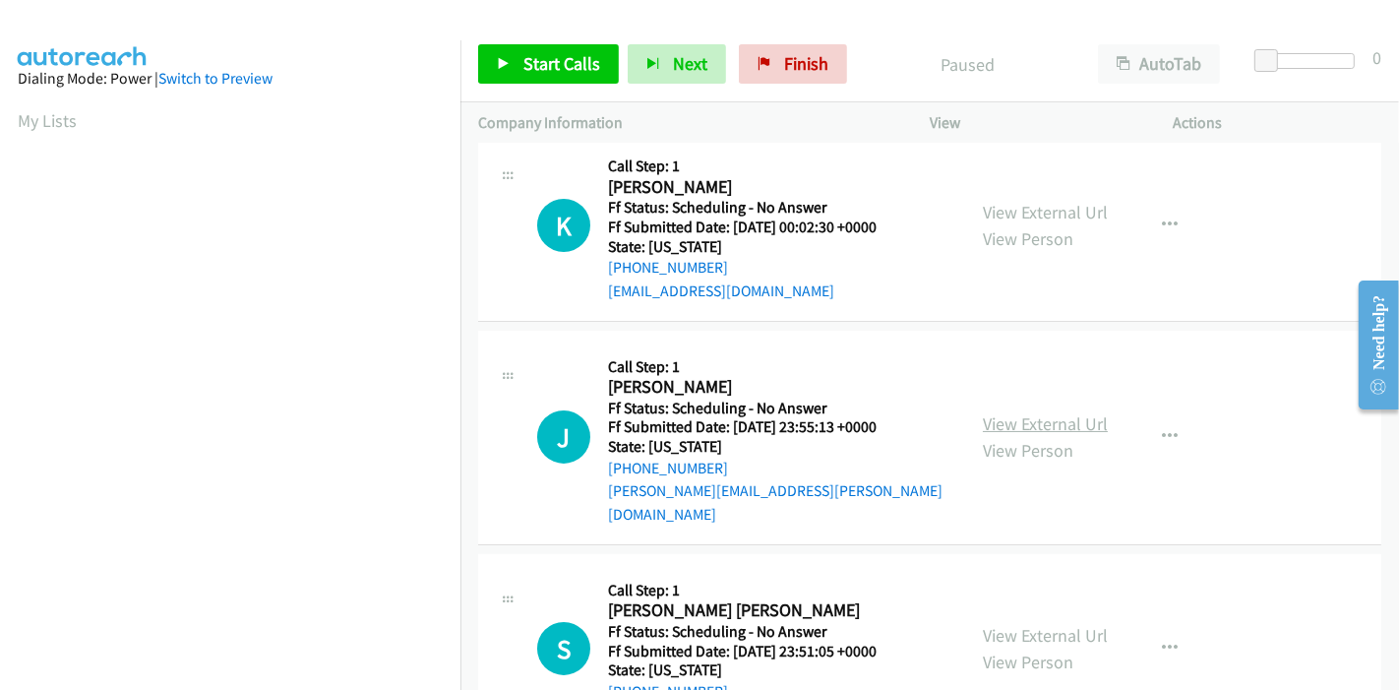
click at [1023, 412] on link "View External Url" at bounding box center [1045, 423] width 125 height 23
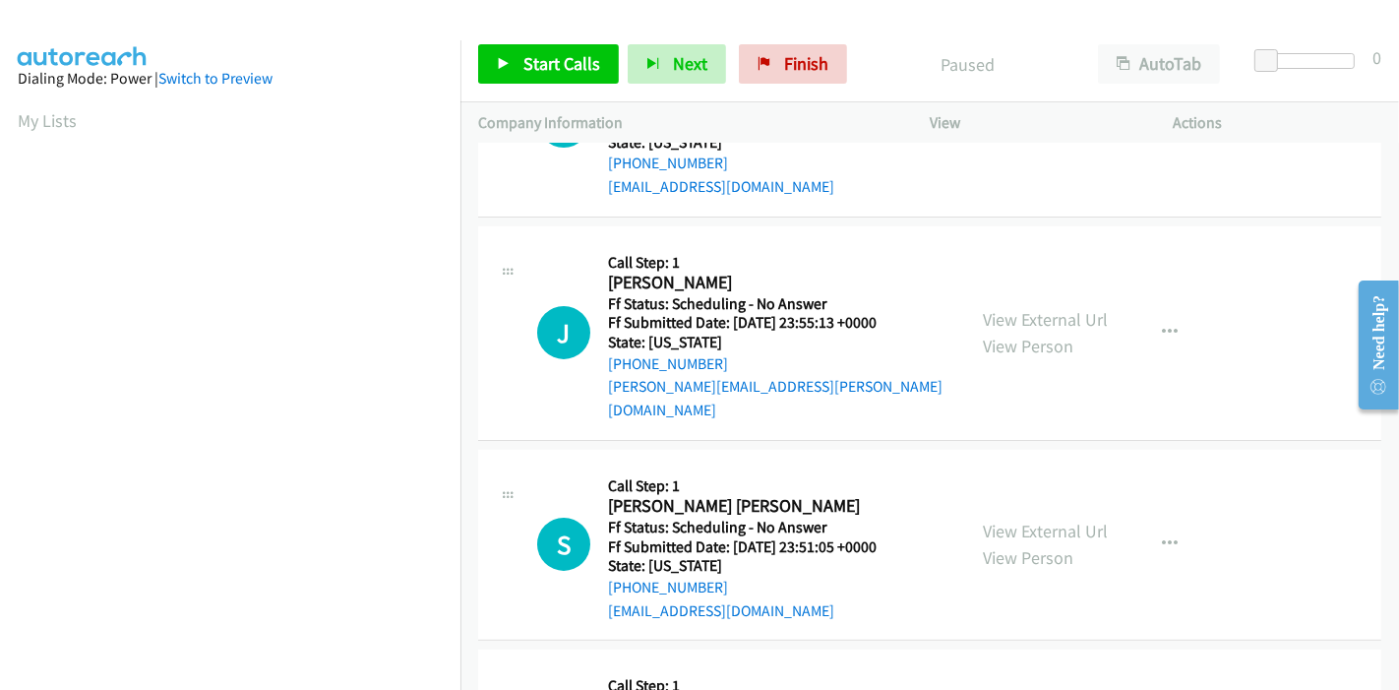
scroll to position [437, 0]
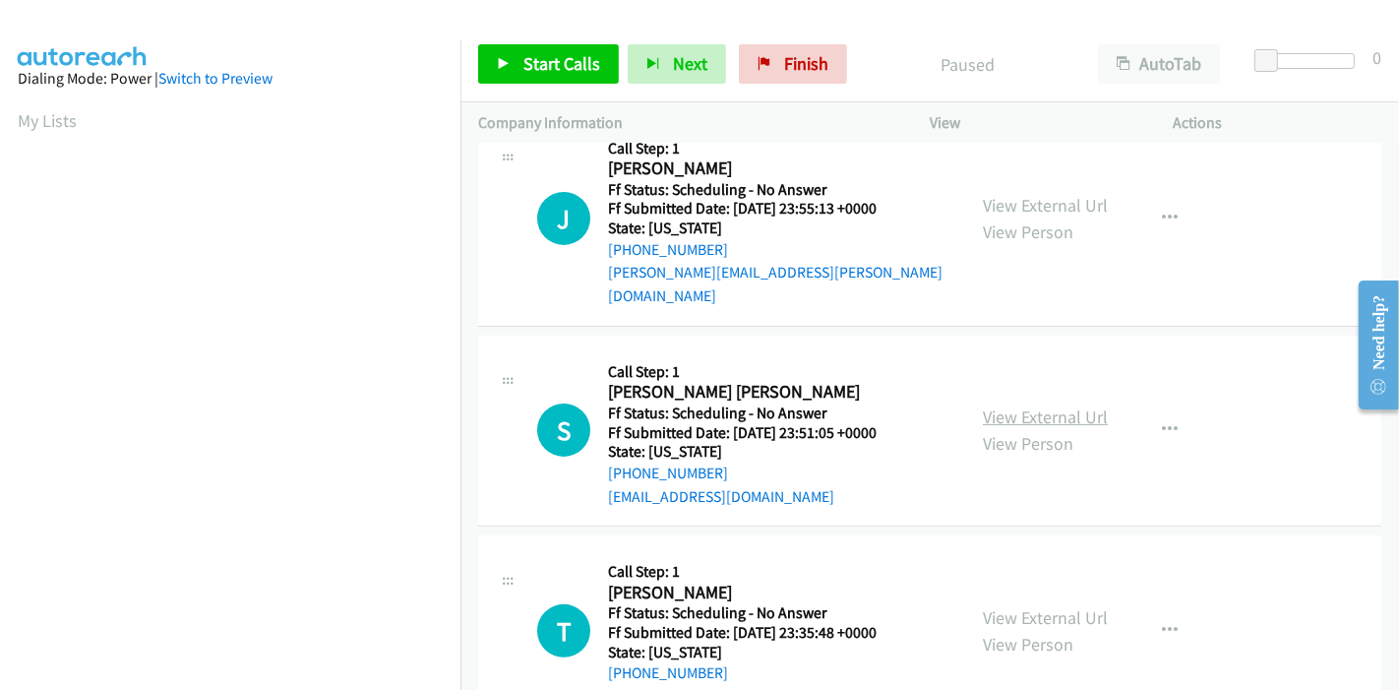
click at [984, 405] on link "View External Url" at bounding box center [1045, 416] width 125 height 23
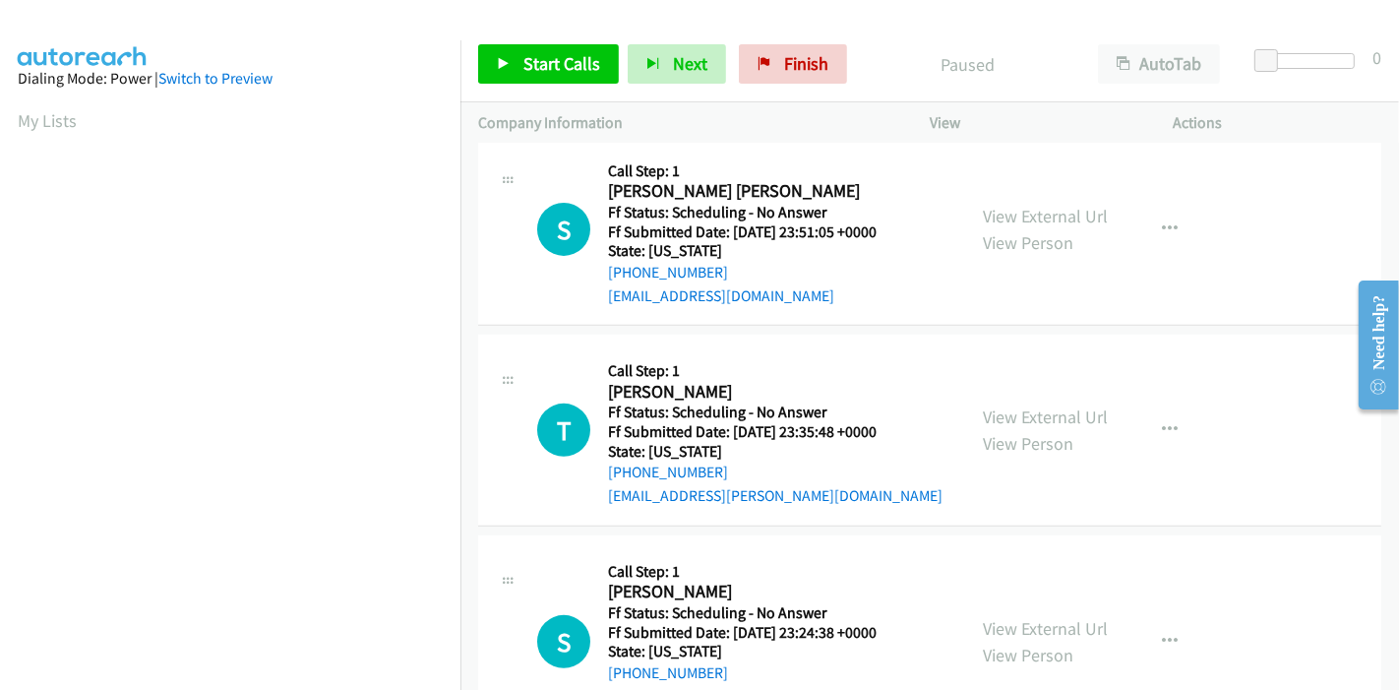
scroll to position [655, 0]
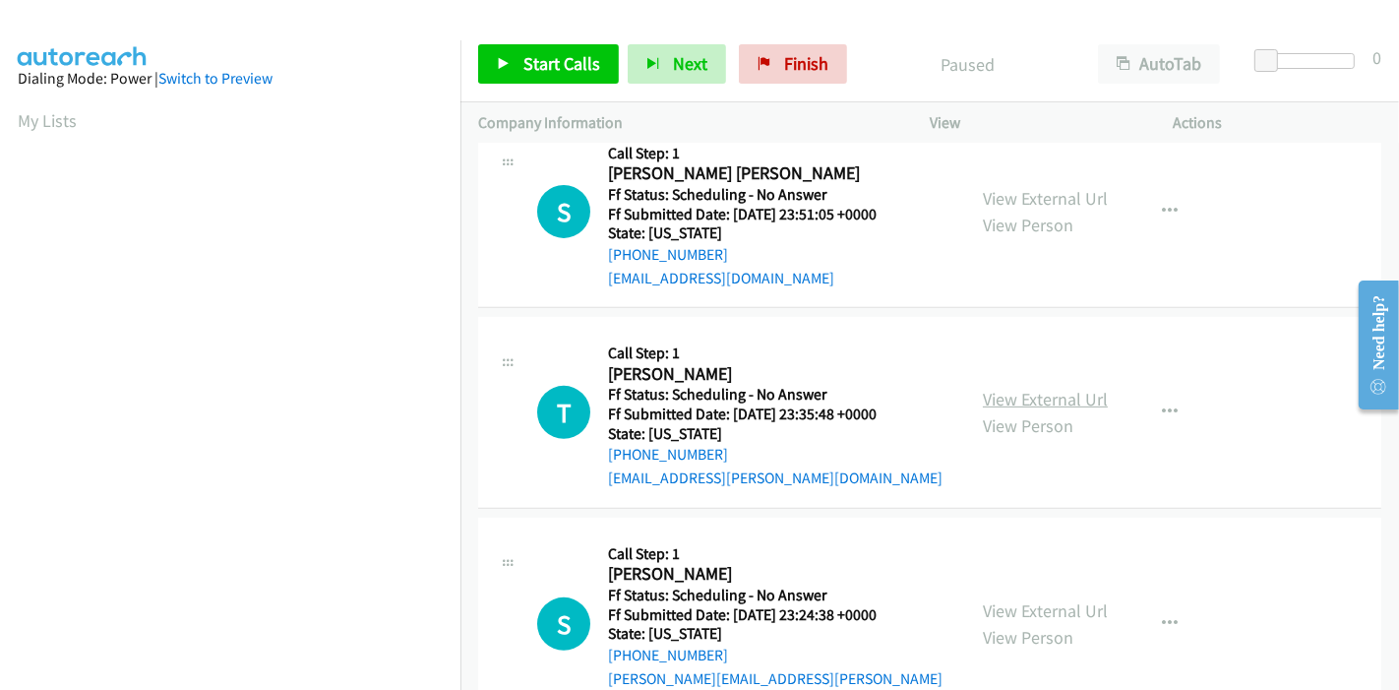
click at [1001, 388] on link "View External Url" at bounding box center [1045, 399] width 125 height 23
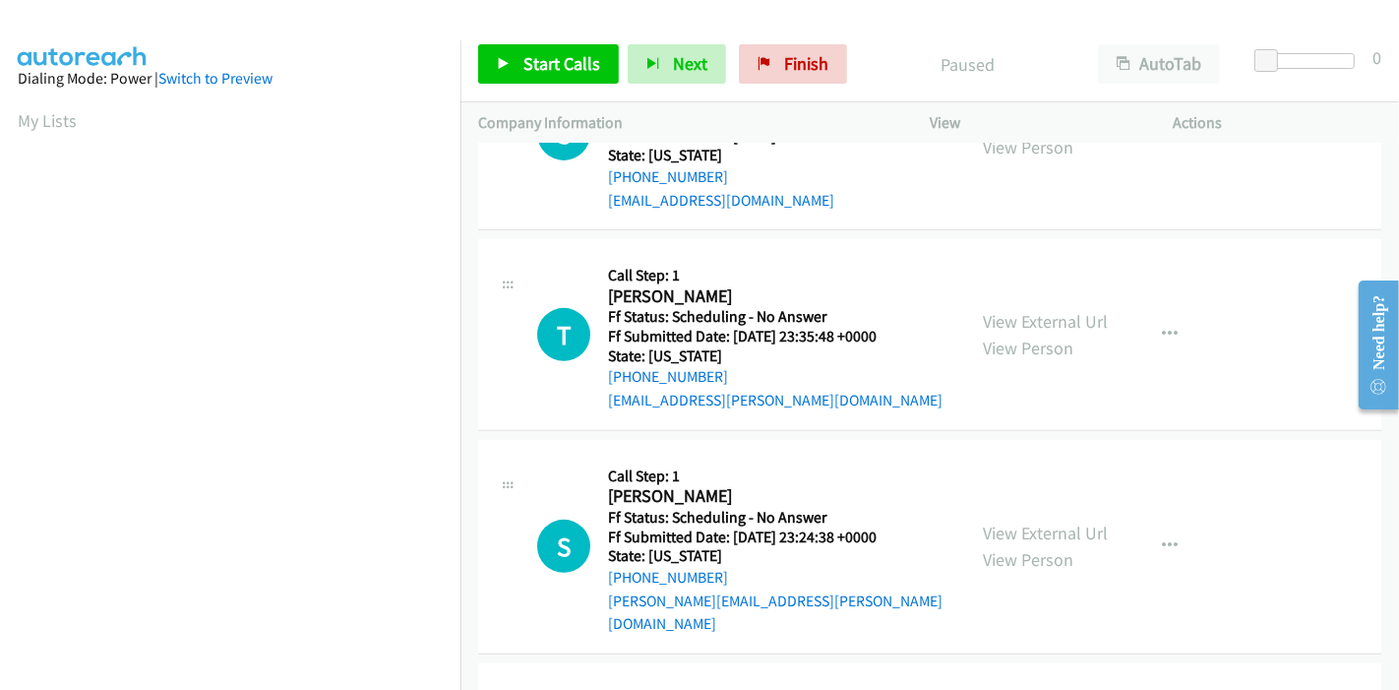
scroll to position [764, 0]
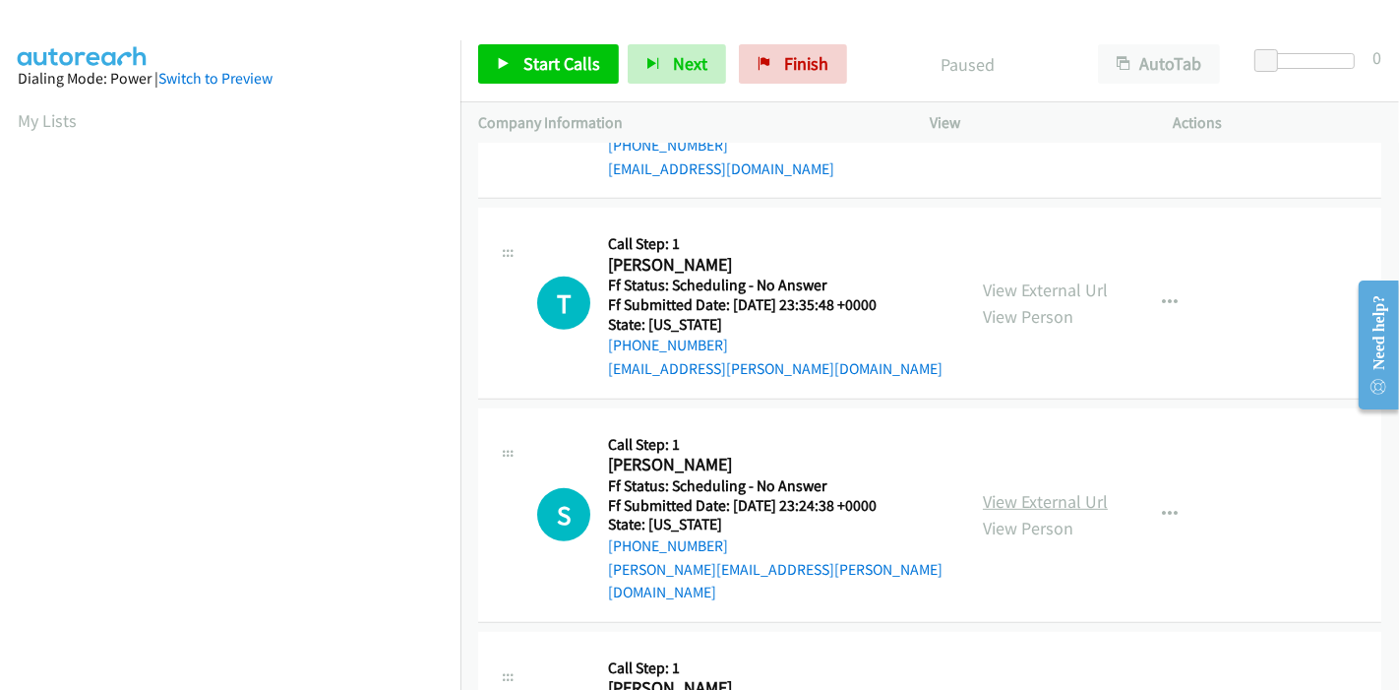
click at [998, 490] on link "View External Url" at bounding box center [1045, 501] width 125 height 23
click at [554, 57] on span "Start Calls" at bounding box center [561, 63] width 77 height 23
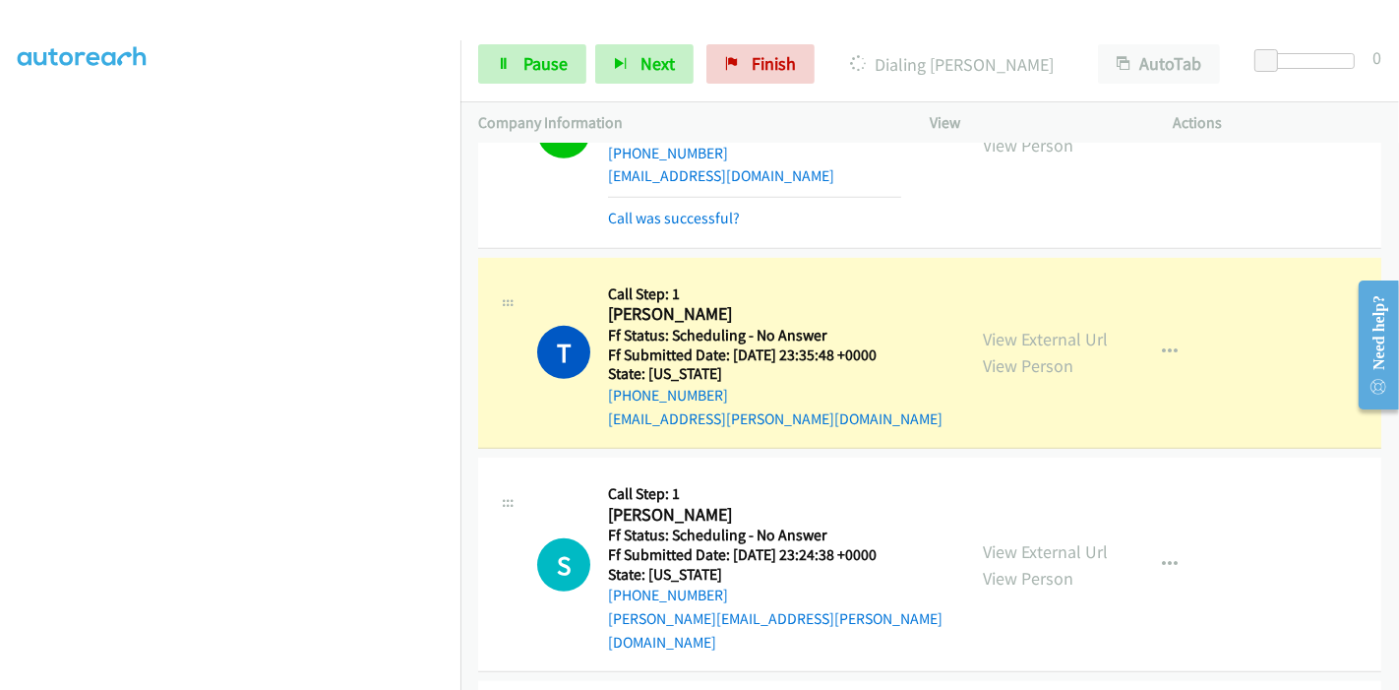
scroll to position [916, 0]
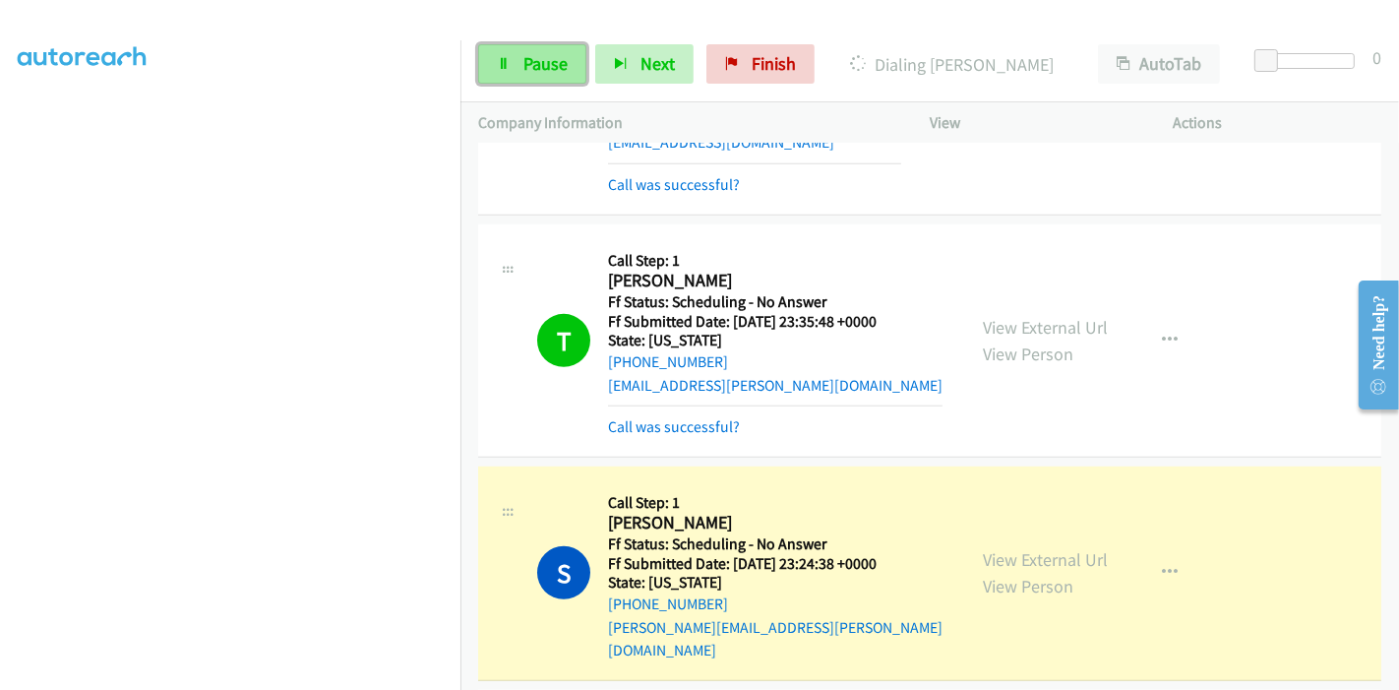
click at [521, 51] on link "Pause" at bounding box center [532, 63] width 108 height 39
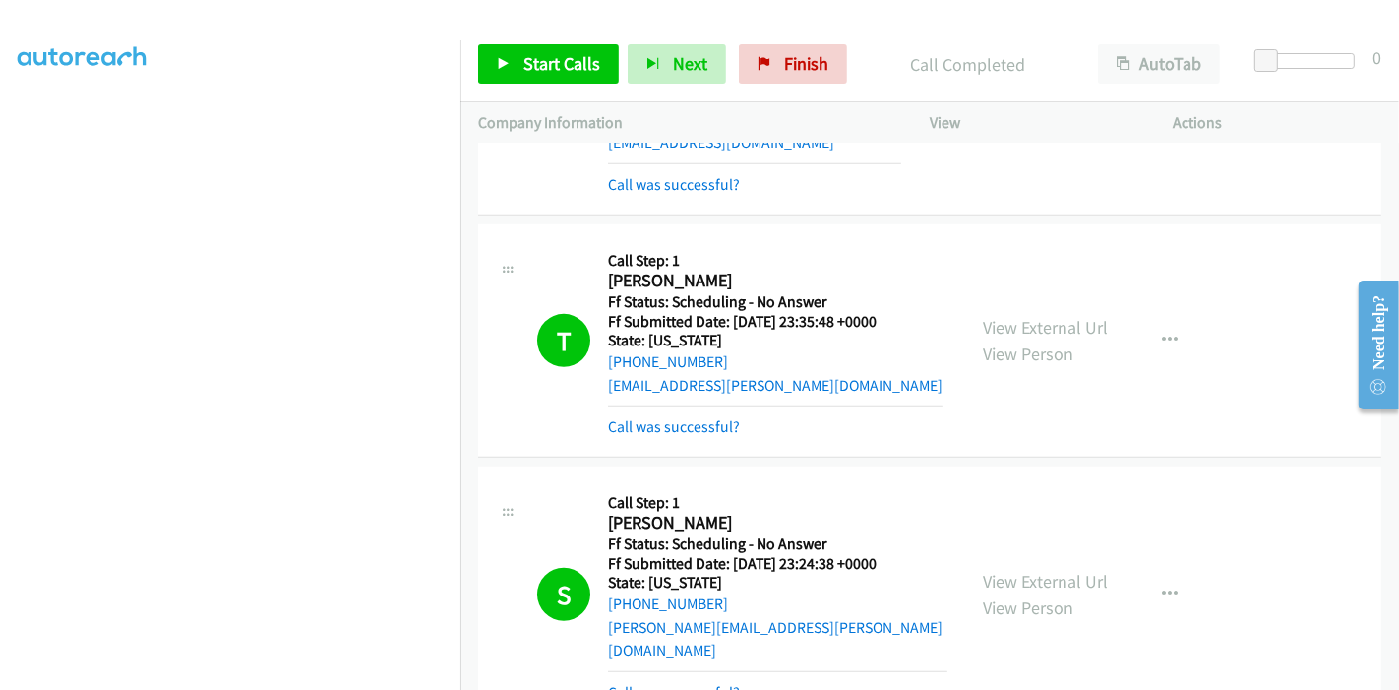
scroll to position [1025, 0]
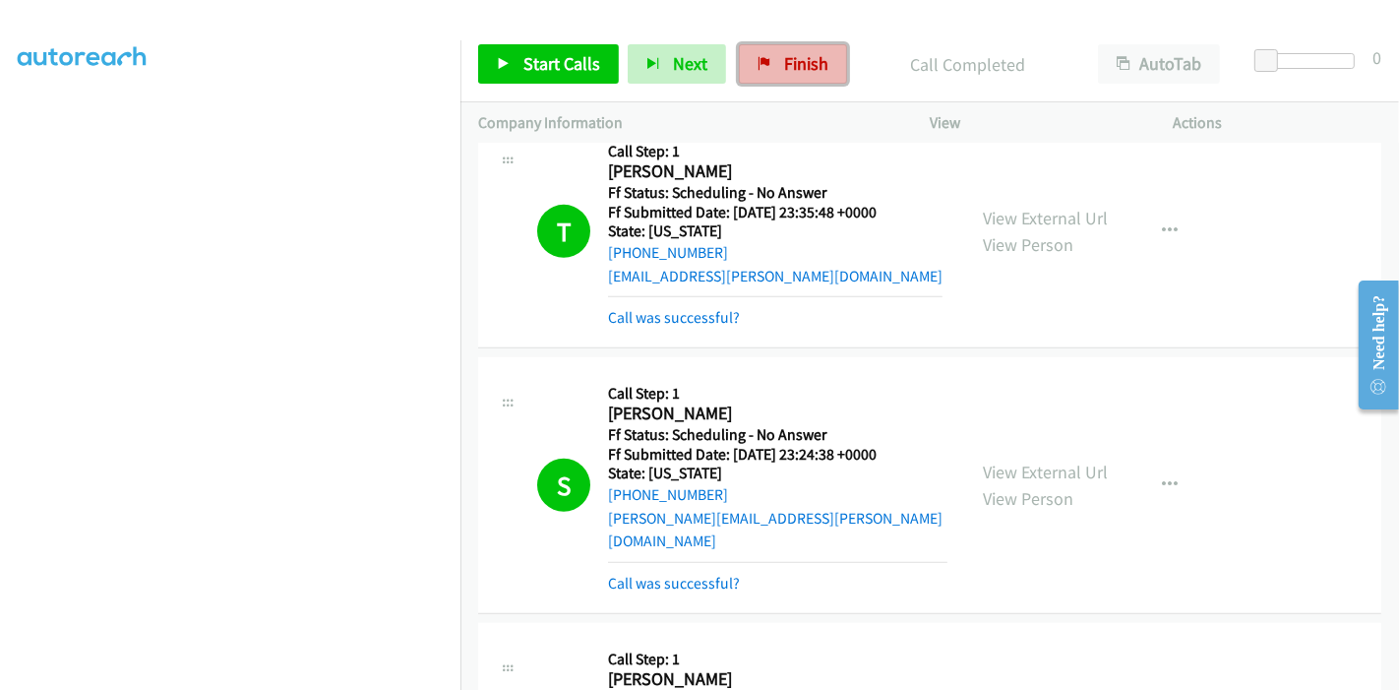
click at [793, 59] on span "Finish" at bounding box center [806, 63] width 44 height 23
